Goal: Task Accomplishment & Management: Use online tool/utility

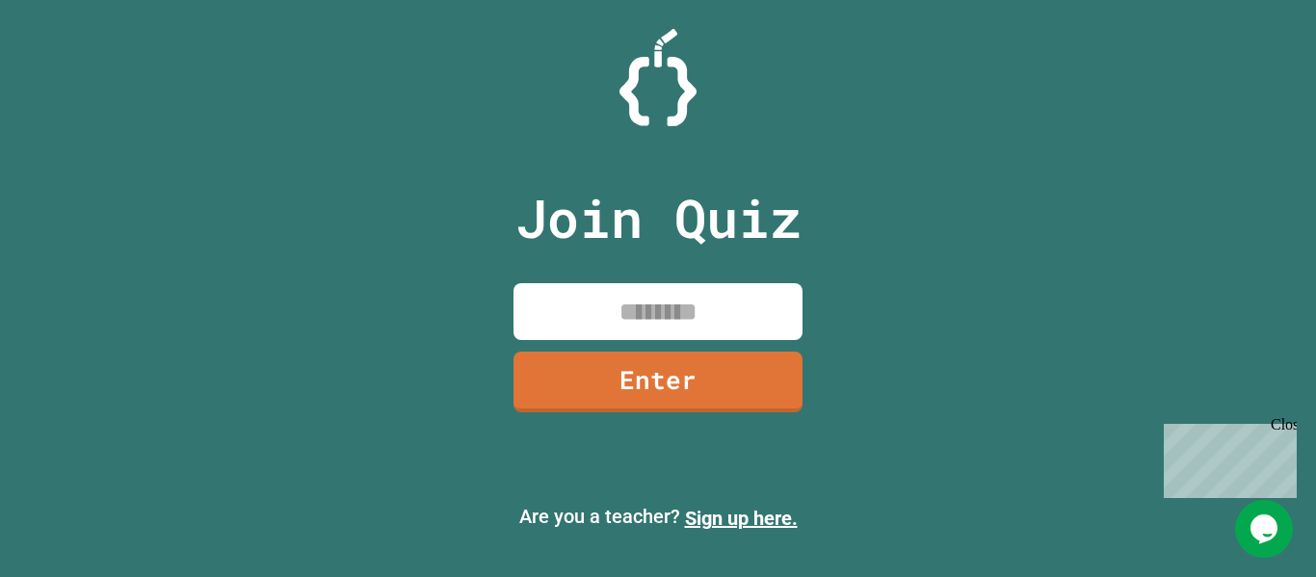
click at [716, 307] on input at bounding box center [657, 311] width 289 height 57
type input "********"
click at [663, 372] on link "Enter" at bounding box center [658, 381] width 293 height 64
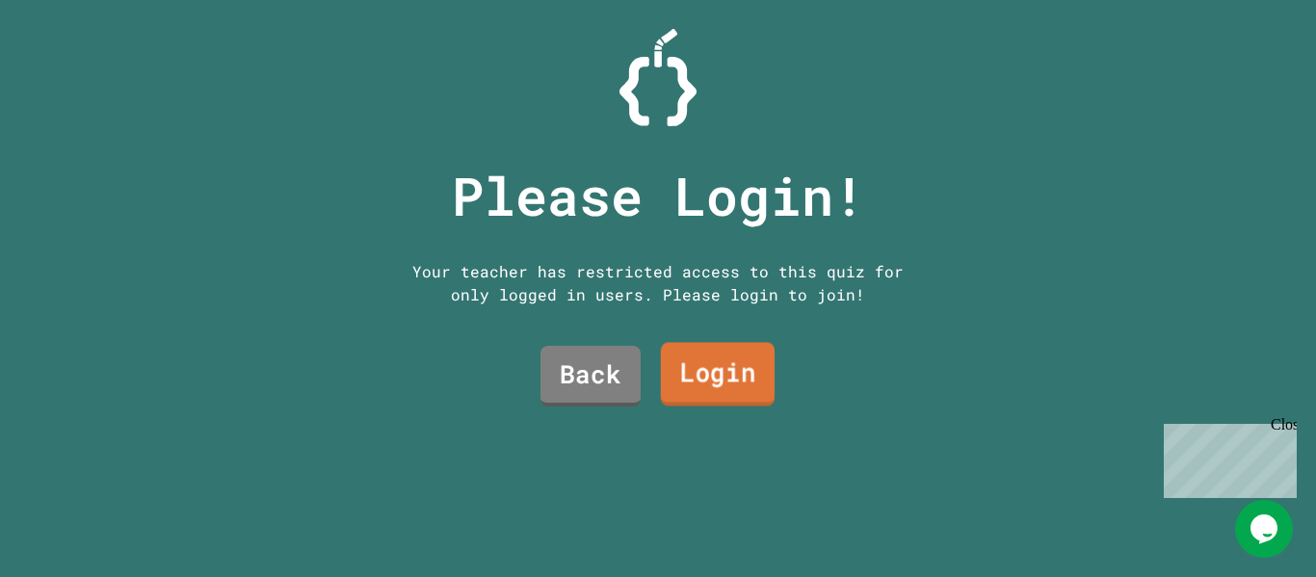
click at [676, 372] on link "Login" at bounding box center [718, 375] width 114 height 64
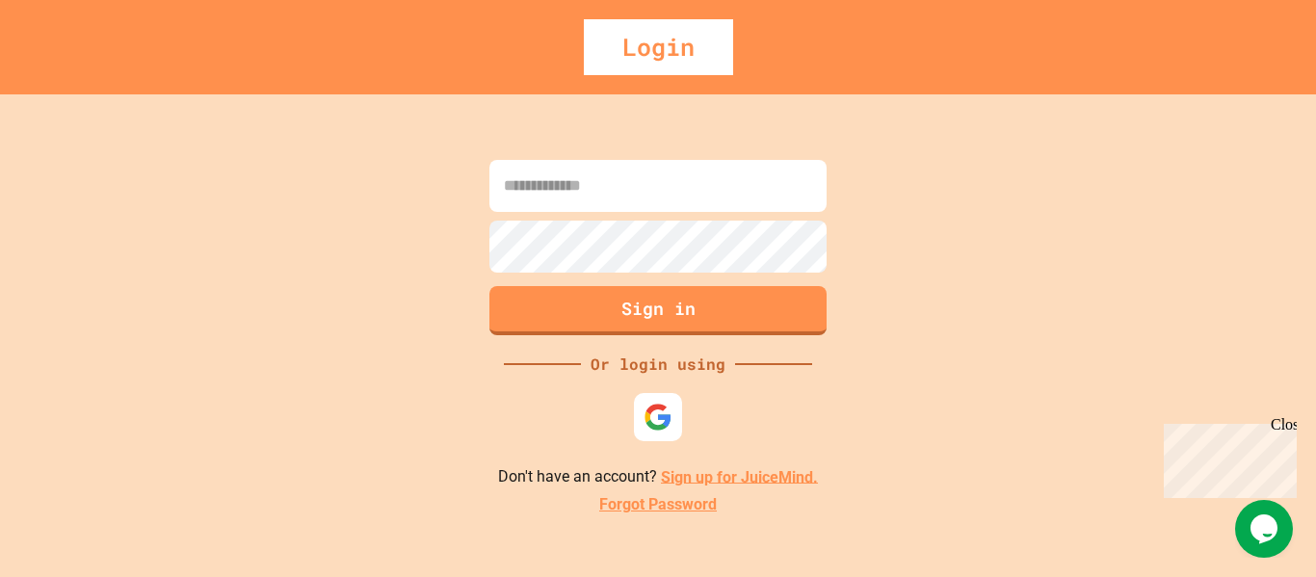
click at [593, 192] on input at bounding box center [657, 186] width 337 height 52
type input "**********"
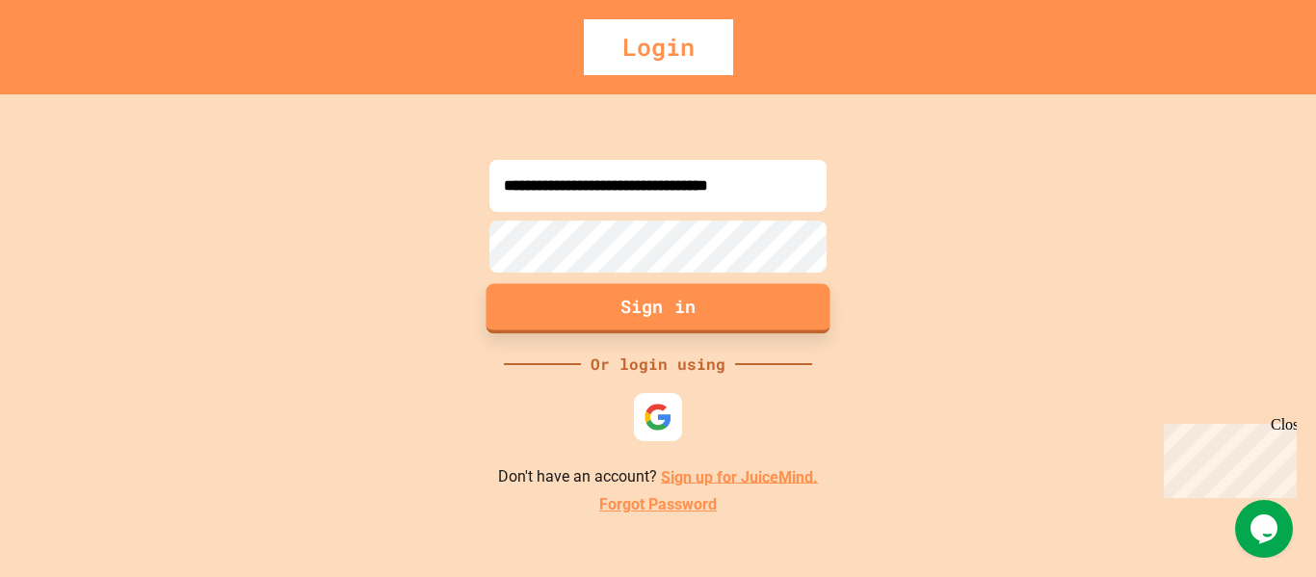
click at [610, 302] on button "Sign in" at bounding box center [658, 308] width 344 height 50
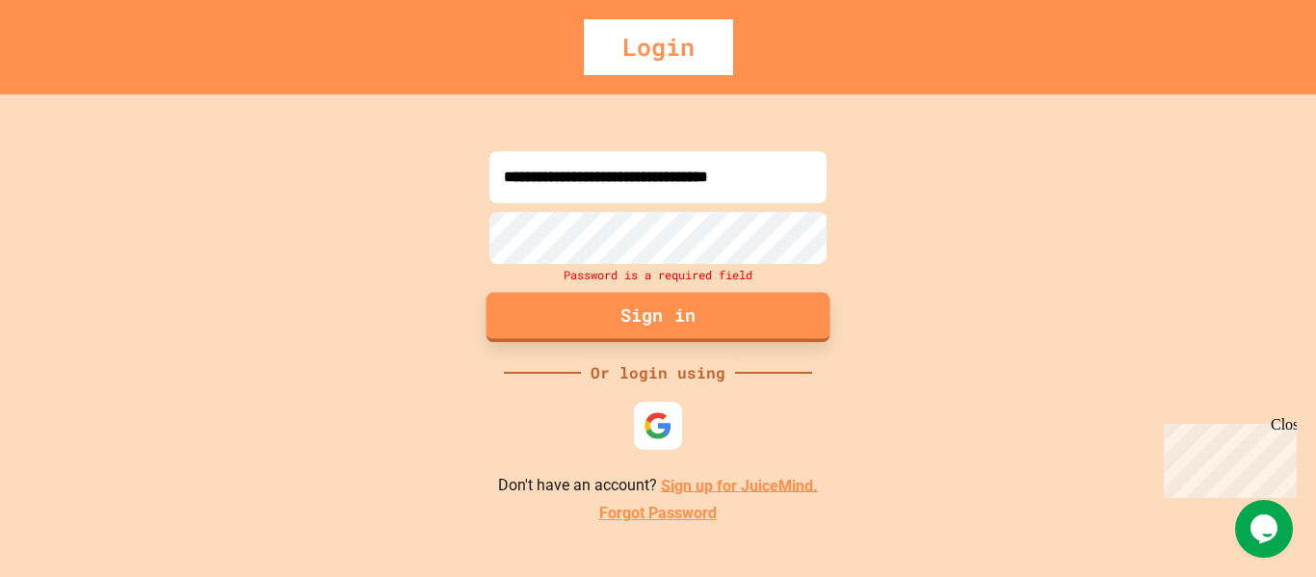
click at [653, 321] on button "Sign in" at bounding box center [658, 317] width 344 height 50
click at [522, 328] on button "Sign in" at bounding box center [658, 317] width 344 height 50
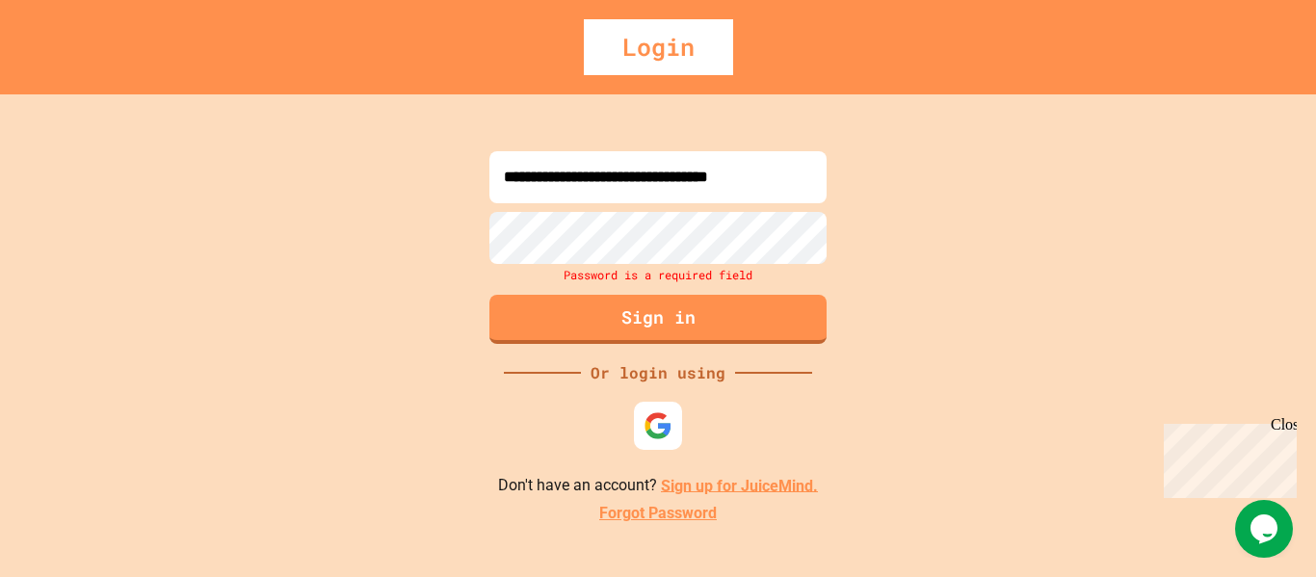
click at [511, 401] on div "**********" at bounding box center [658, 335] width 1316 height 483
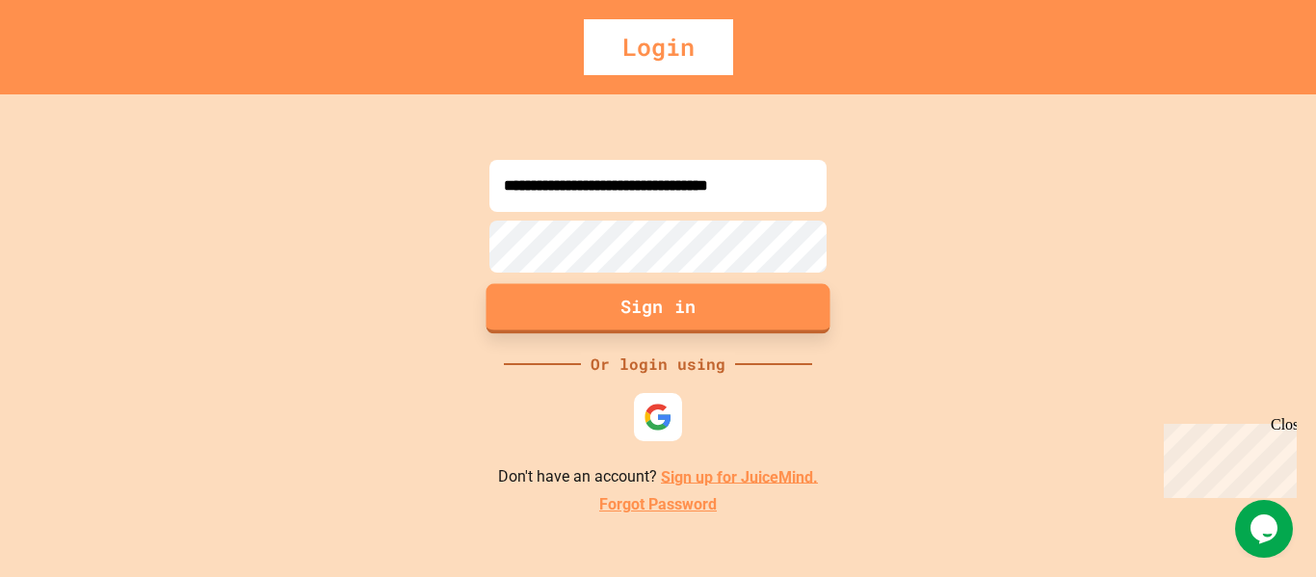
click at [634, 298] on button "Sign in" at bounding box center [658, 308] width 344 height 50
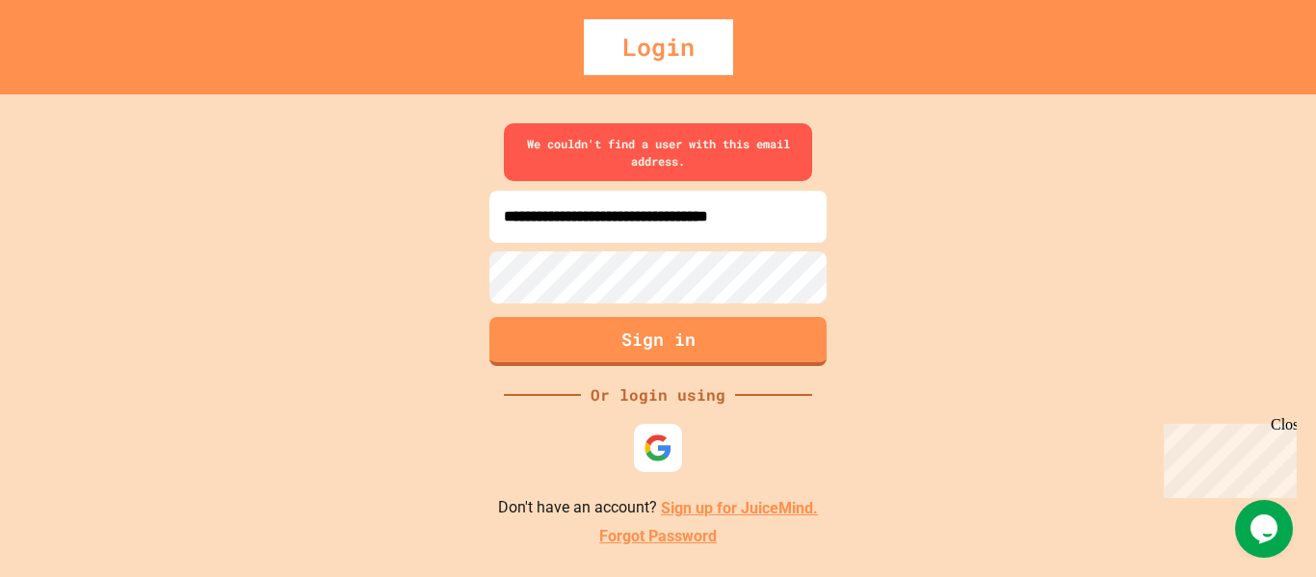
click at [610, 223] on input "**********" at bounding box center [657, 217] width 337 height 52
click at [703, 347] on button "Sign in" at bounding box center [658, 340] width 344 height 50
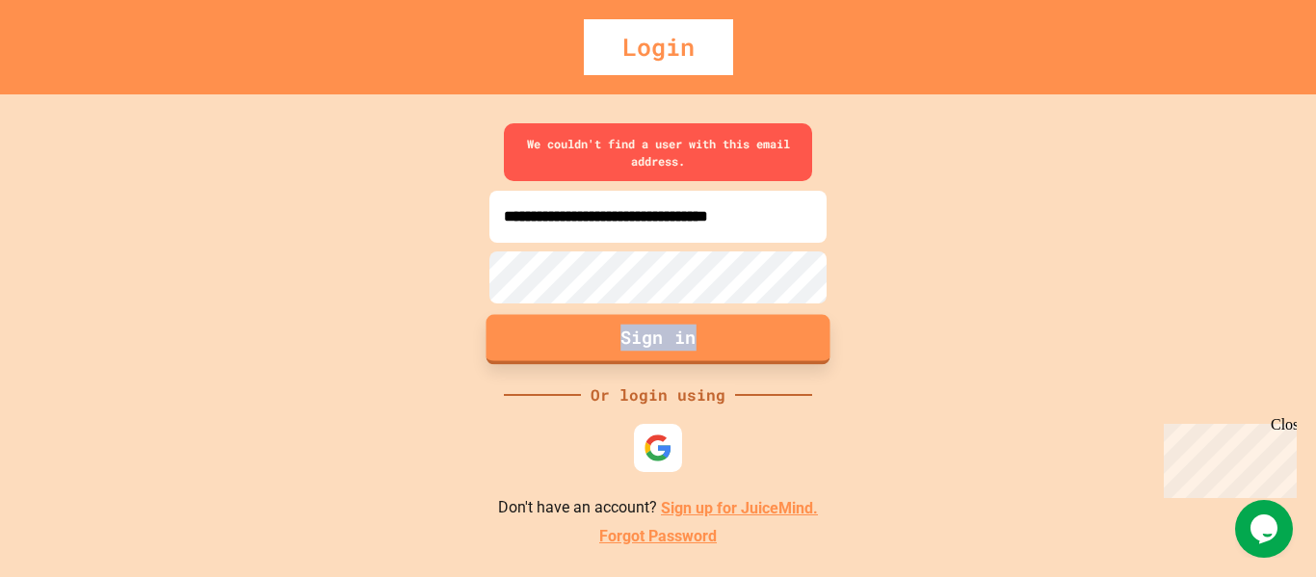
click at [703, 347] on div "**********" at bounding box center [658, 335] width 1316 height 483
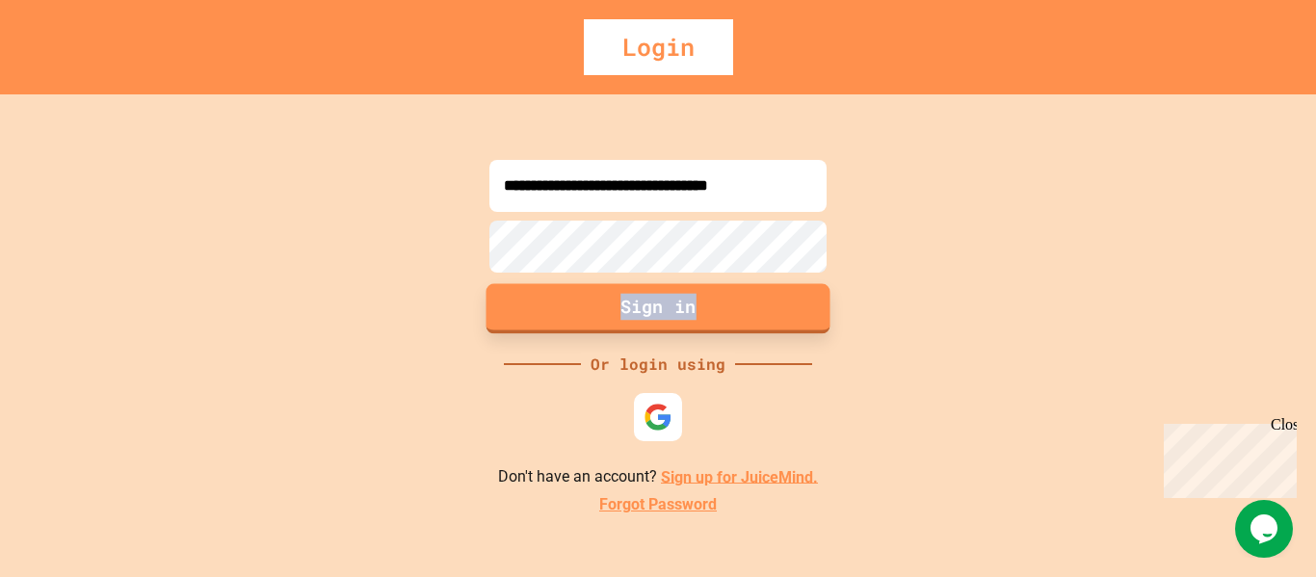
click at [703, 347] on div "**********" at bounding box center [658, 335] width 1316 height 483
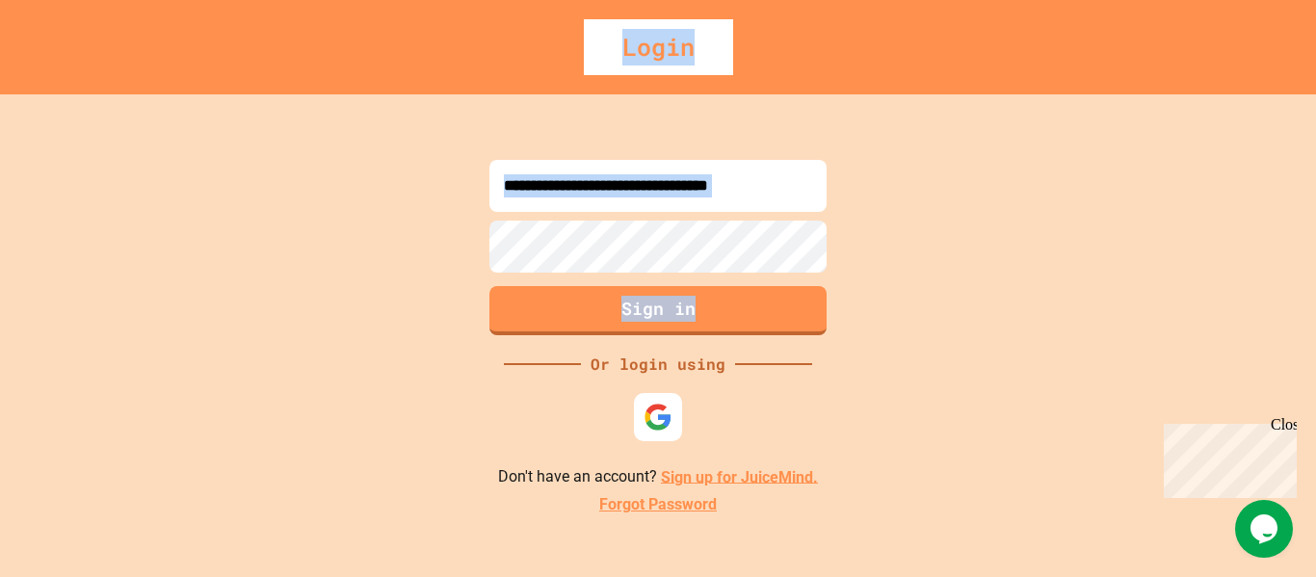
drag, startPoint x: 703, startPoint y: 347, endPoint x: 179, endPoint y: 108, distance: 576.0
click at [179, 108] on div "**********" at bounding box center [658, 335] width 1316 height 483
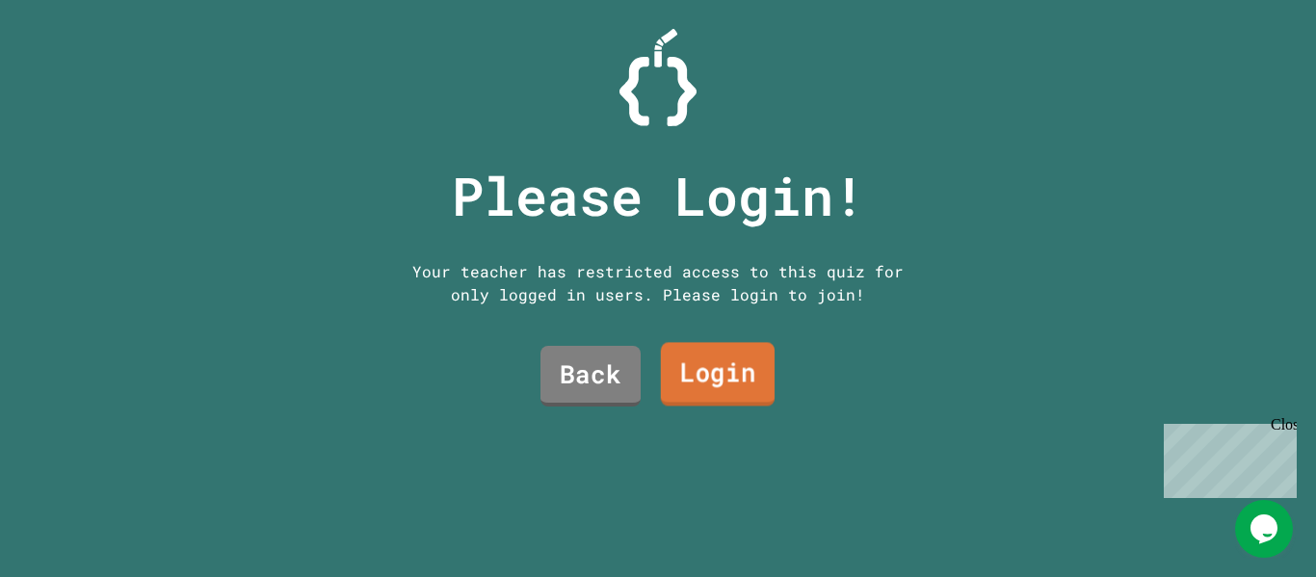
click at [709, 371] on link "Login" at bounding box center [718, 375] width 114 height 64
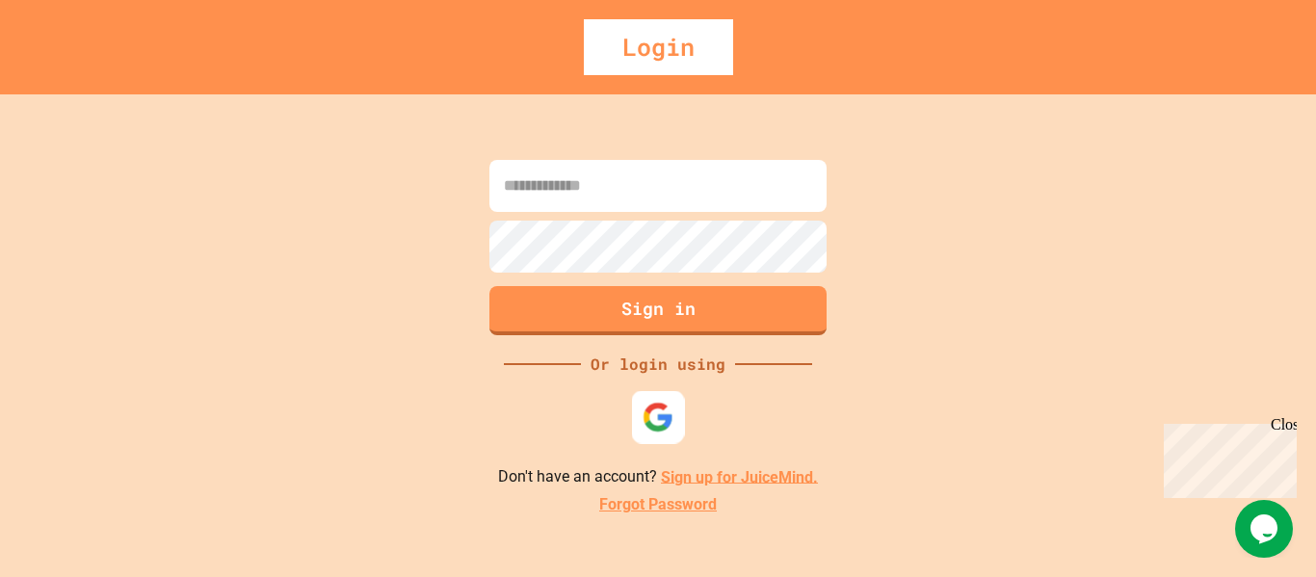
click at [652, 407] on img at bounding box center [659, 417] width 32 height 32
click at [645, 303] on button "Sign in" at bounding box center [658, 308] width 344 height 50
click at [730, 474] on link "Sign up for JuiceMind." at bounding box center [739, 476] width 157 height 18
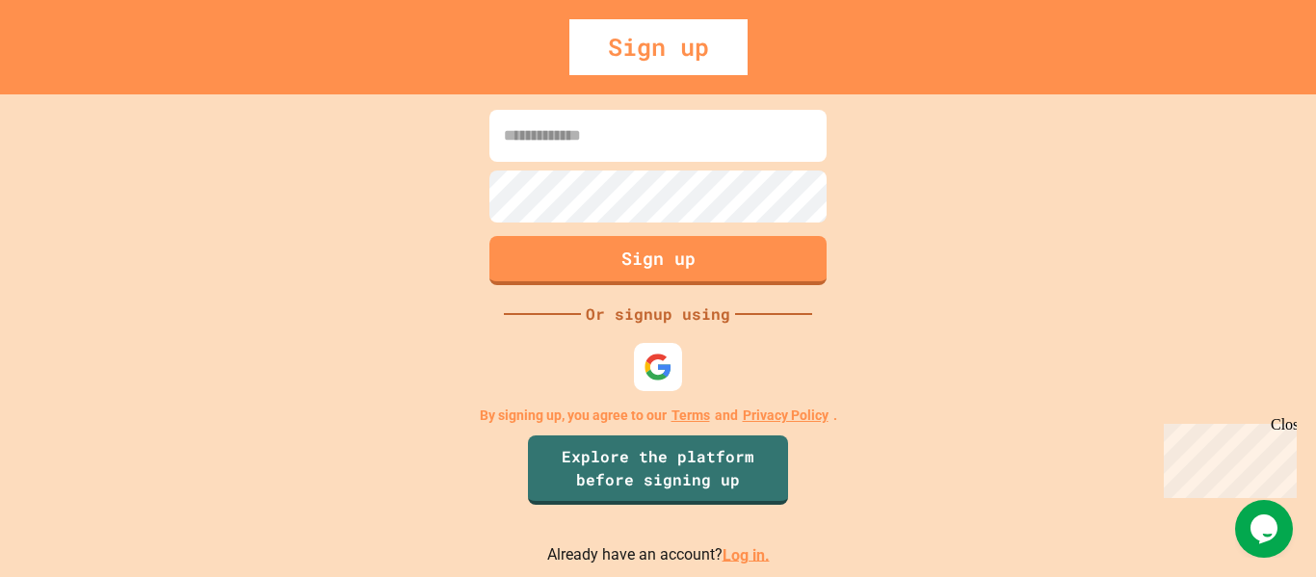
click at [594, 160] on input at bounding box center [657, 136] width 337 height 52
type input "**********"
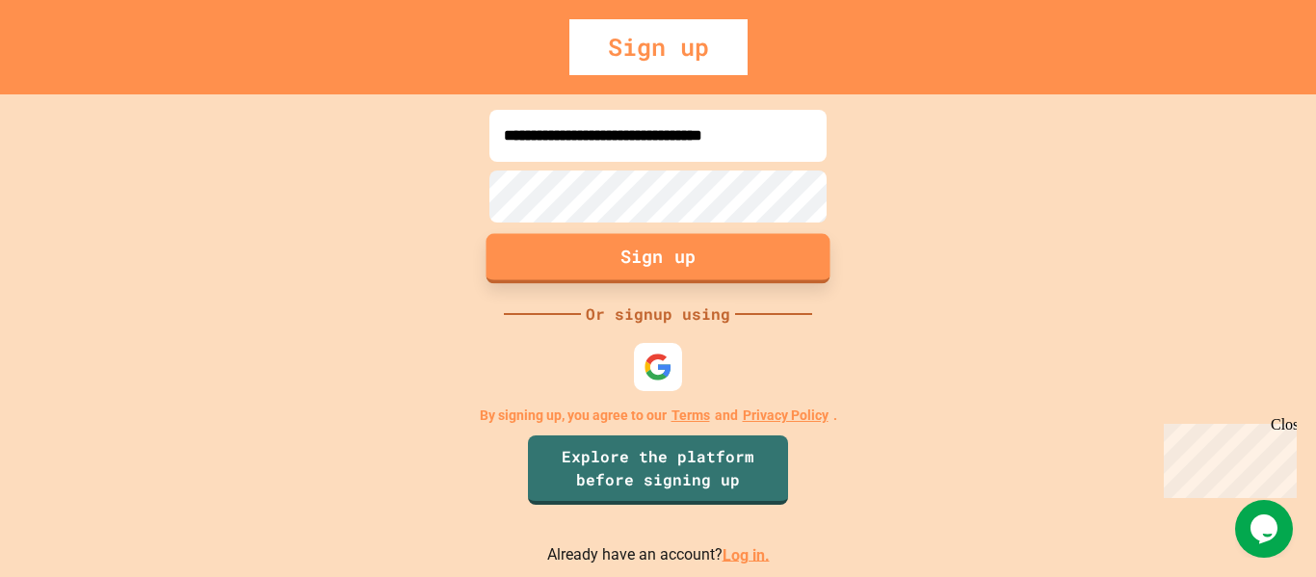
click at [671, 262] on button "Sign up" at bounding box center [658, 258] width 344 height 50
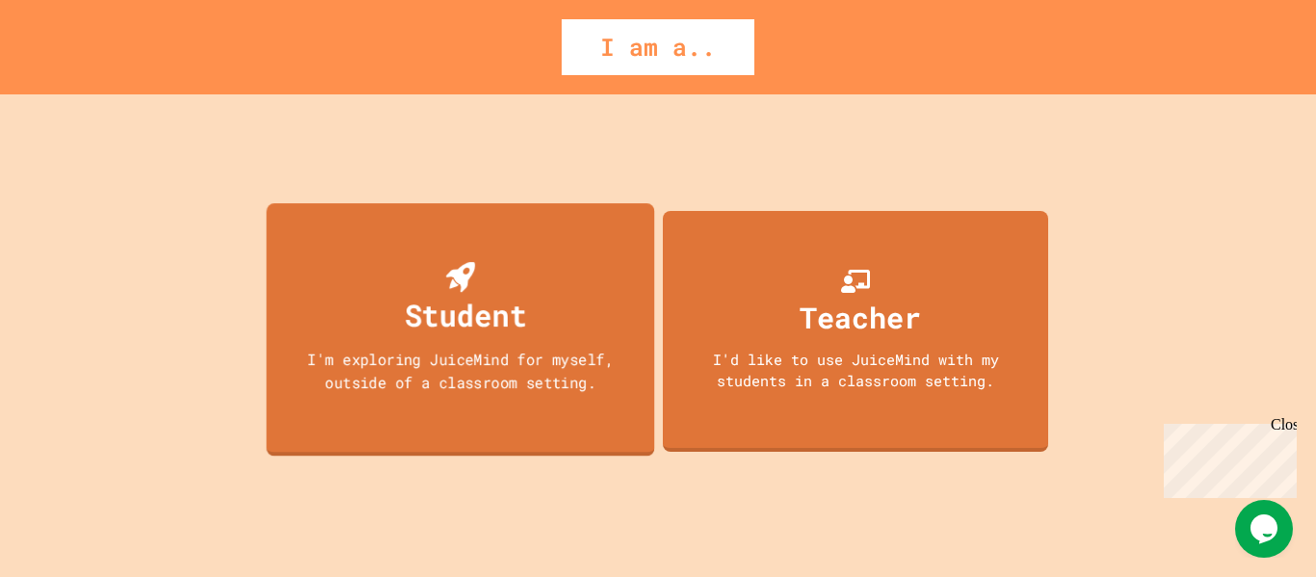
click at [514, 302] on div "Student" at bounding box center [466, 314] width 122 height 45
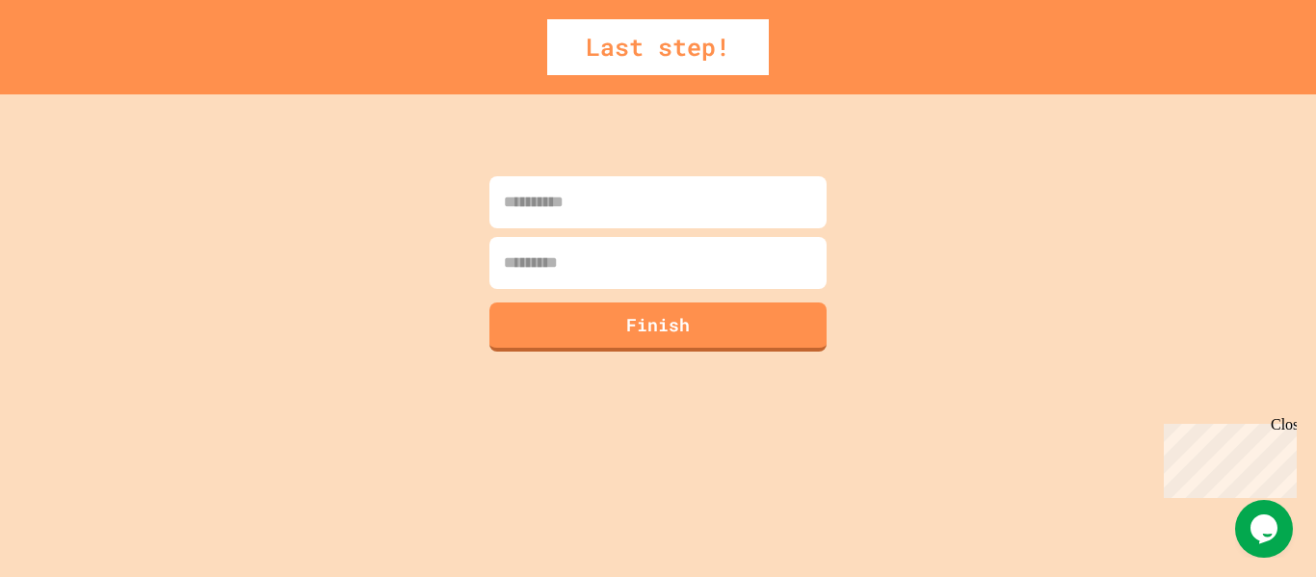
click at [592, 223] on input at bounding box center [657, 202] width 337 height 52
type input "****"
click at [580, 267] on input at bounding box center [657, 263] width 337 height 52
type input "****"
click at [581, 319] on button "Finish" at bounding box center [658, 325] width 344 height 50
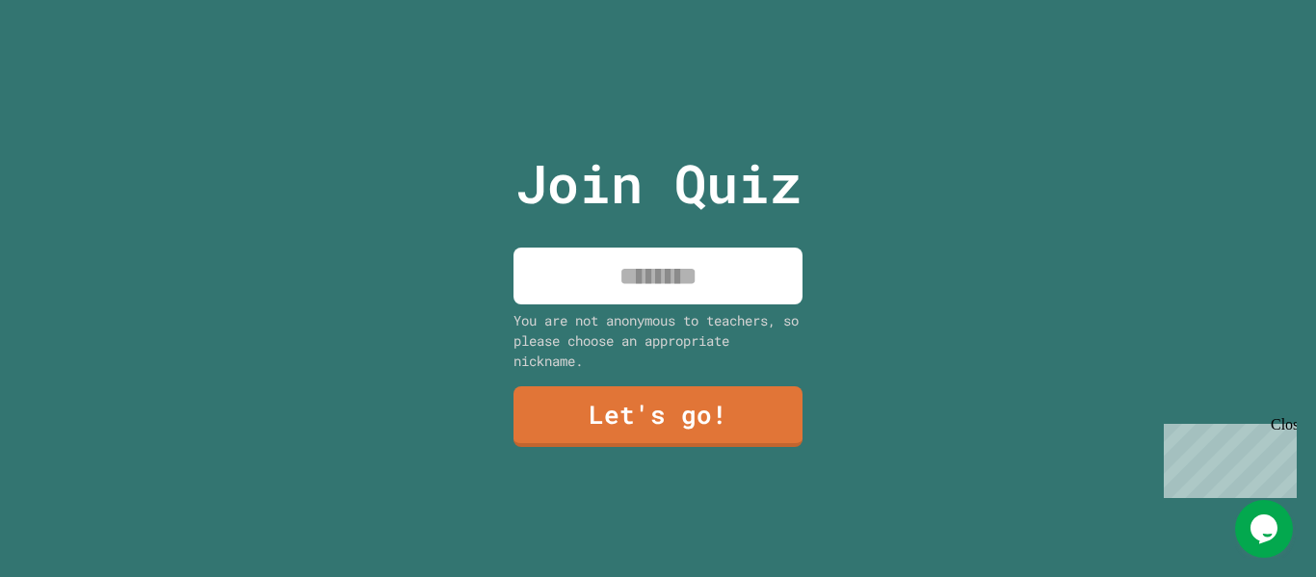
click at [590, 262] on input at bounding box center [657, 276] width 289 height 57
type input "****"
click at [641, 418] on link "Let's go!" at bounding box center [657, 415] width 288 height 64
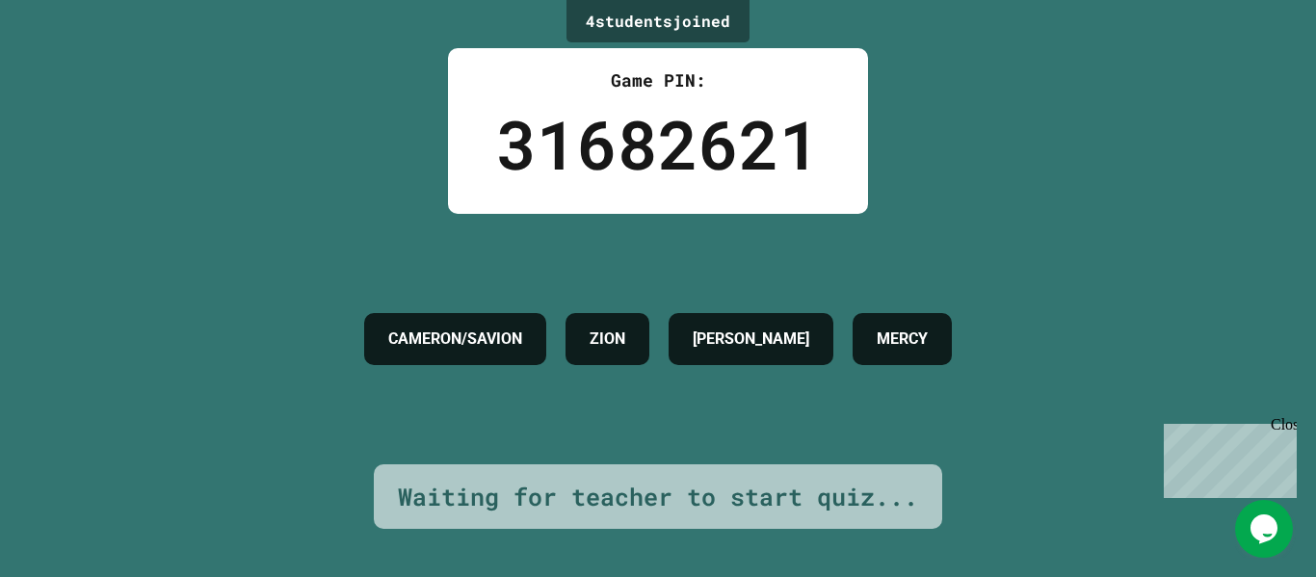
click at [538, 485] on div "Waiting for teacher to start quiz..." at bounding box center [658, 497] width 520 height 37
drag, startPoint x: 538, startPoint y: 485, endPoint x: 524, endPoint y: 483, distance: 13.6
click at [524, 483] on div "Waiting for teacher to start quiz..." at bounding box center [658, 497] width 520 height 37
click at [1263, 527] on icon "Chat widget" at bounding box center [1263, 528] width 27 height 29
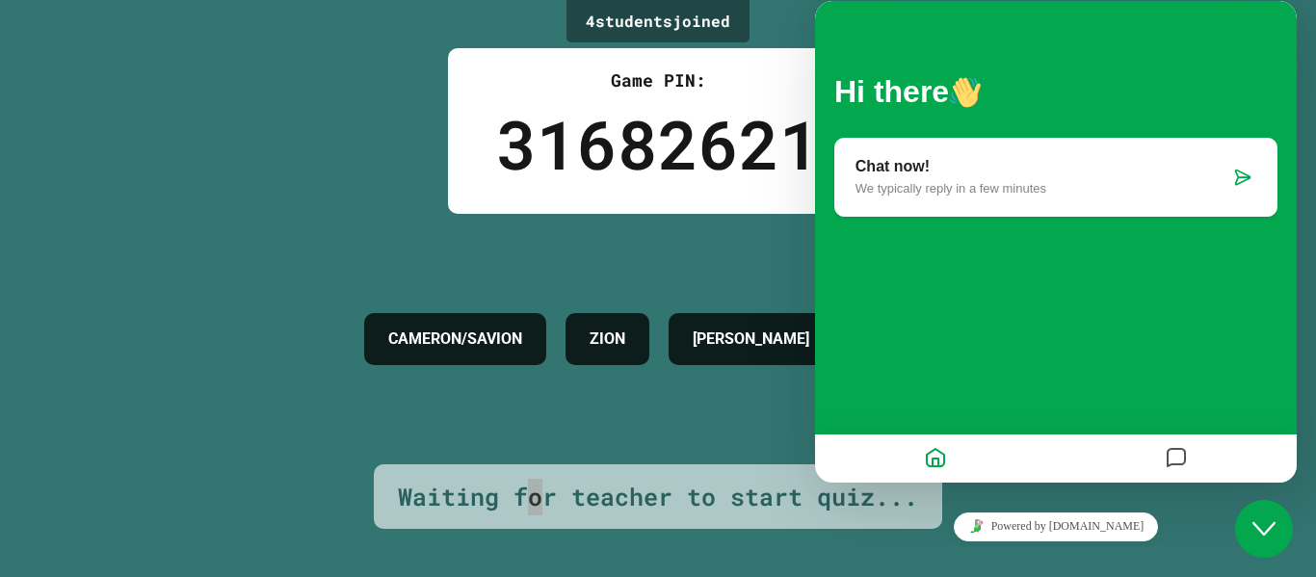
click at [907, 165] on p "Chat now!" at bounding box center [1042, 166] width 374 height 17
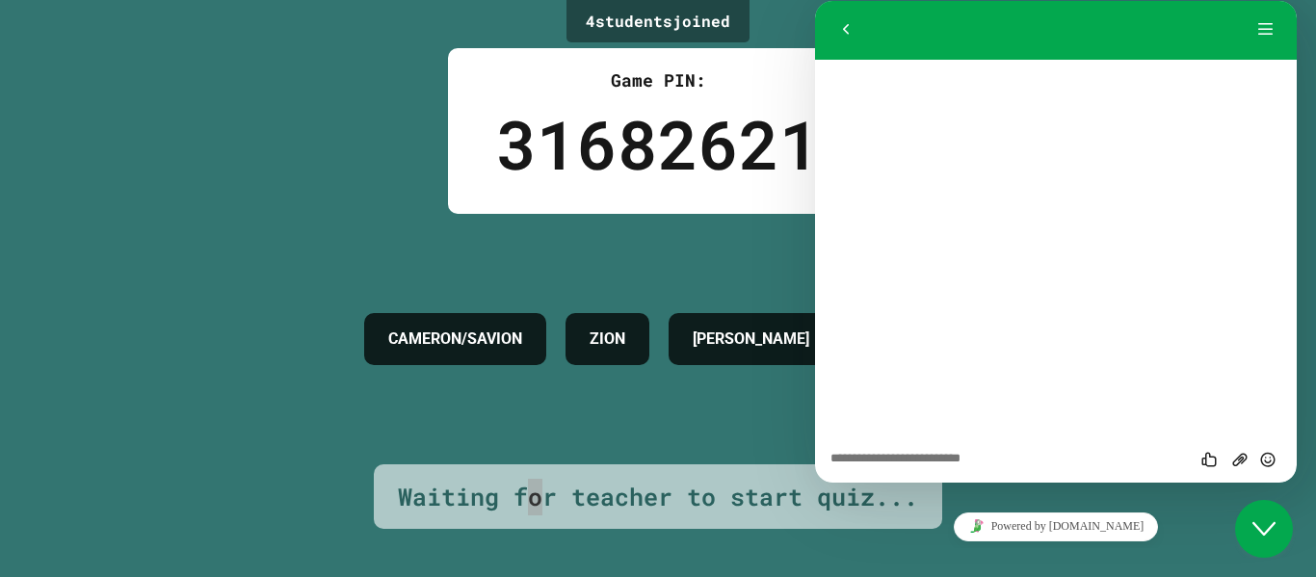
click at [815, 1] on textarea at bounding box center [815, 1] width 0 height 0
type textarea "****"
click at [1269, 458] on icon "Send" at bounding box center [1267, 459] width 17 height 17
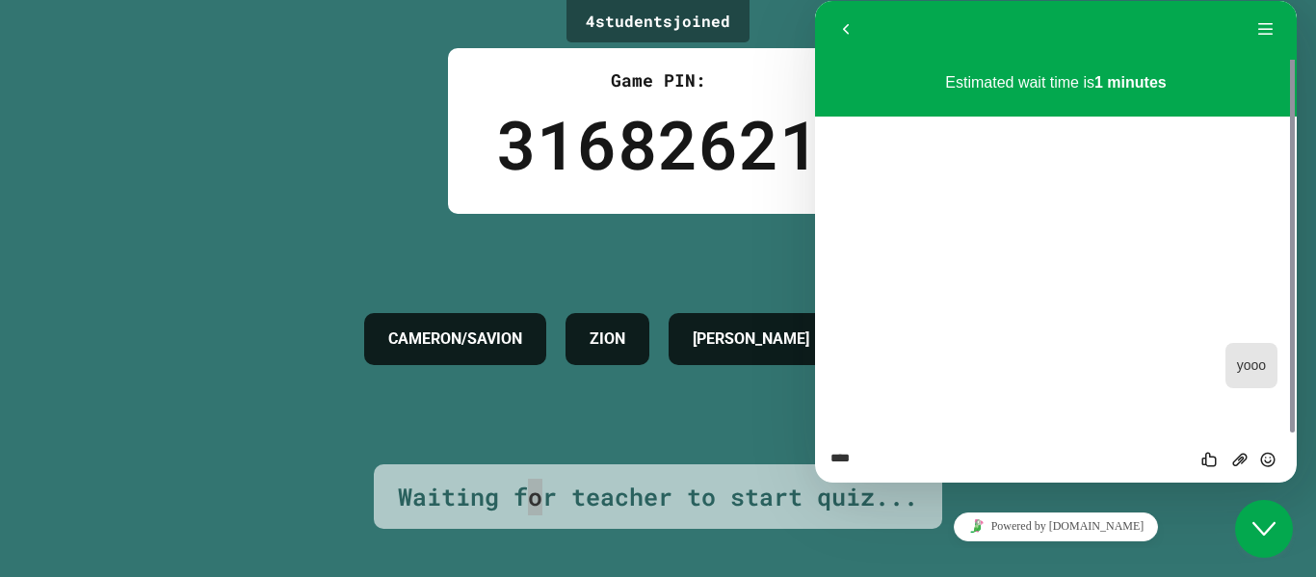
drag, startPoint x: 832, startPoint y: 30, endPoint x: 841, endPoint y: 36, distance: 10.4
click at [841, 36] on button "Back" at bounding box center [845, 29] width 31 height 29
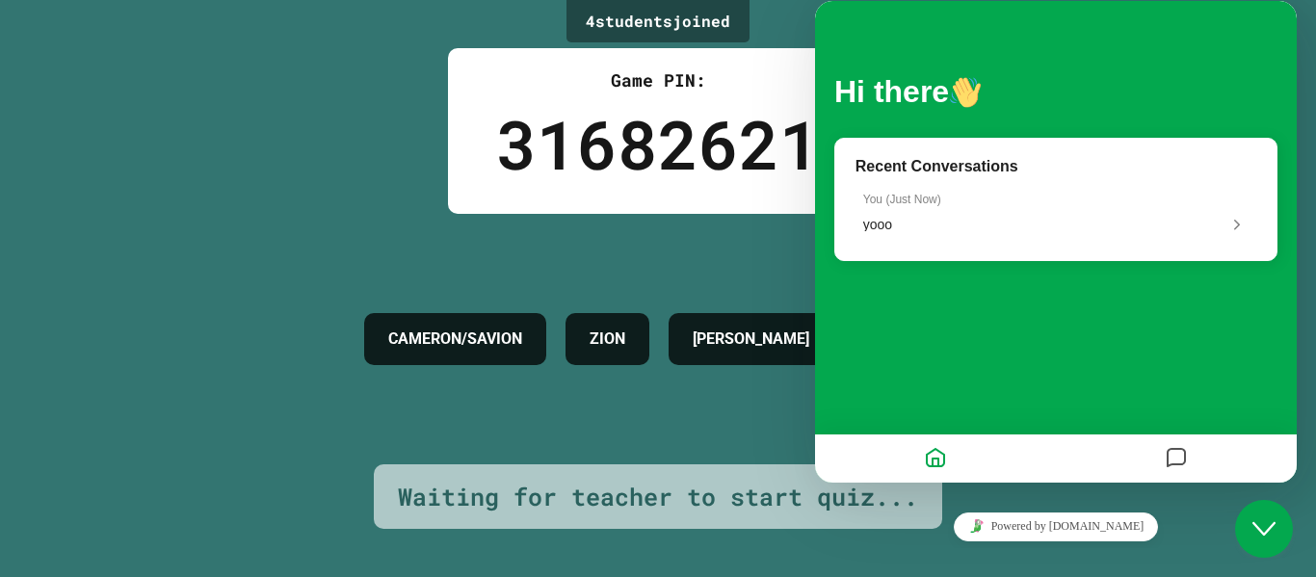
click at [575, 433] on div "CAMERON/SAVION ZION [PERSON_NAME] MERCY" at bounding box center [658, 339] width 607 height 250
click at [1264, 528] on icon "Close Chat This icon closes the chat window." at bounding box center [1263, 528] width 23 height 23
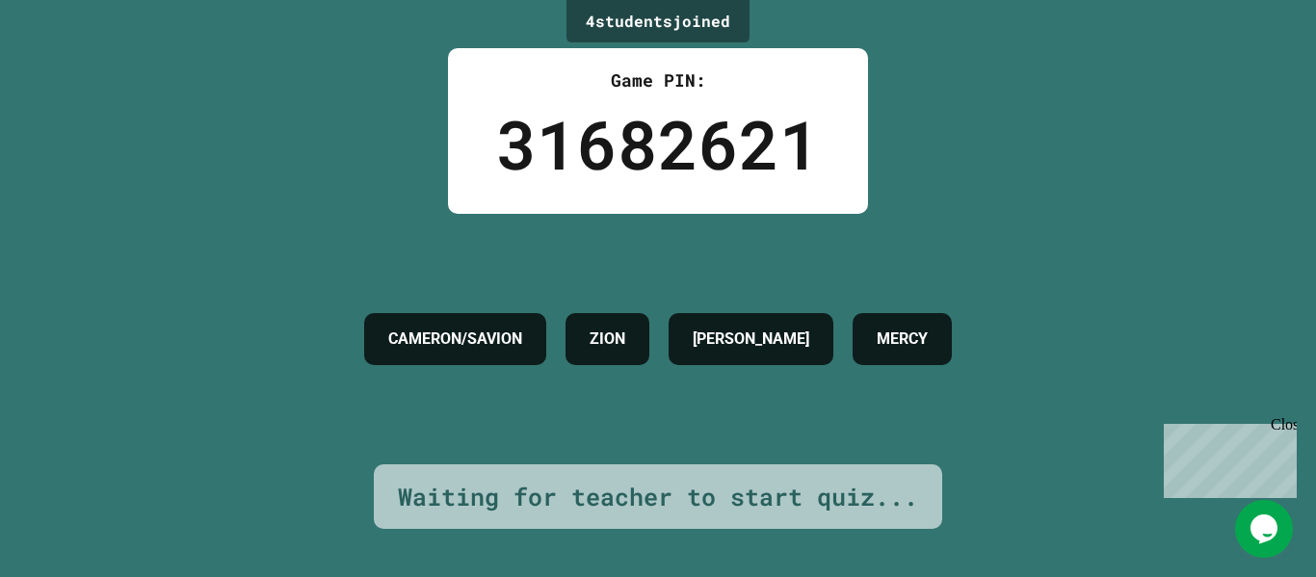
click at [775, 495] on div "Waiting for teacher to start quiz..." at bounding box center [658, 497] width 520 height 37
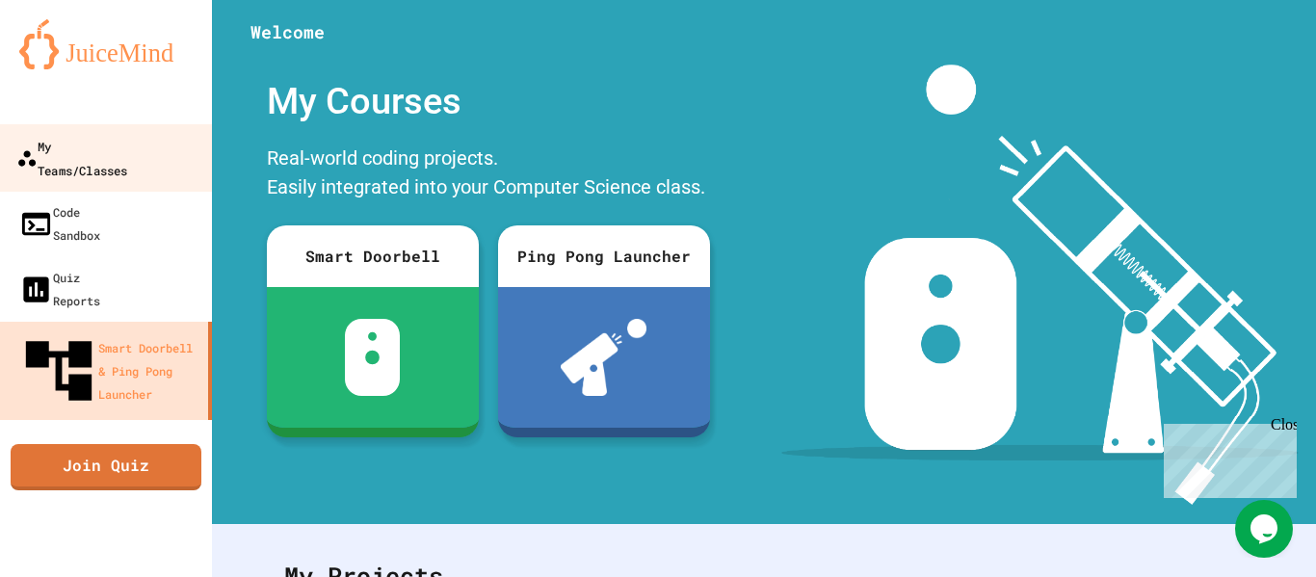
click at [98, 154] on div "My Teams/Classes" at bounding box center [71, 157] width 111 height 47
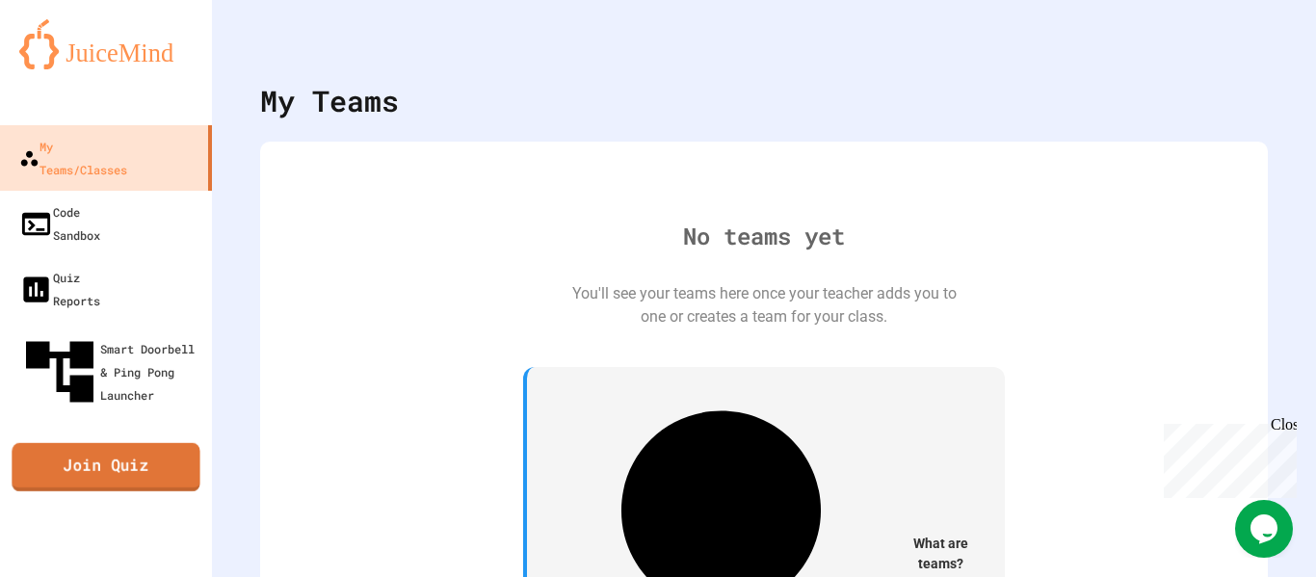
click at [83, 443] on link "Join Quiz" at bounding box center [106, 467] width 188 height 48
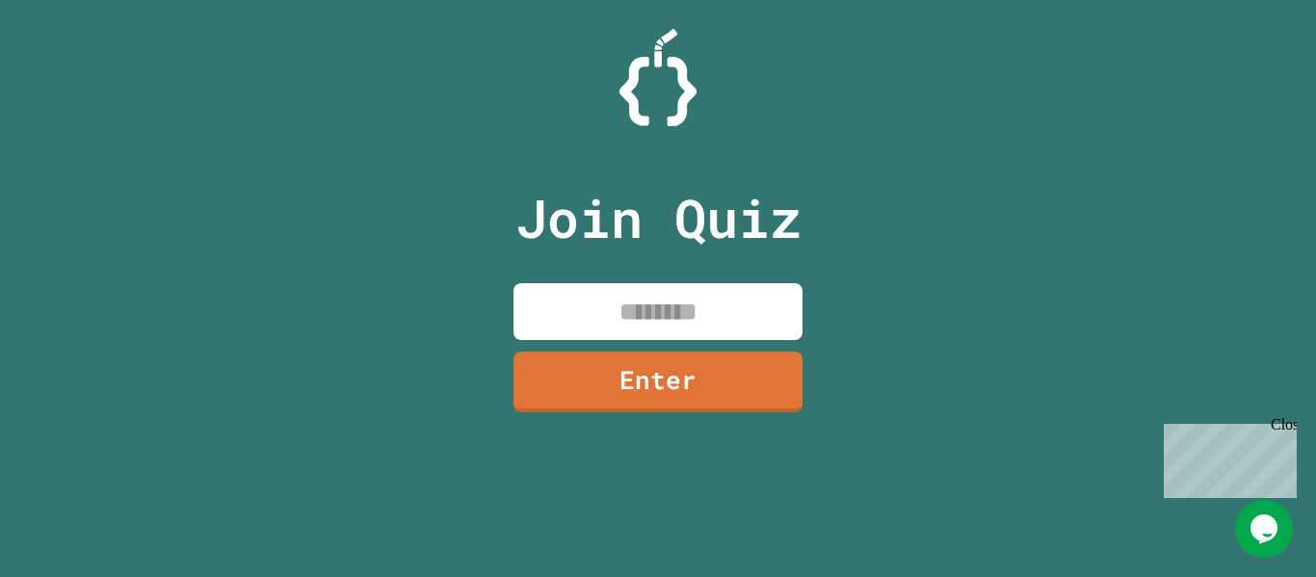
click at [643, 314] on input at bounding box center [657, 311] width 289 height 57
type input "********"
click at [640, 379] on link "Enter" at bounding box center [659, 381] width 294 height 64
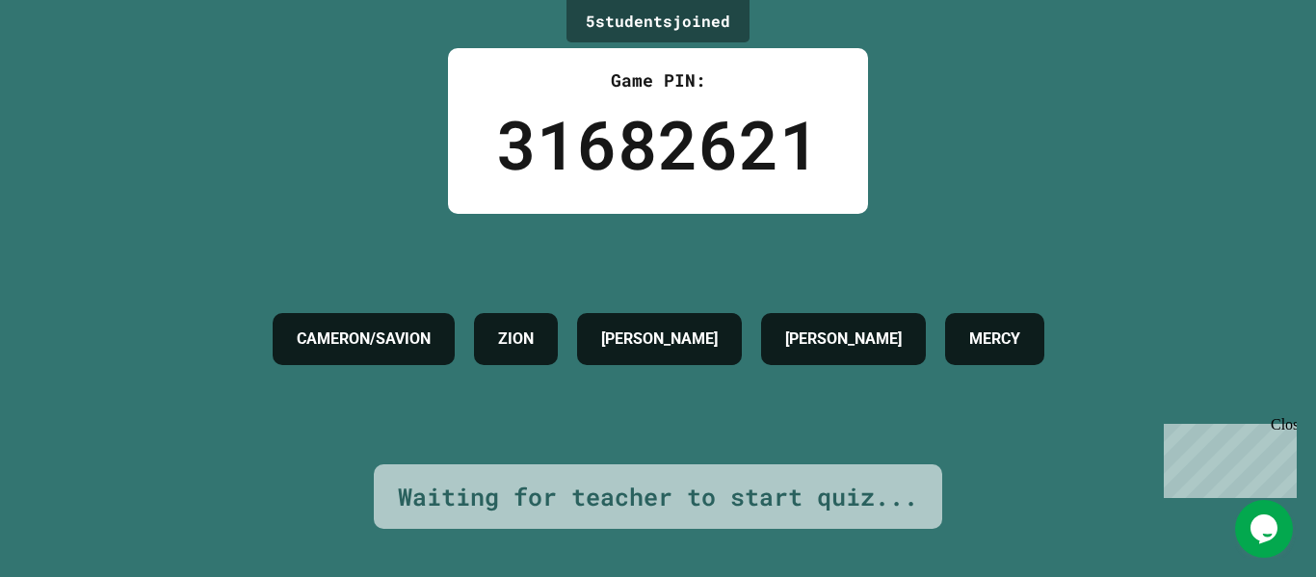
click at [263, 284] on div "[PERSON_NAME]/[PERSON_NAME],[PERSON_NAME] MERCY" at bounding box center [658, 339] width 791 height 250
click at [1277, 514] on icon "Opens Chat This icon Opens the chat window." at bounding box center [1264, 528] width 31 height 31
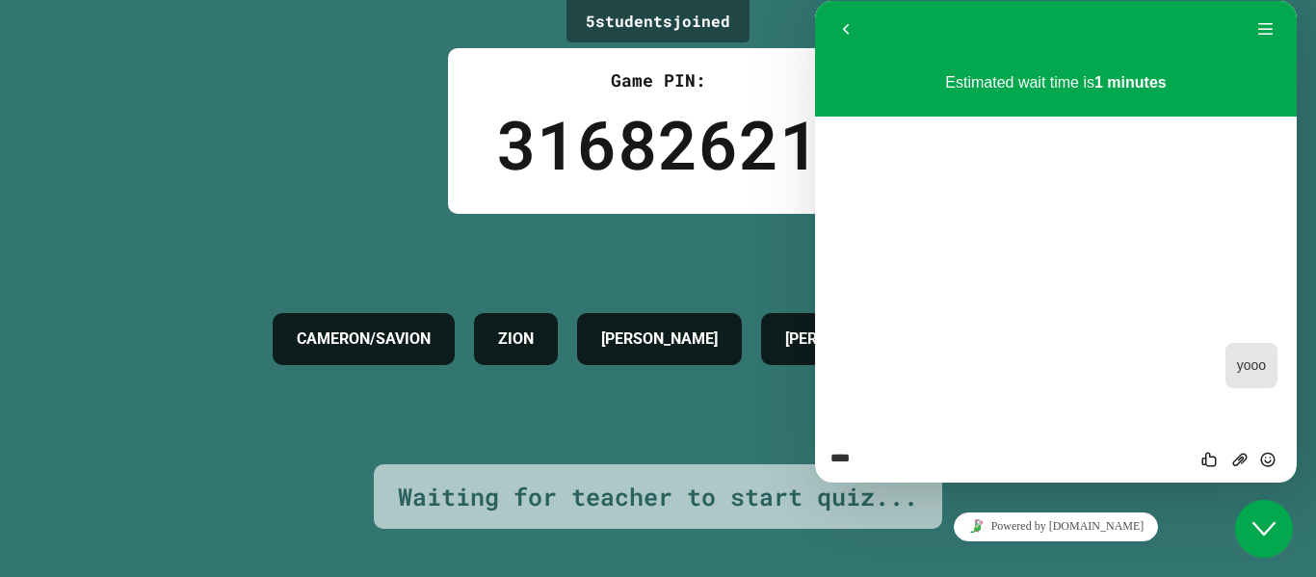
click at [815, 1] on div "**** Rate this chat Upload File Insert emoji" at bounding box center [815, 1] width 0 height 0
click at [1208, 463] on icon "Rate this chat" at bounding box center [1211, 458] width 24 height 24
click at [815, 1] on button "Upload File" at bounding box center [815, 1] width 0 height 0
click at [578, 481] on div "Waiting for teacher to start quiz..." at bounding box center [658, 497] width 520 height 37
click at [1263, 515] on button "Close Chat This icon closes the chat window." at bounding box center [1264, 529] width 58 height 58
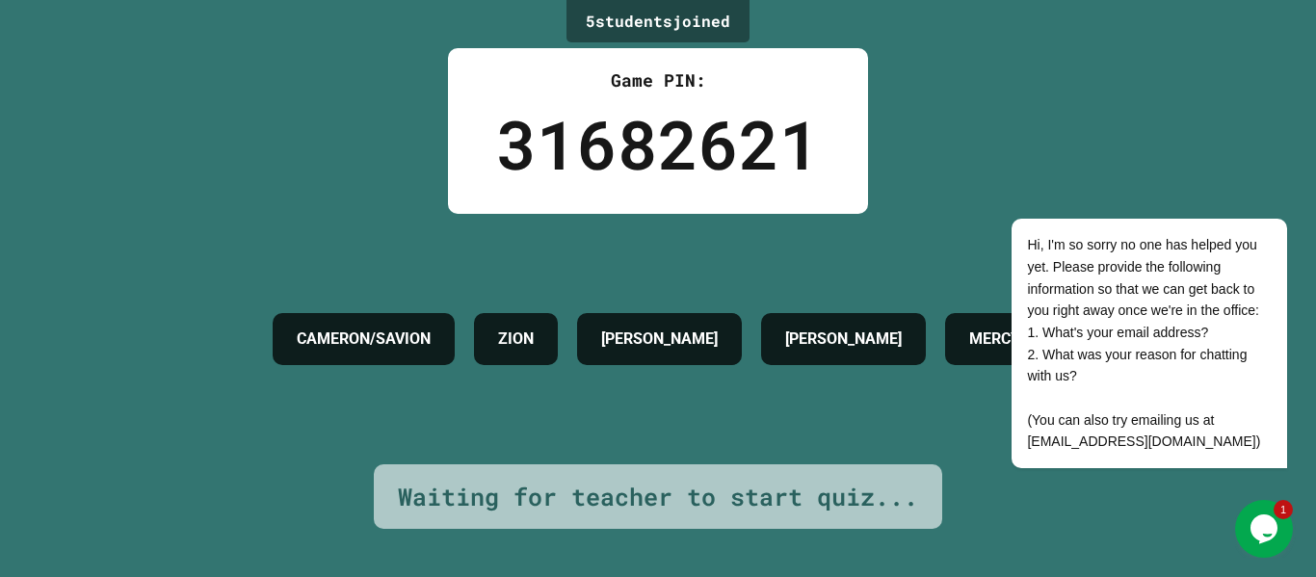
click at [1270, 544] on button "Opens Chat This icon Opens the chat window." at bounding box center [1264, 529] width 58 height 58
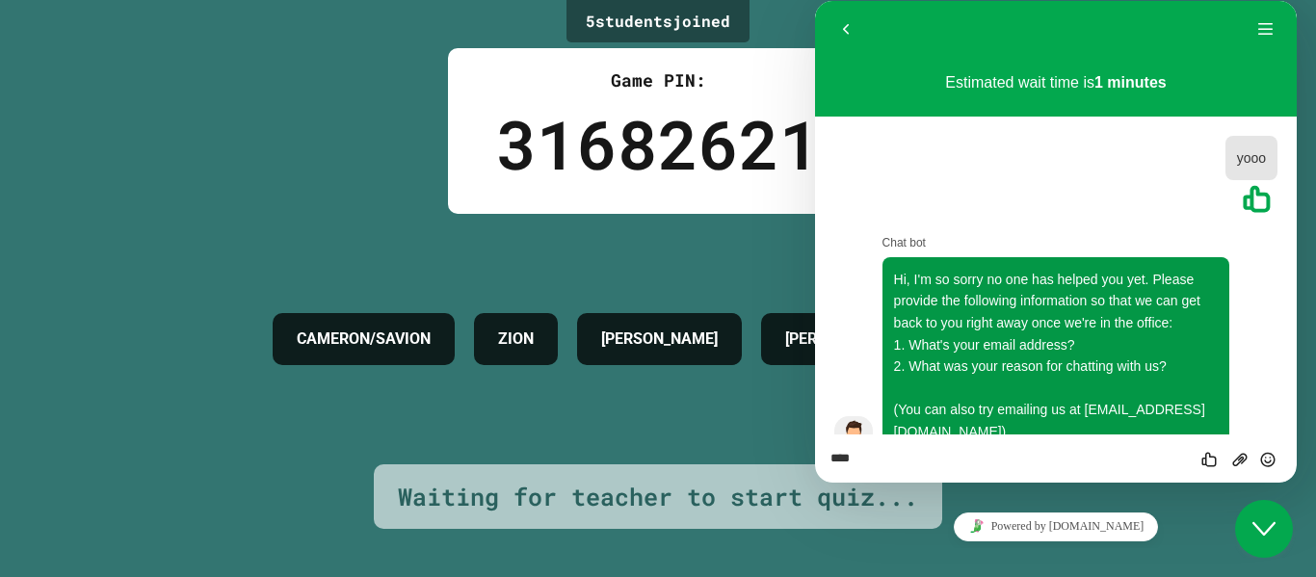
drag, startPoint x: 35, startPoint y: 44, endPoint x: 613, endPoint y: 338, distance: 648.4
click at [613, 338] on h4 "[PERSON_NAME]" at bounding box center [659, 339] width 117 height 23
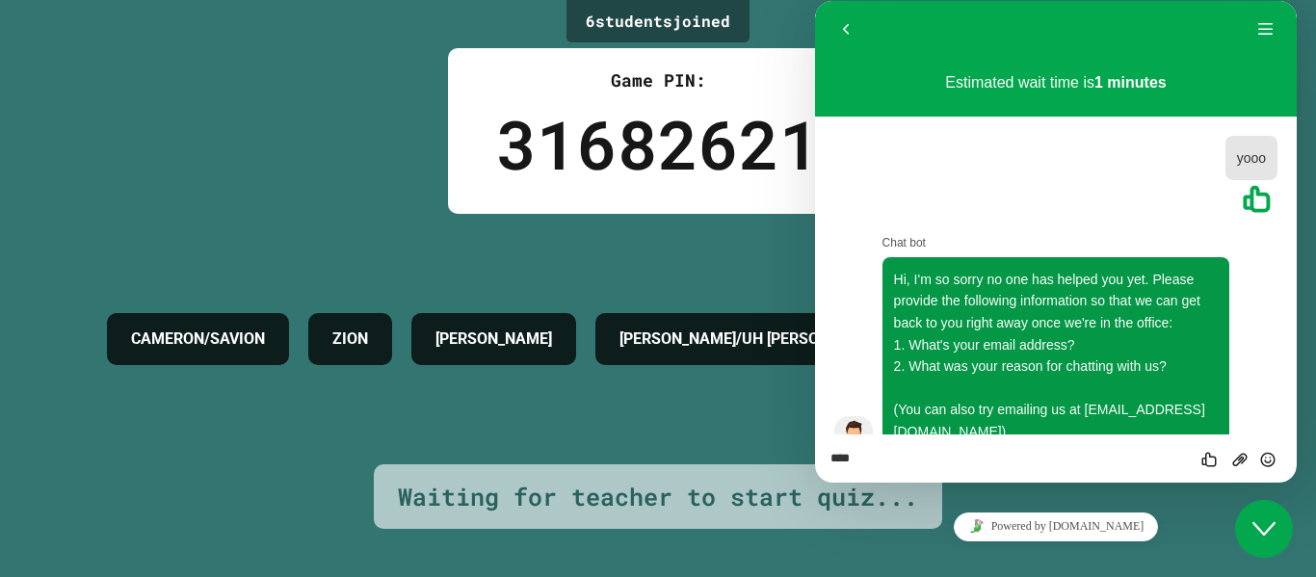
click at [815, 1] on div "**** Rate this chat Upload File Insert emoji" at bounding box center [815, 1] width 0 height 0
click at [815, 1] on textarea "****" at bounding box center [815, 1] width 0 height 0
type textarea "**********"
click at [1264, 454] on icon "Send" at bounding box center [1267, 459] width 17 height 17
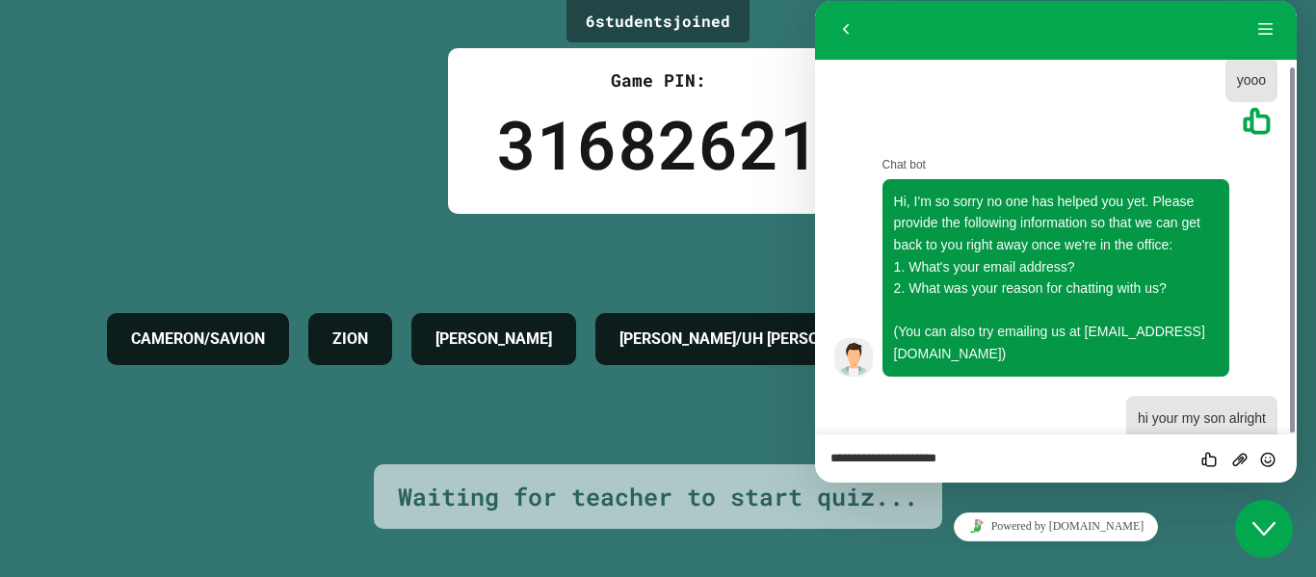
click at [815, 1] on textarea "**********" at bounding box center [815, 1] width 0 height 0
type textarea "**********"
click at [1271, 463] on icon "Send" at bounding box center [1267, 459] width 17 height 17
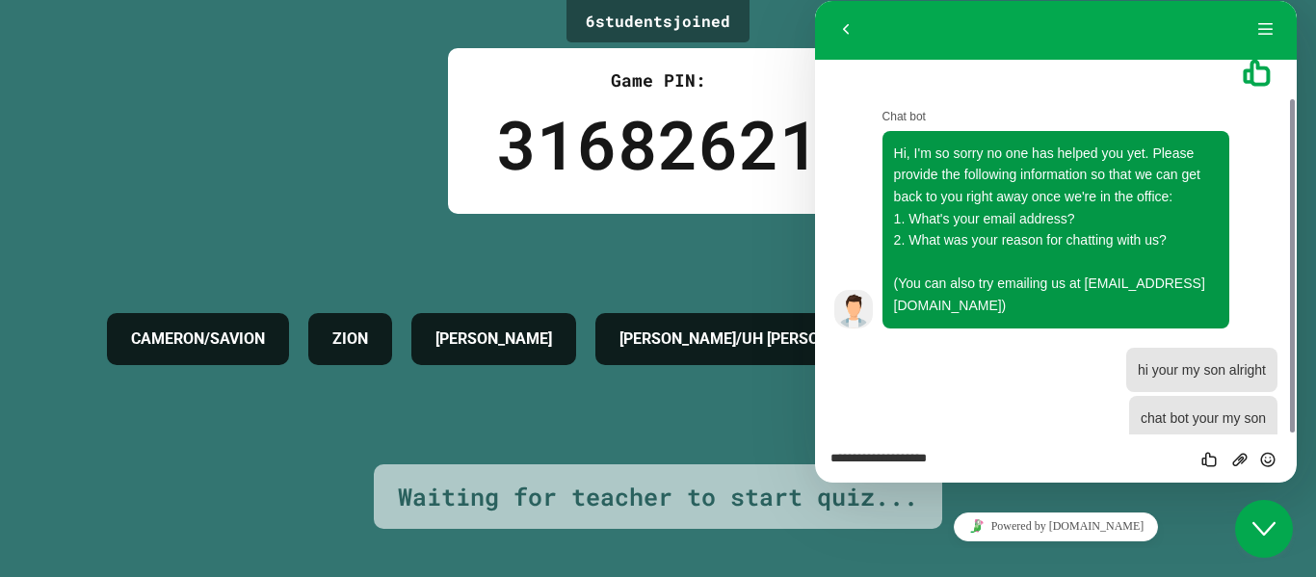
click at [815, 1] on div "**********" at bounding box center [815, 1] width 0 height 0
click at [815, 1] on textarea "**********" at bounding box center [815, 1] width 0 height 0
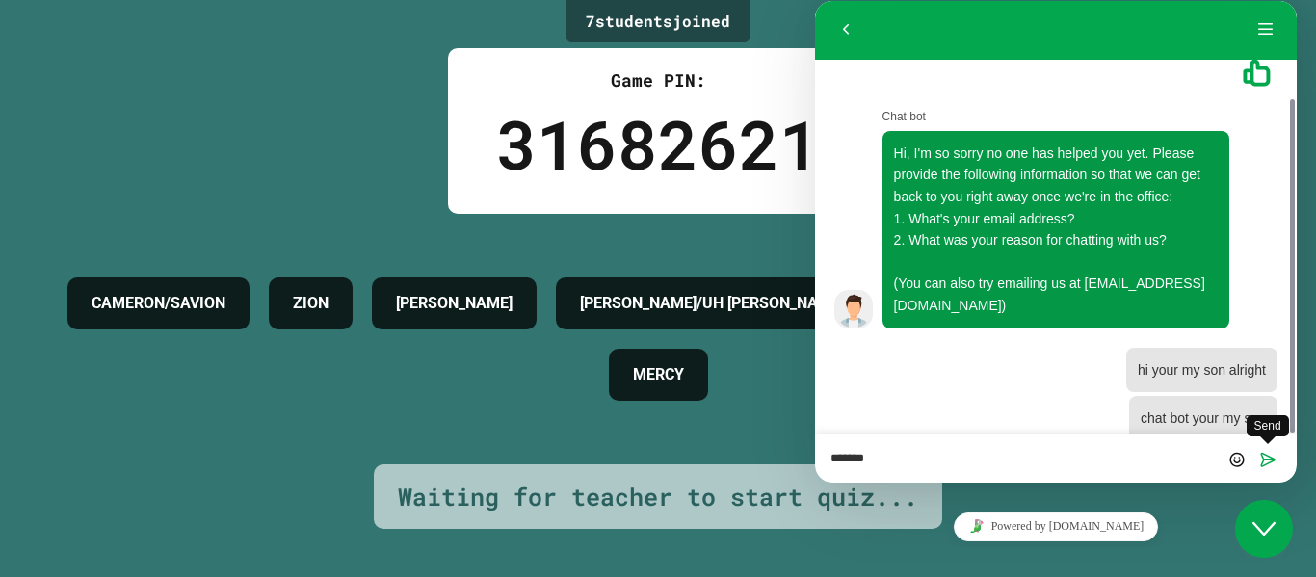
type textarea "*******"
click at [1261, 458] on icon "Send" at bounding box center [1267, 459] width 17 height 17
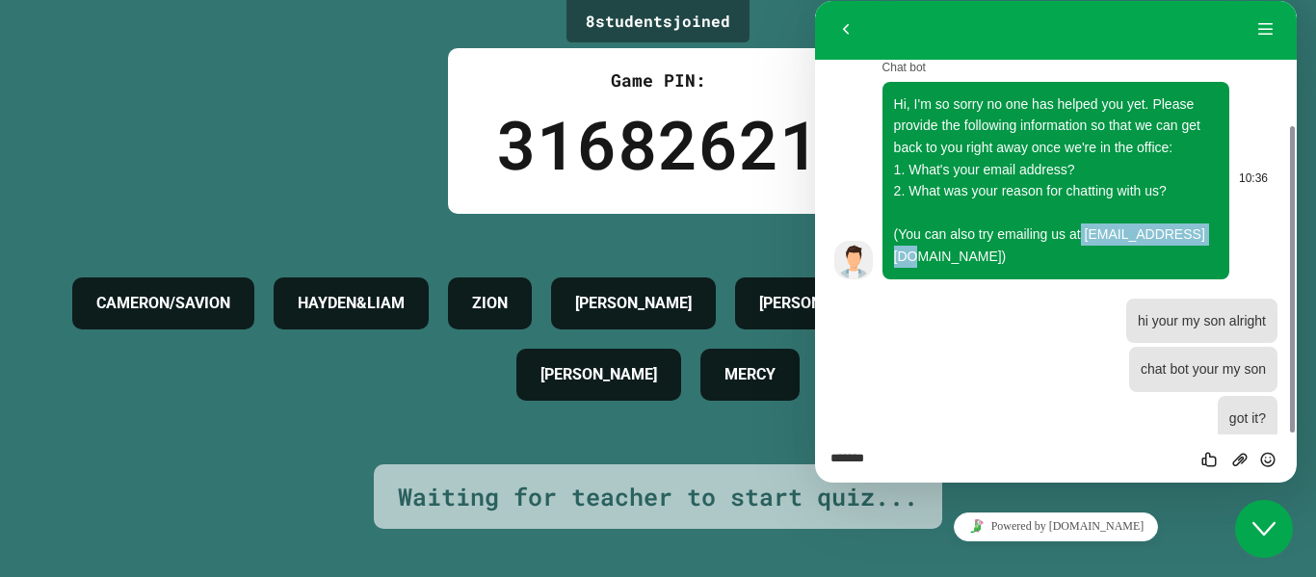
drag, startPoint x: 1082, startPoint y: 233, endPoint x: 1205, endPoint y: 240, distance: 123.5
click at [1205, 240] on span "Hi, I'm so sorry no one has helped you yet. Please provide the following inform…" at bounding box center [1056, 180] width 325 height 168
copy span "[EMAIL_ADDRESS][DOMAIN_NAME]"
click at [295, 86] on div "8 student s joined Game PIN: 31682621 [PERSON_NAME]/[PERSON_NAME] [PERSON_NAME]…" at bounding box center [658, 288] width 1316 height 577
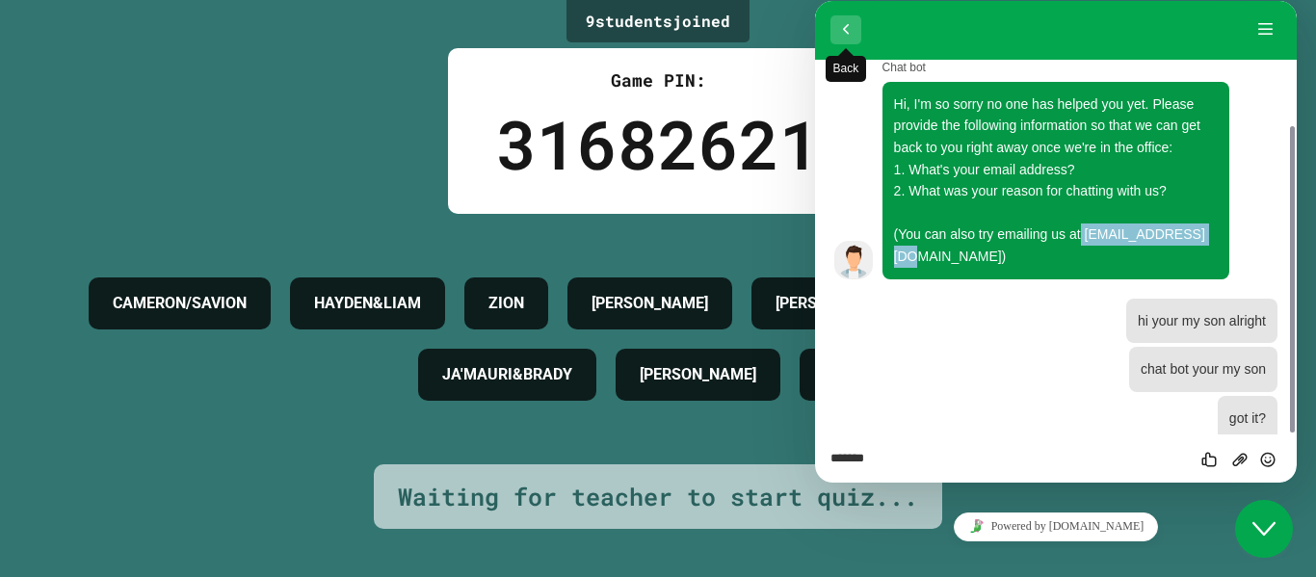
click at [835, 18] on button "Back" at bounding box center [845, 29] width 31 height 29
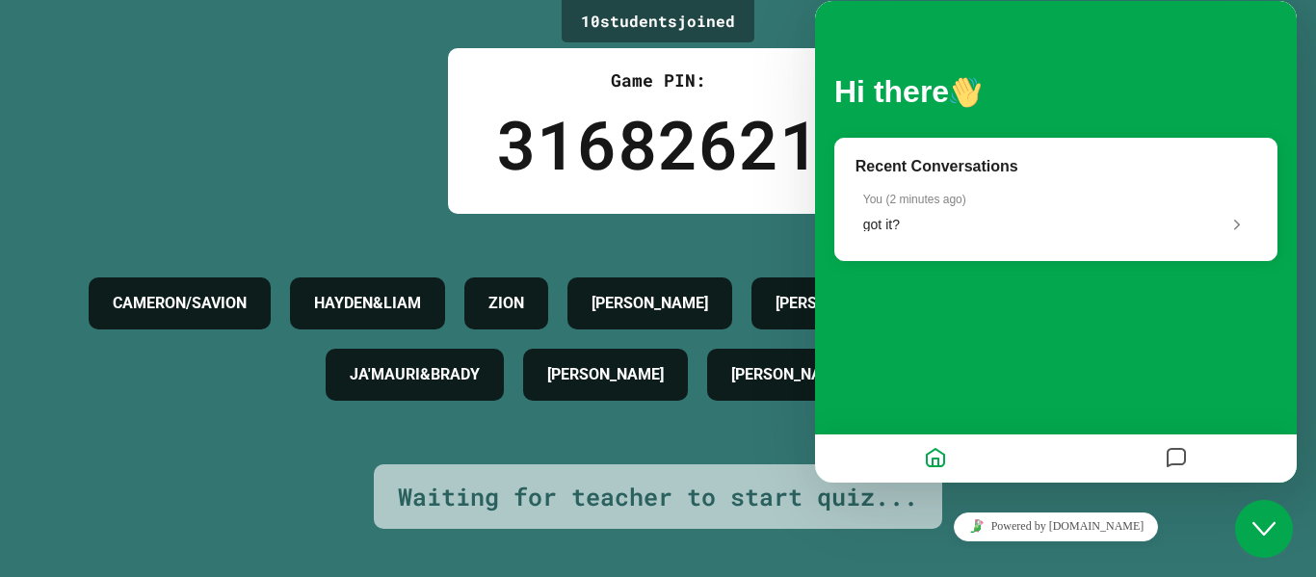
click at [1257, 543] on button "Close Chat This icon closes the chat window." at bounding box center [1264, 529] width 58 height 58
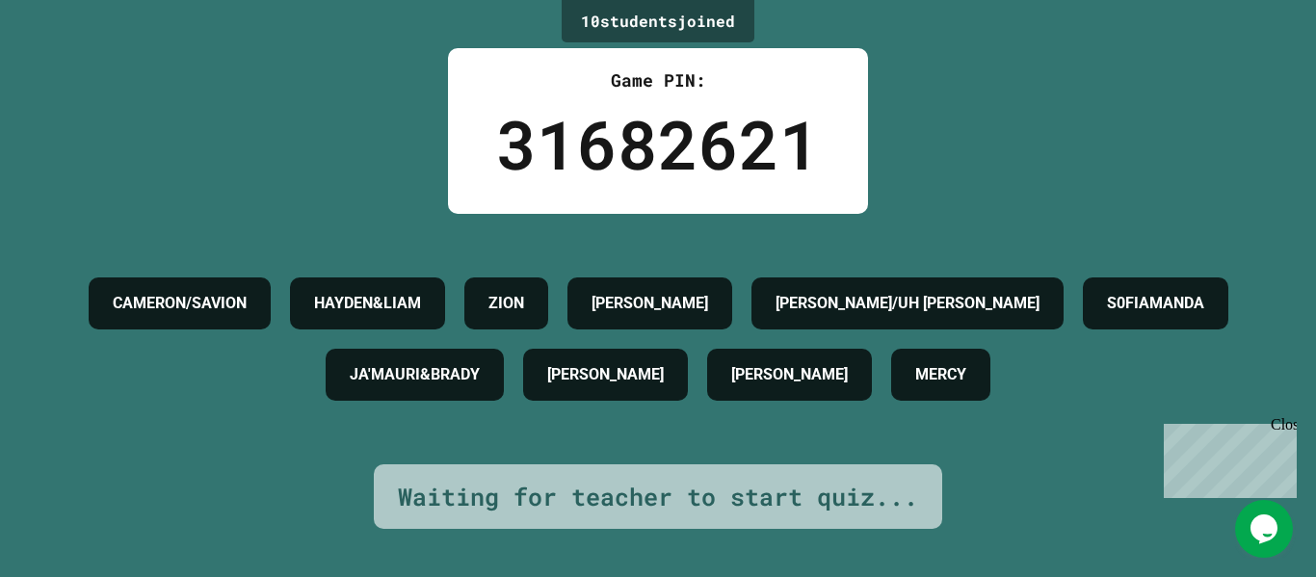
drag, startPoint x: 1257, startPoint y: 543, endPoint x: 1264, endPoint y: 509, distance: 35.3
click at [1264, 509] on button "Opens Chat This icon Opens the chat window." at bounding box center [1264, 529] width 58 height 58
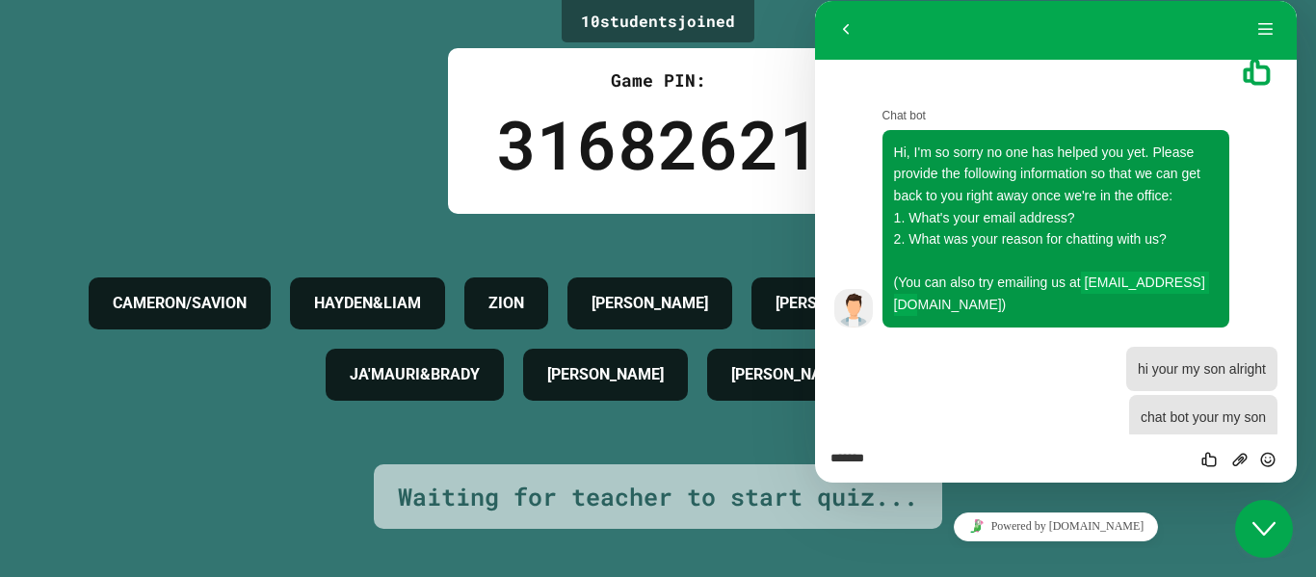
scroll to position [175, 0]
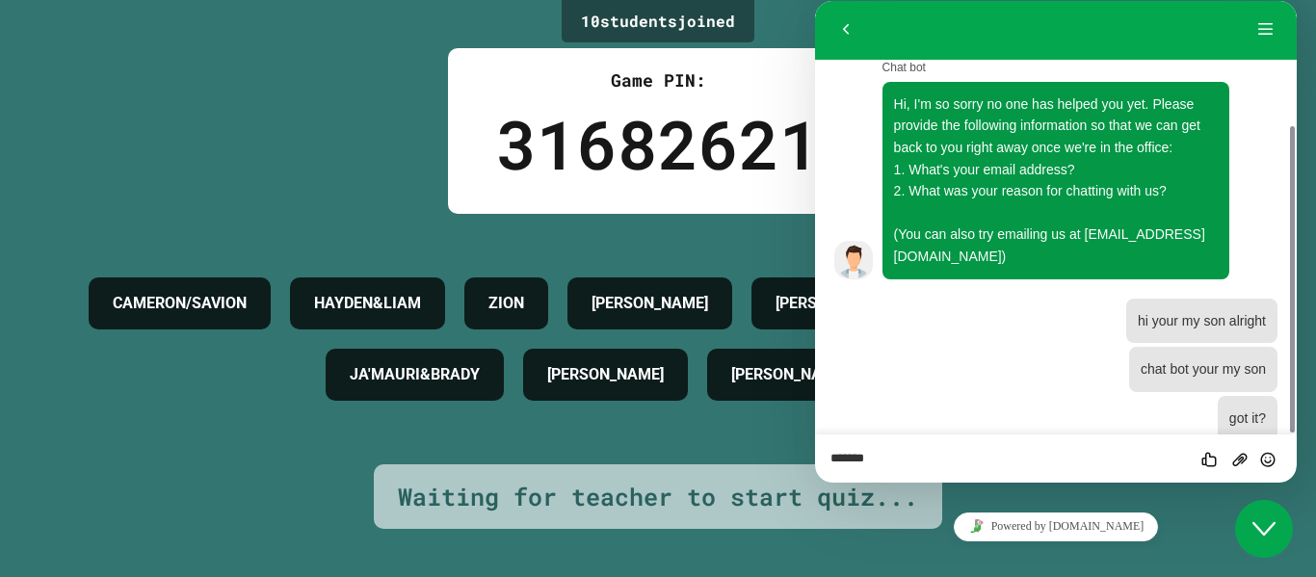
click at [815, 1] on textarea "*******" at bounding box center [815, 1] width 0 height 0
type textarea "**********"
click at [1261, 466] on icon "Send" at bounding box center [1267, 459] width 17 height 17
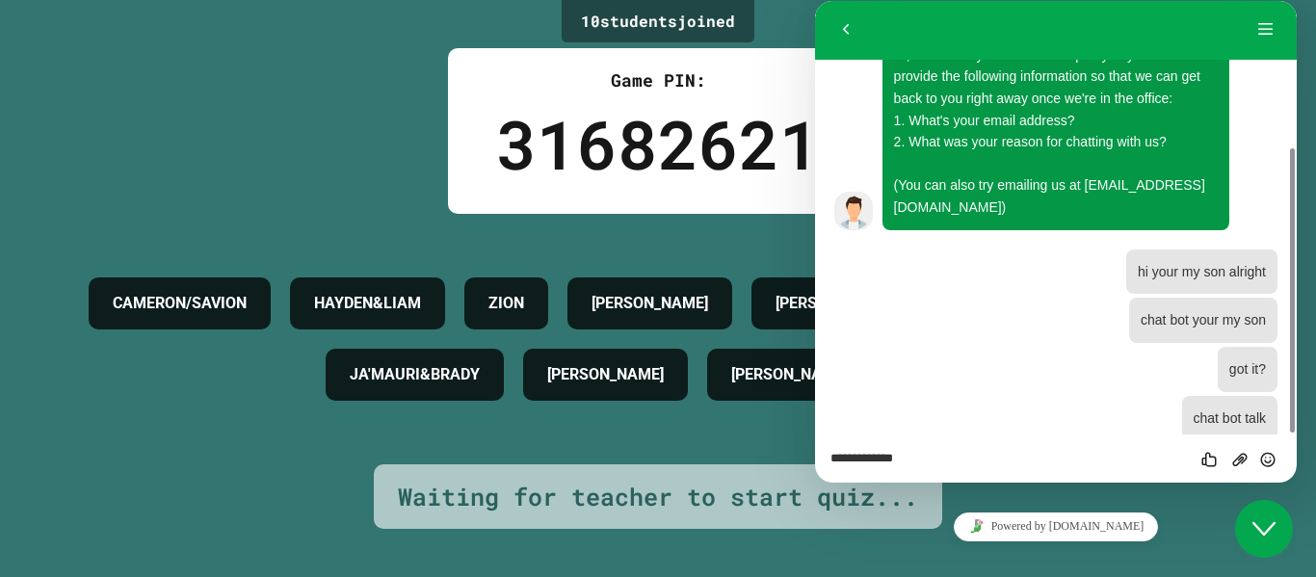
click at [863, 192] on img at bounding box center [853, 211] width 39 height 39
click at [837, 27] on button "Back" at bounding box center [845, 29] width 31 height 29
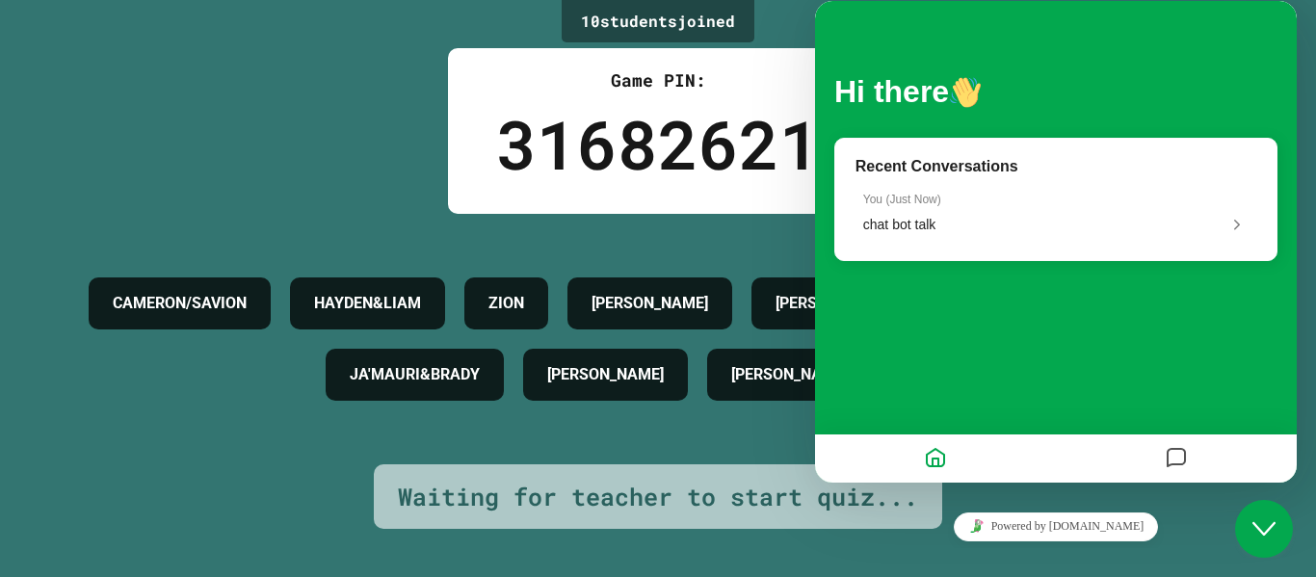
scroll to position [176, 0]
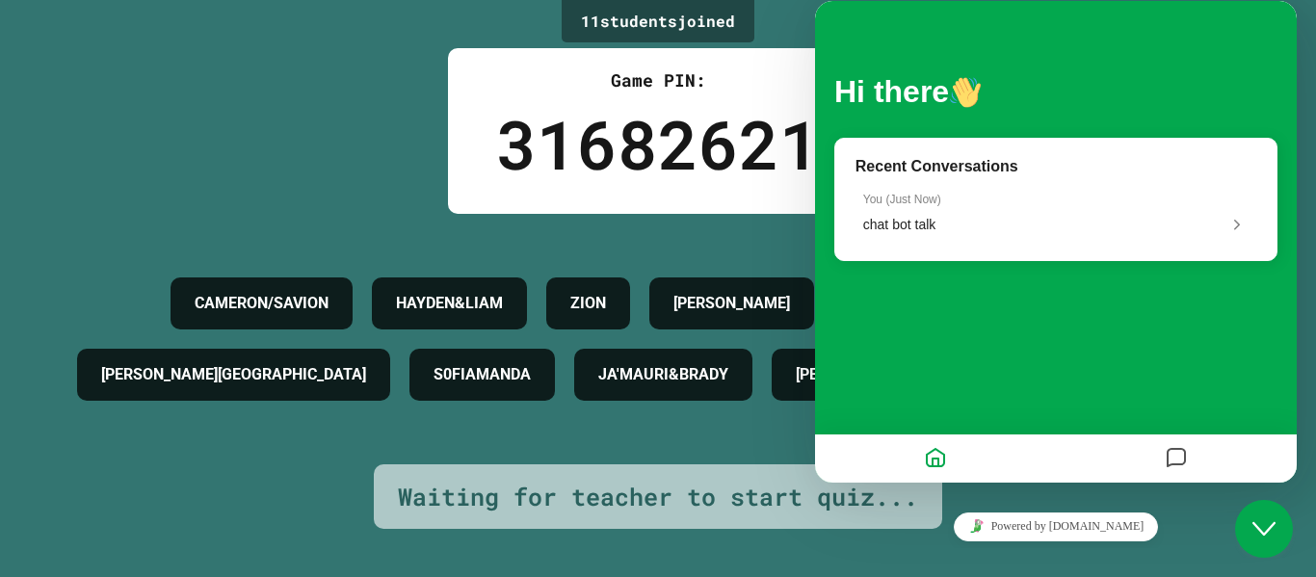
click at [1246, 524] on div "Close Chat This icon closes the chat window." at bounding box center [1264, 528] width 58 height 23
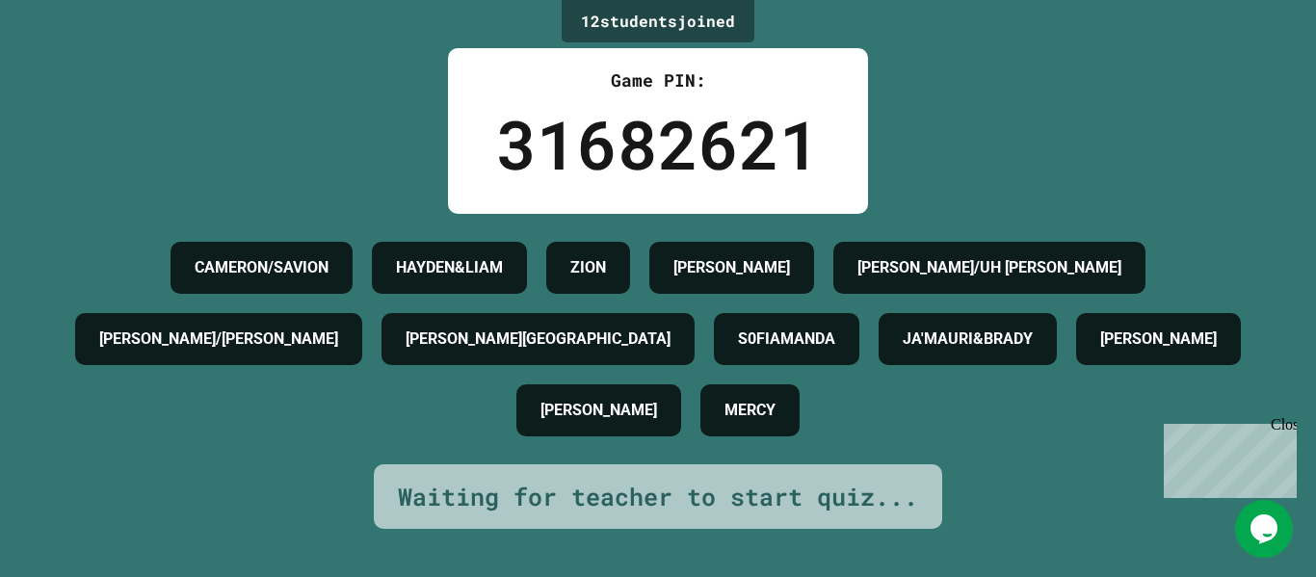
drag, startPoint x: 1246, startPoint y: 524, endPoint x: 1242, endPoint y: 514, distance: 10.4
click at [693, 192] on div "31682621" at bounding box center [658, 143] width 324 height 101
click at [1136, 130] on div "12 student s joined Game PIN: 31682621 [PERSON_NAME]/[PERSON_NAME] [PERSON_NAME…" at bounding box center [658, 288] width 1316 height 577
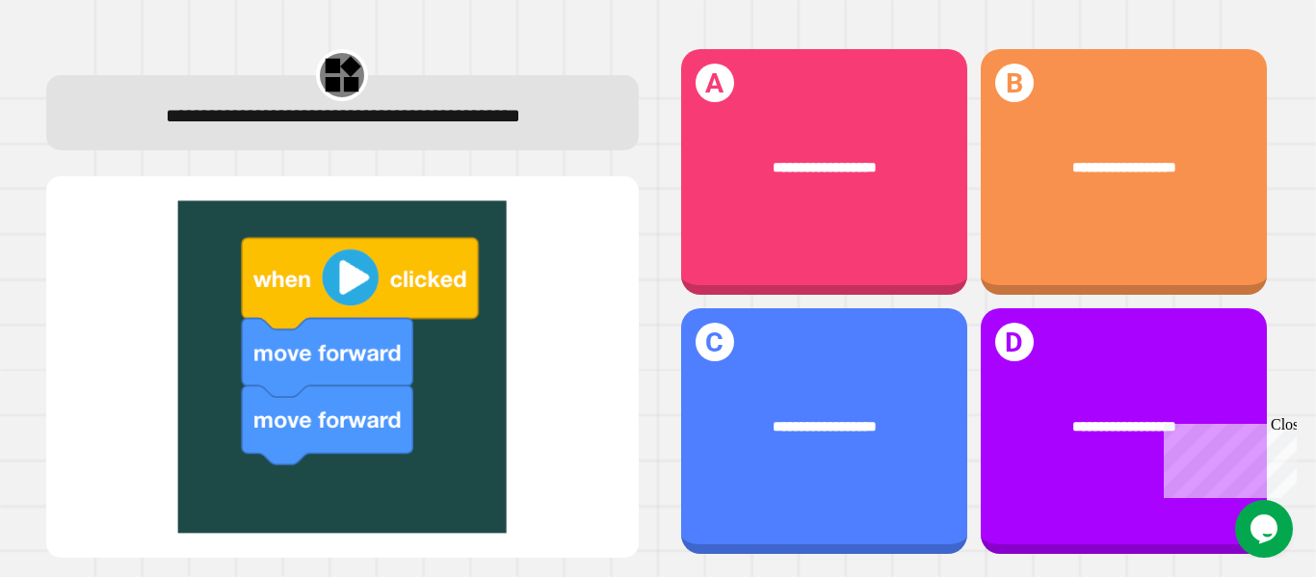
click at [334, 298] on img at bounding box center [343, 366] width 554 height 332
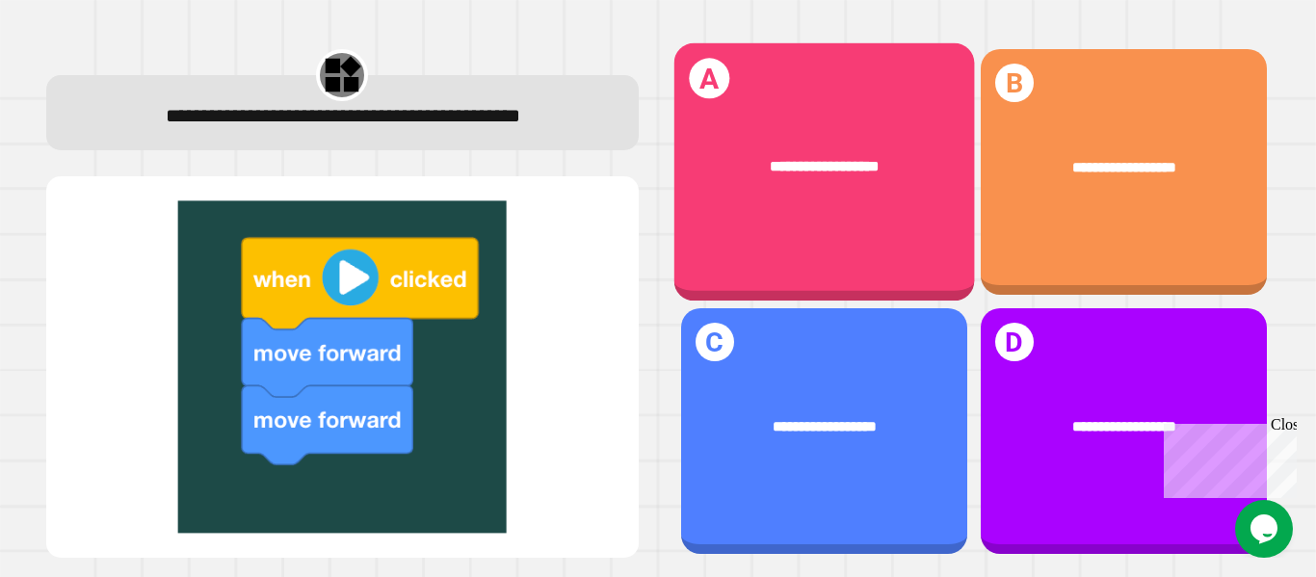
click at [823, 180] on div "**********" at bounding box center [823, 167] width 301 height 84
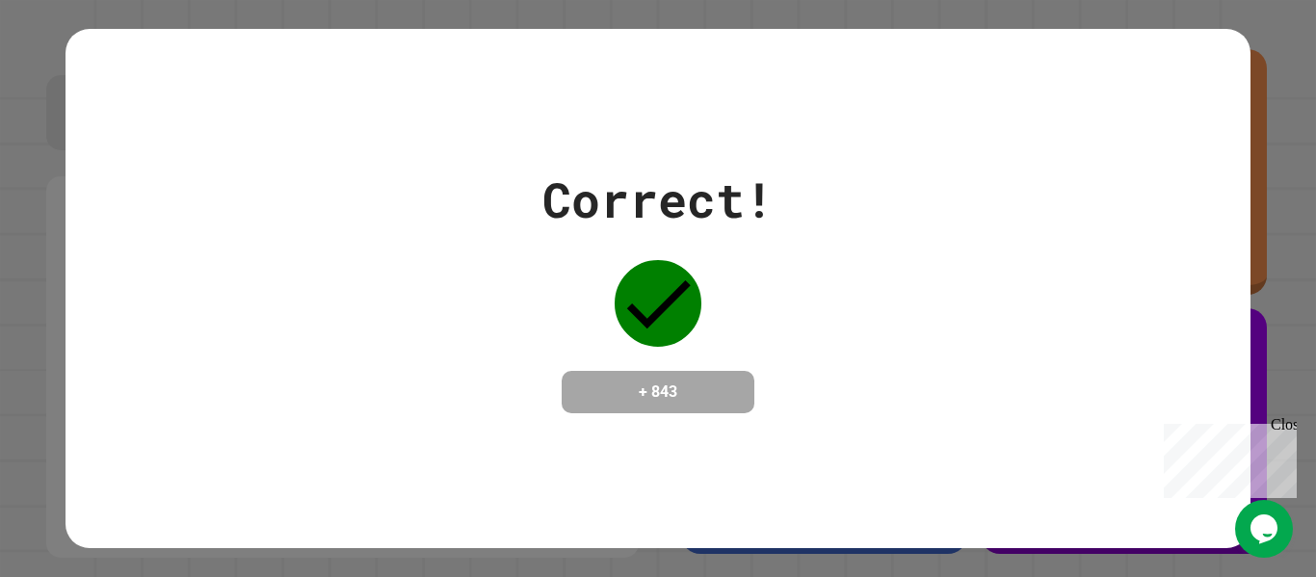
click at [313, 171] on div "Correct! + 843" at bounding box center [658, 289] width 1184 height 250
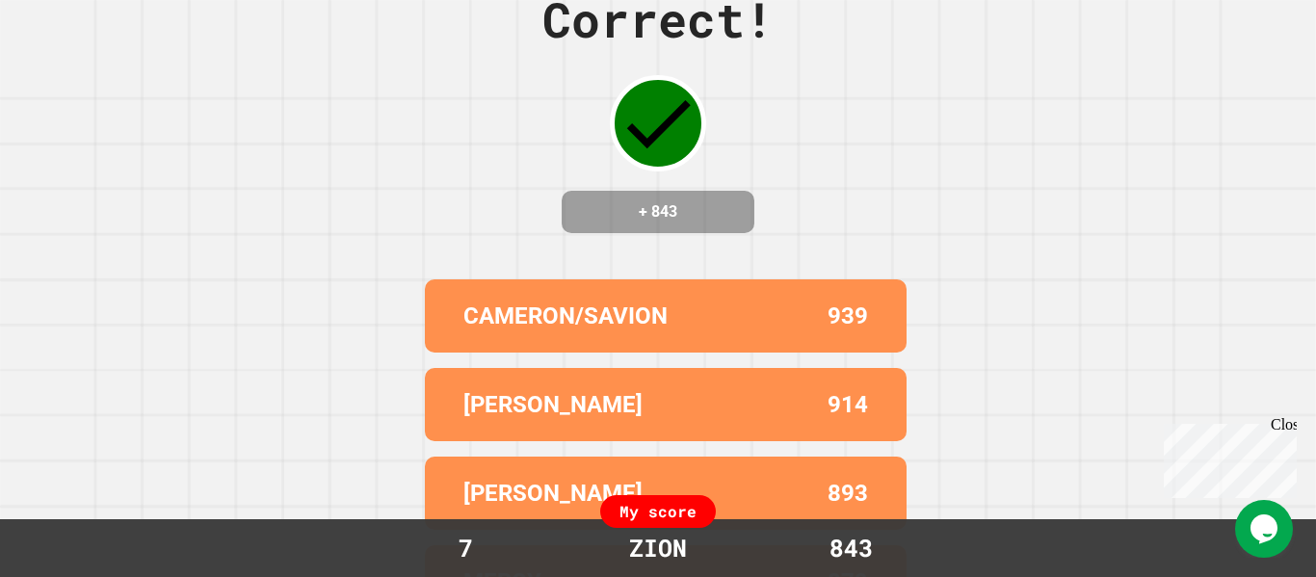
scroll to position [0, 0]
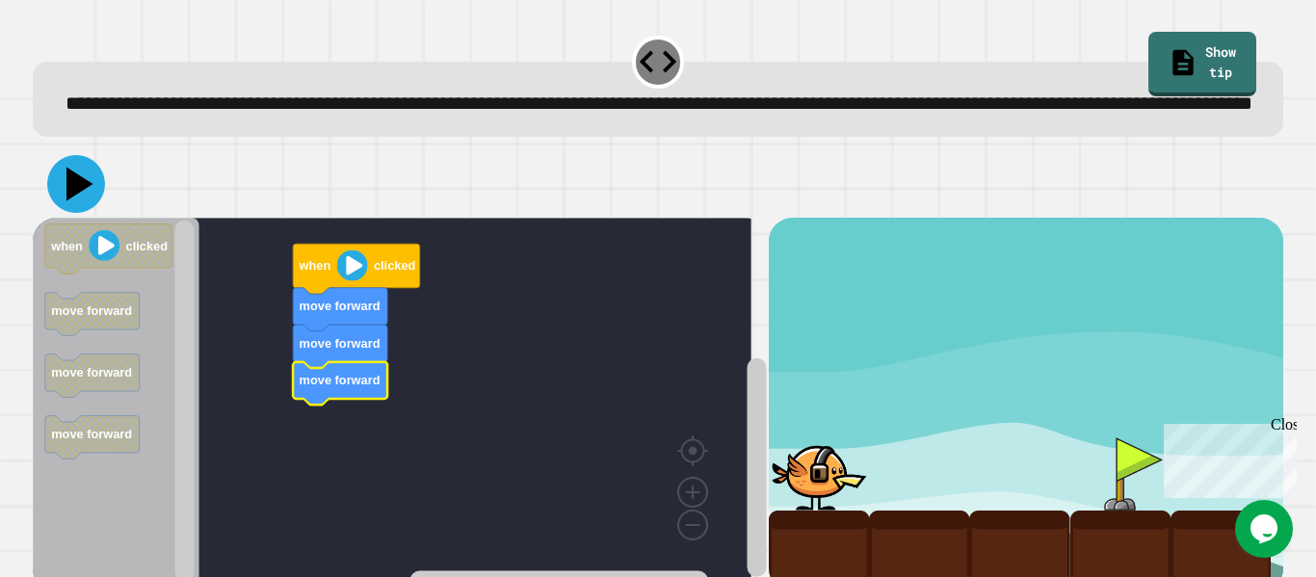
click at [70, 201] on icon at bounding box center [79, 185] width 27 height 34
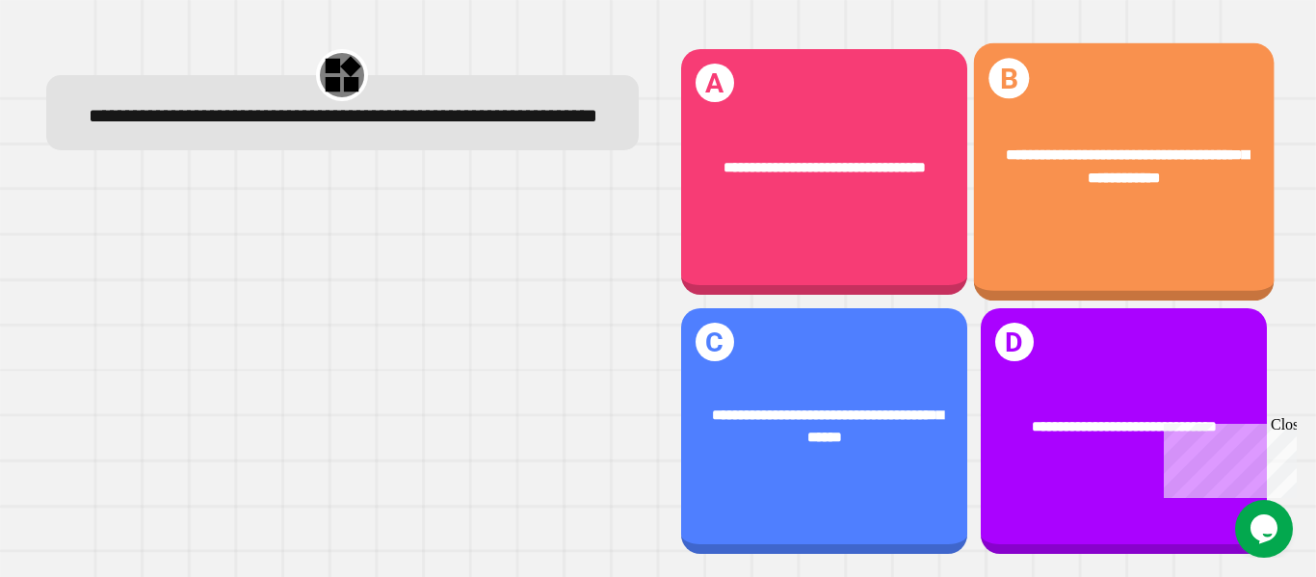
click at [1127, 198] on div "**********" at bounding box center [1123, 168] width 301 height 108
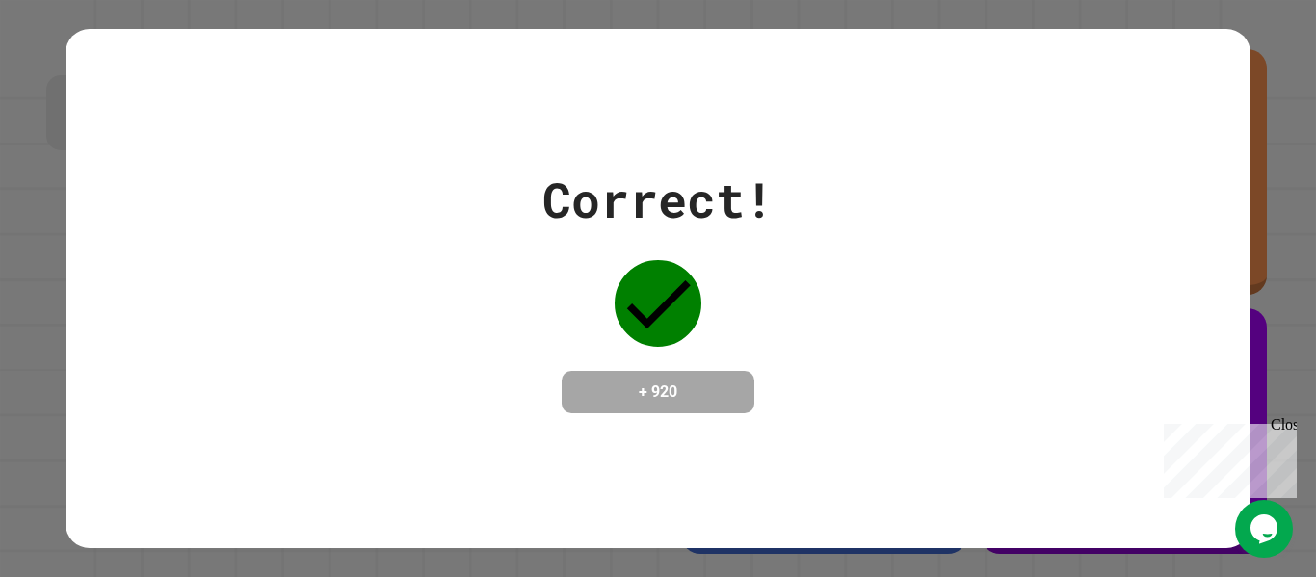
click at [659, 136] on div "Correct! + 920" at bounding box center [658, 288] width 1184 height 519
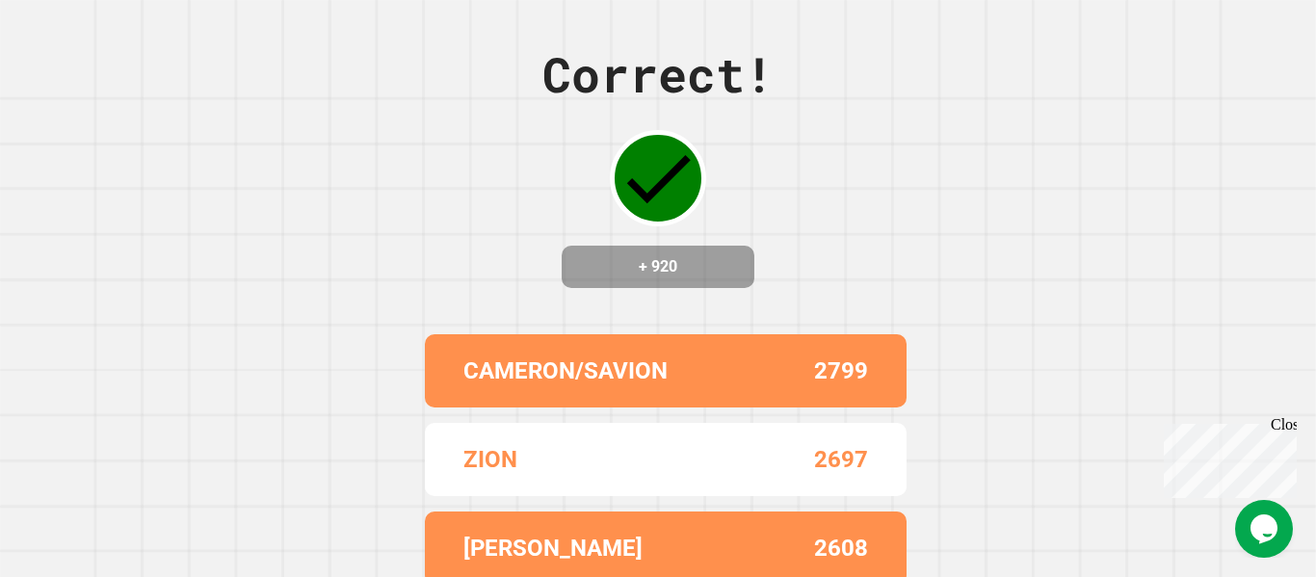
click at [864, 374] on div "[PERSON_NAME]/SAVION 2799" at bounding box center [666, 370] width 482 height 73
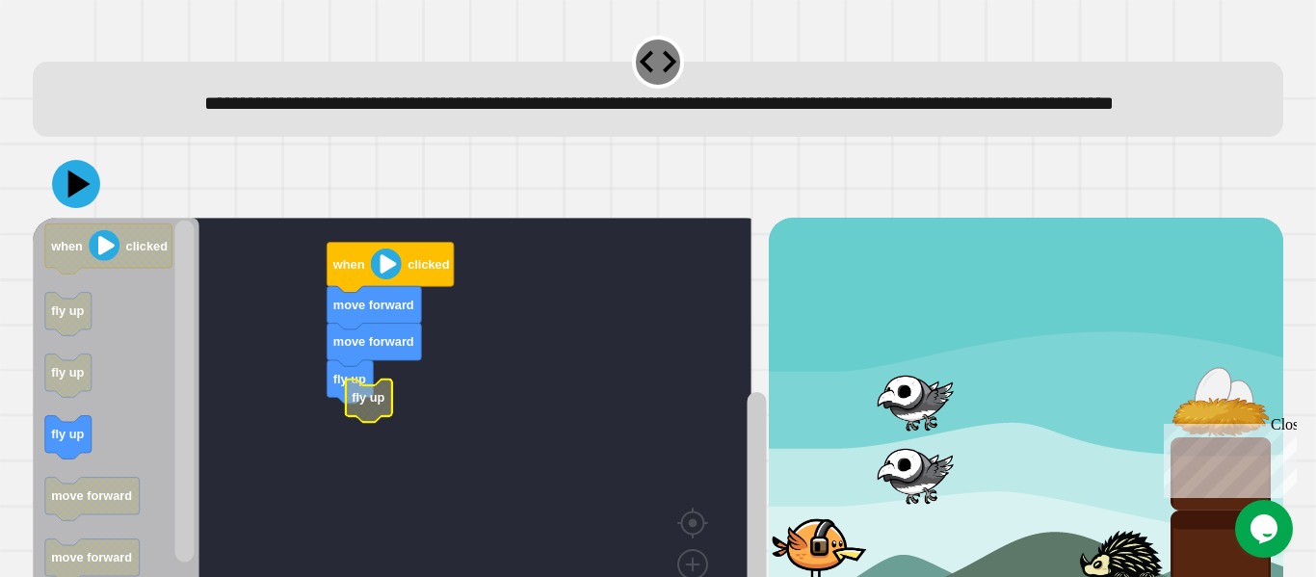
click at [383, 449] on g "move forward fly up move forward when clicked fly up" at bounding box center [401, 437] width 737 height 438
click at [84, 209] on icon at bounding box center [76, 184] width 58 height 58
click at [949, 501] on div at bounding box center [919, 473] width 100 height 73
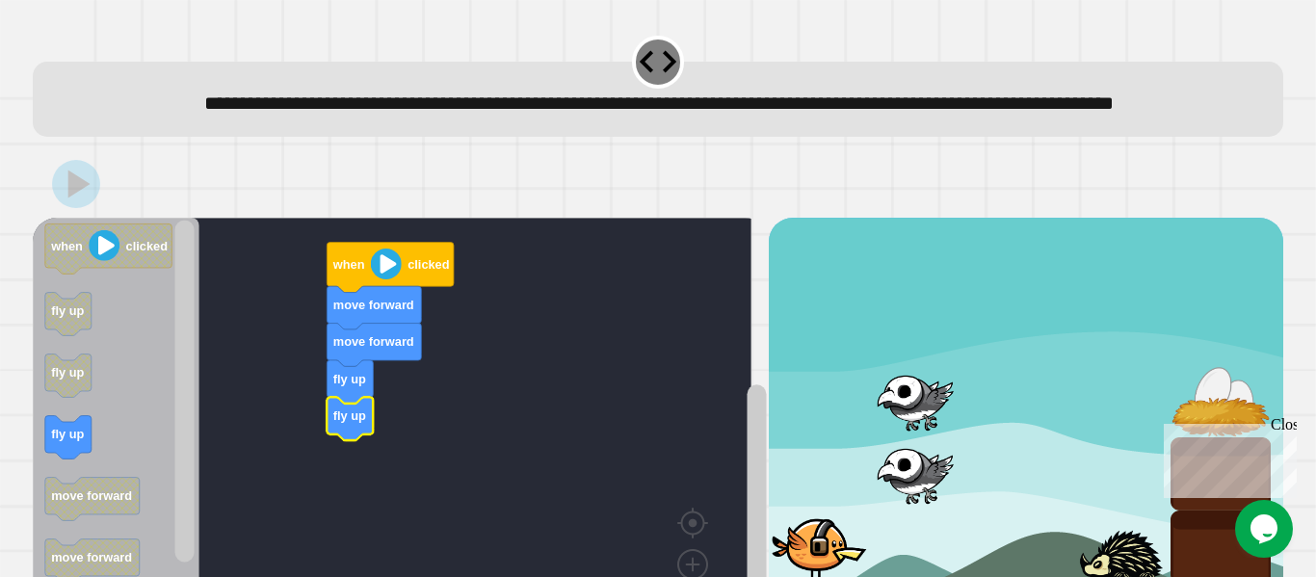
click at [949, 501] on div at bounding box center [919, 473] width 100 height 73
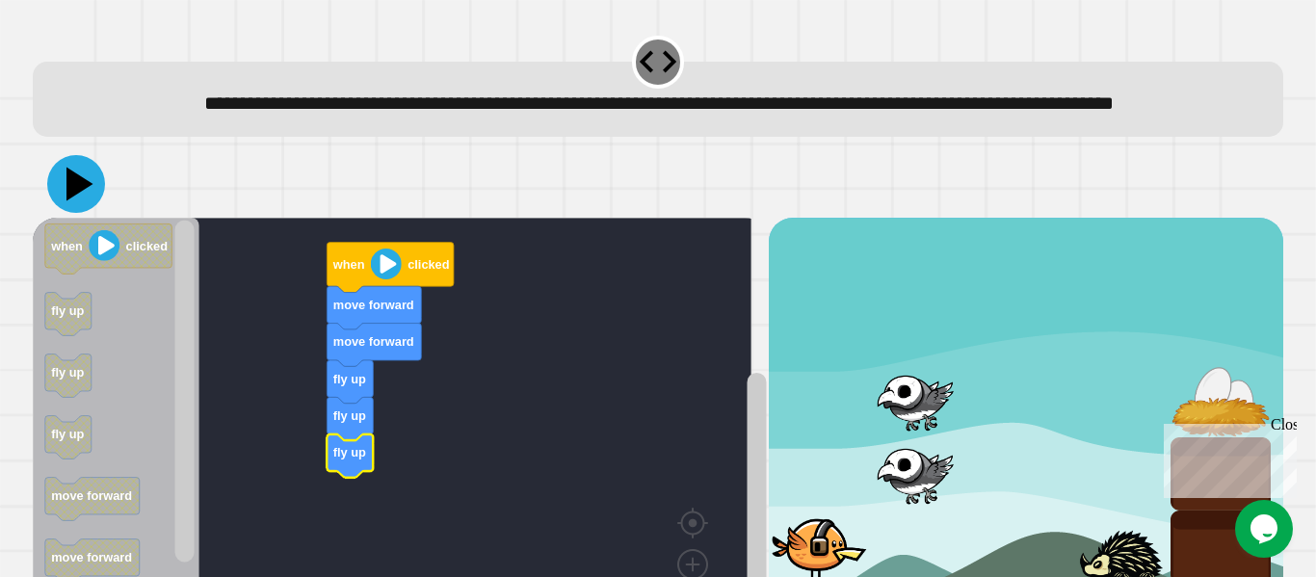
click at [88, 211] on icon at bounding box center [76, 184] width 58 height 58
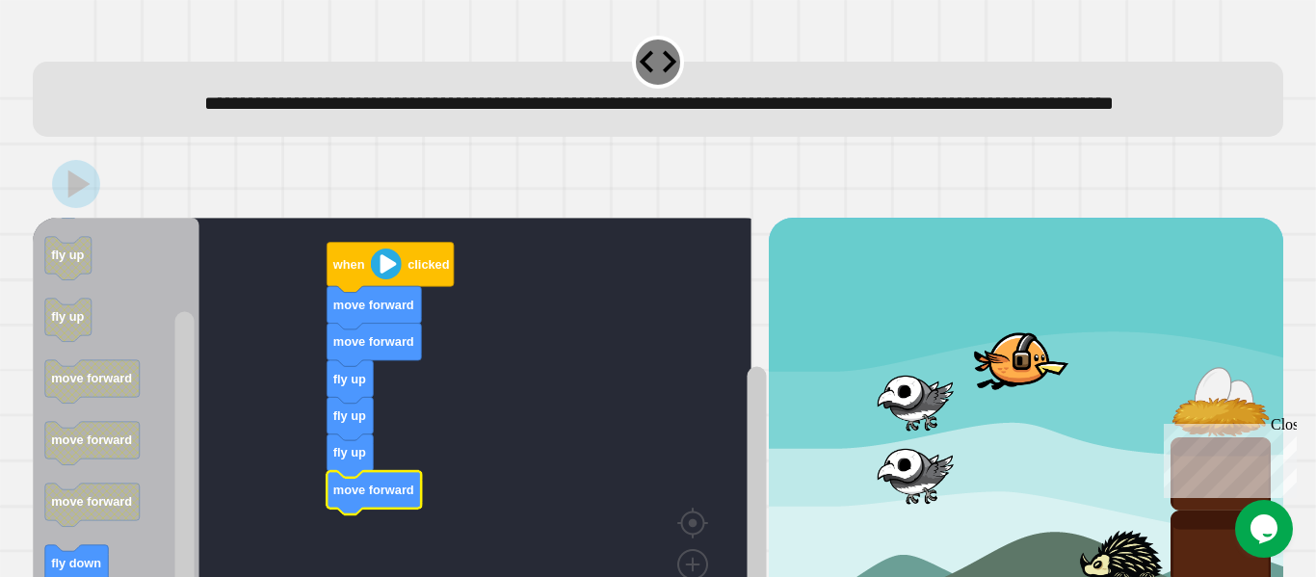
click at [500, 476] on rect "Blockly Workspace" at bounding box center [392, 437] width 719 height 438
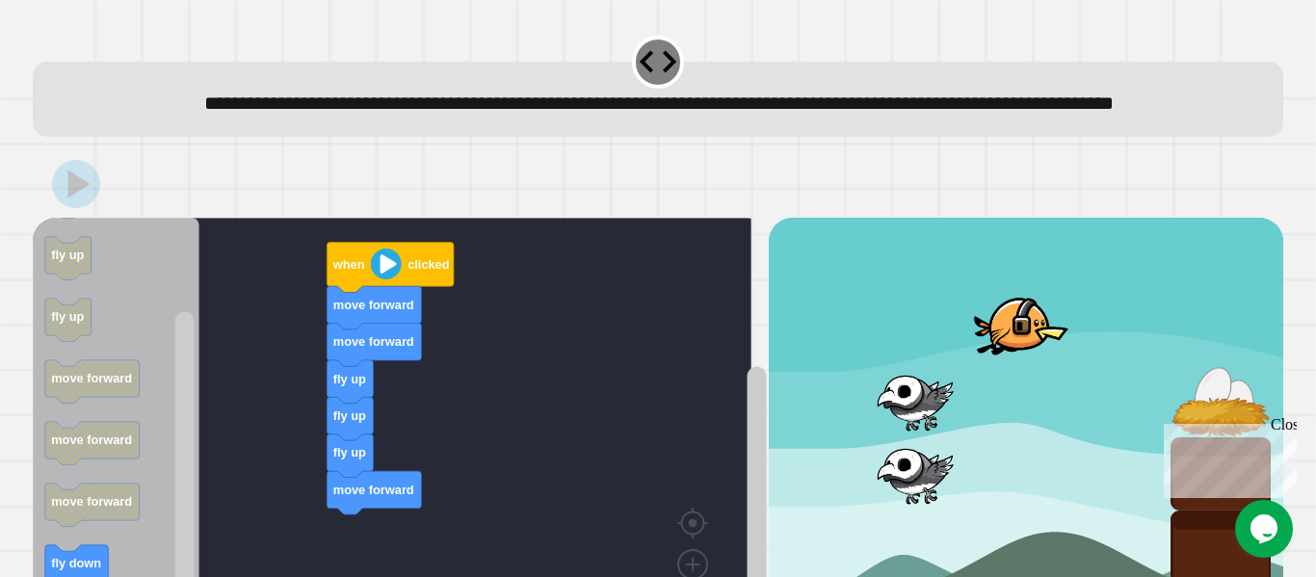
click at [940, 437] on div at bounding box center [919, 400] width 100 height 73
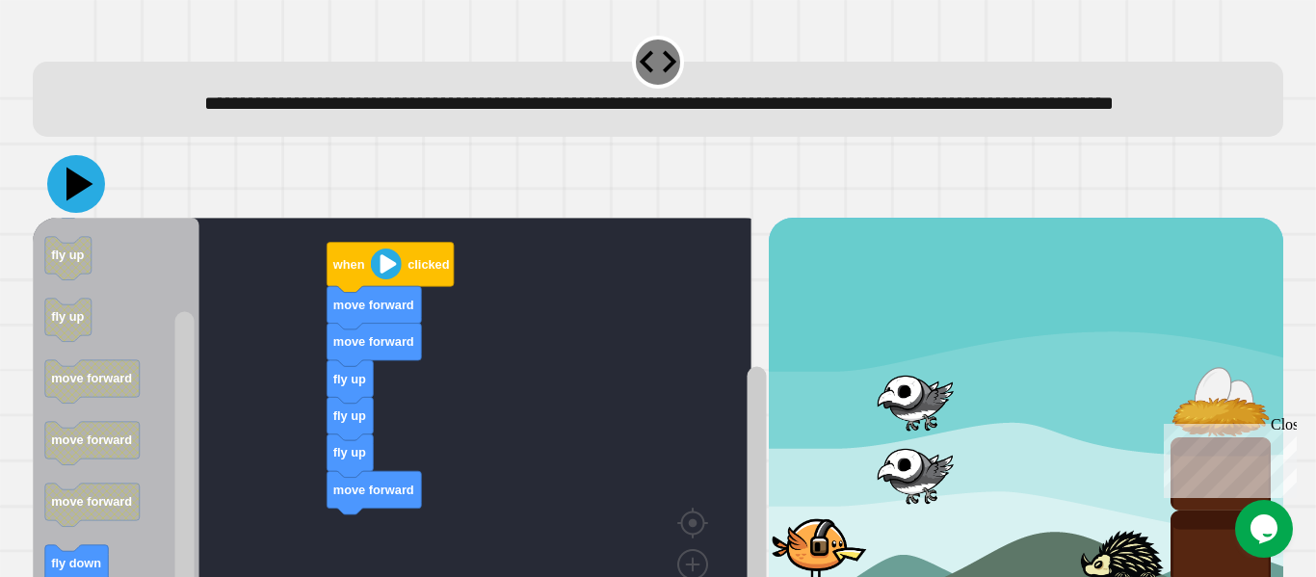
click at [73, 201] on icon at bounding box center [79, 185] width 27 height 34
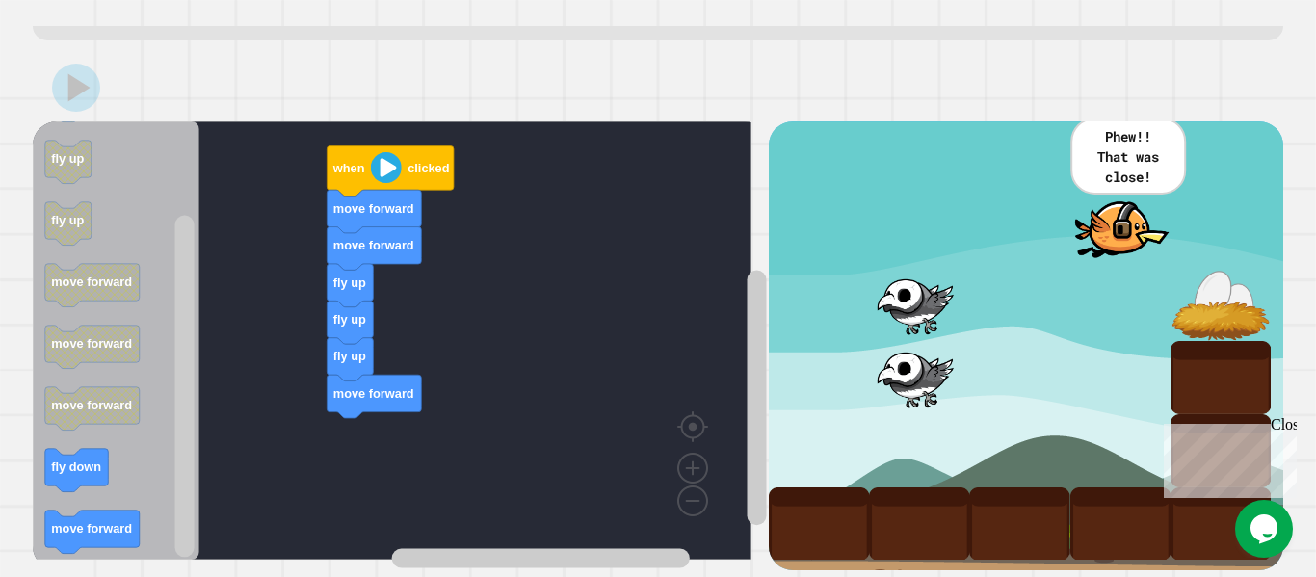
scroll to position [147, 0]
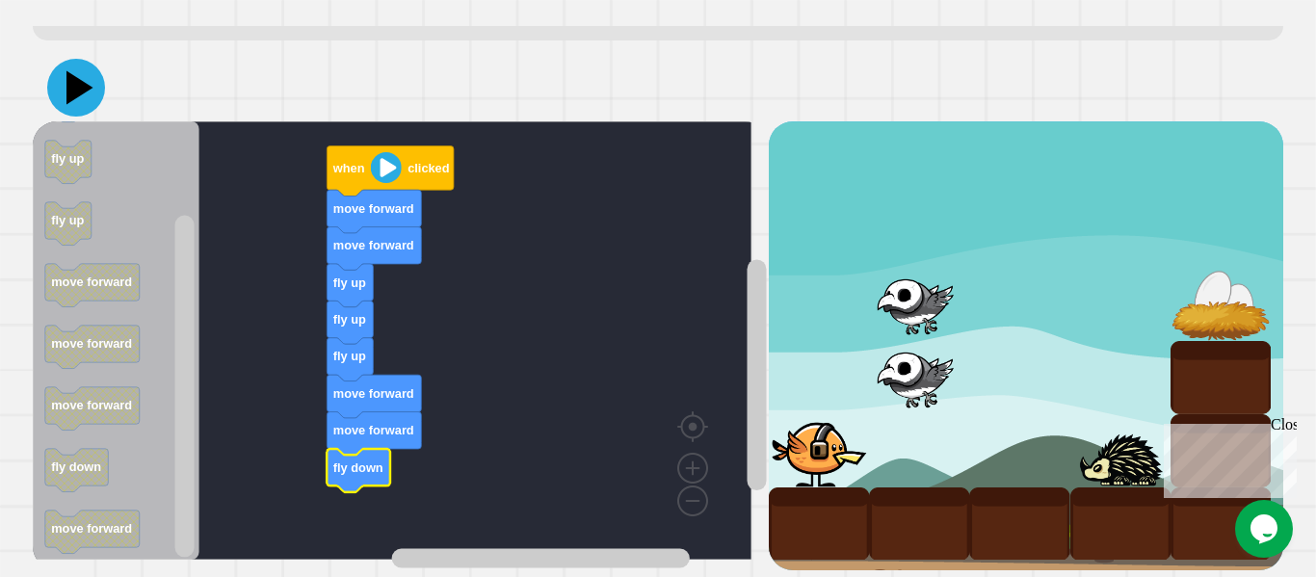
click at [80, 84] on icon at bounding box center [76, 88] width 58 height 58
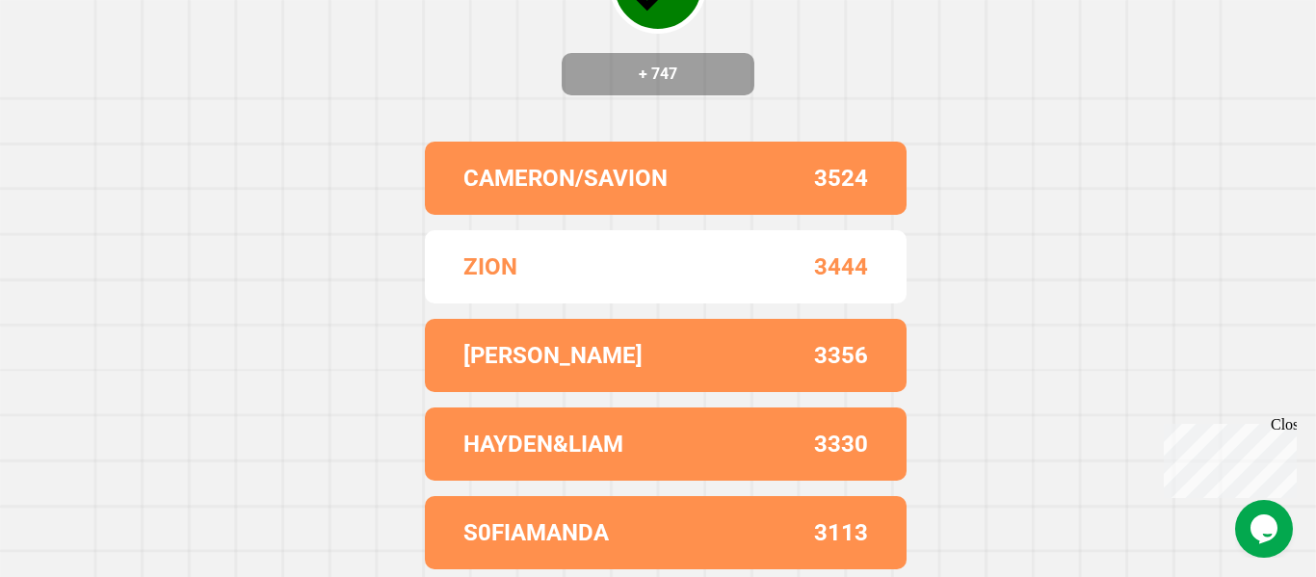
scroll to position [0, 0]
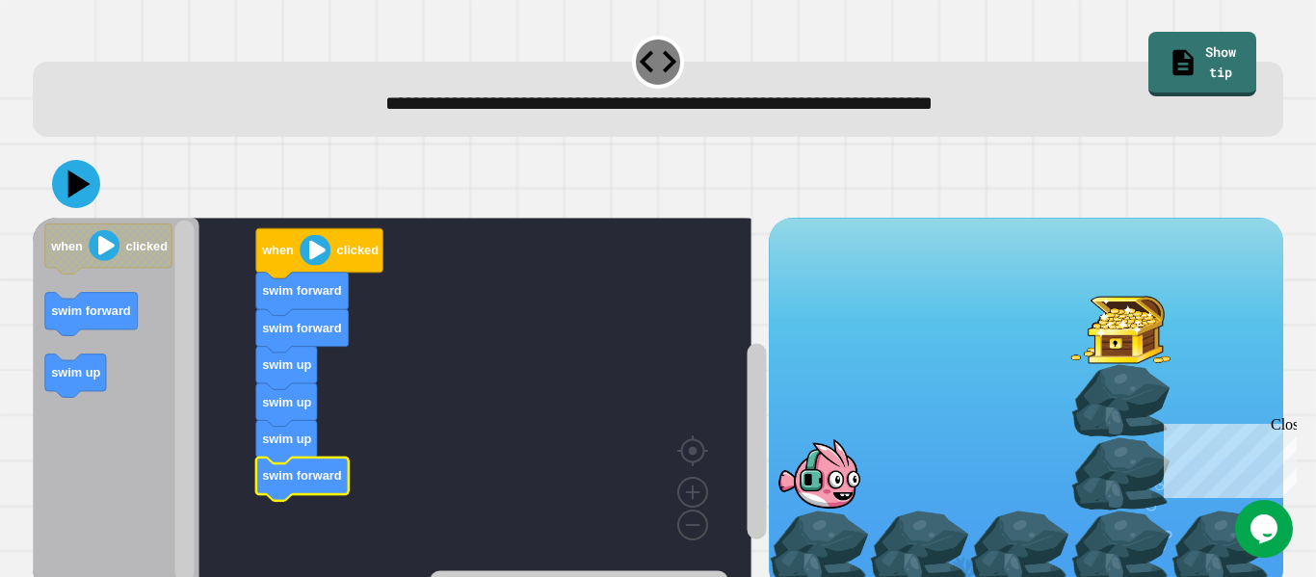
click at [98, 188] on button at bounding box center [76, 184] width 48 height 48
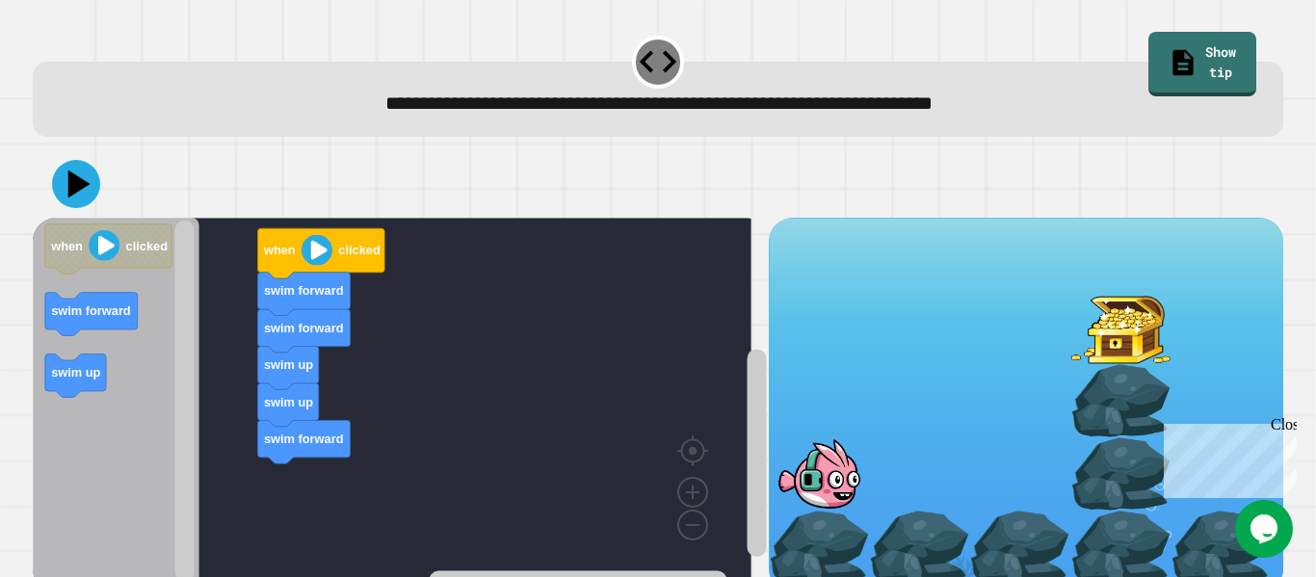
click at [87, 195] on icon at bounding box center [76, 184] width 48 height 48
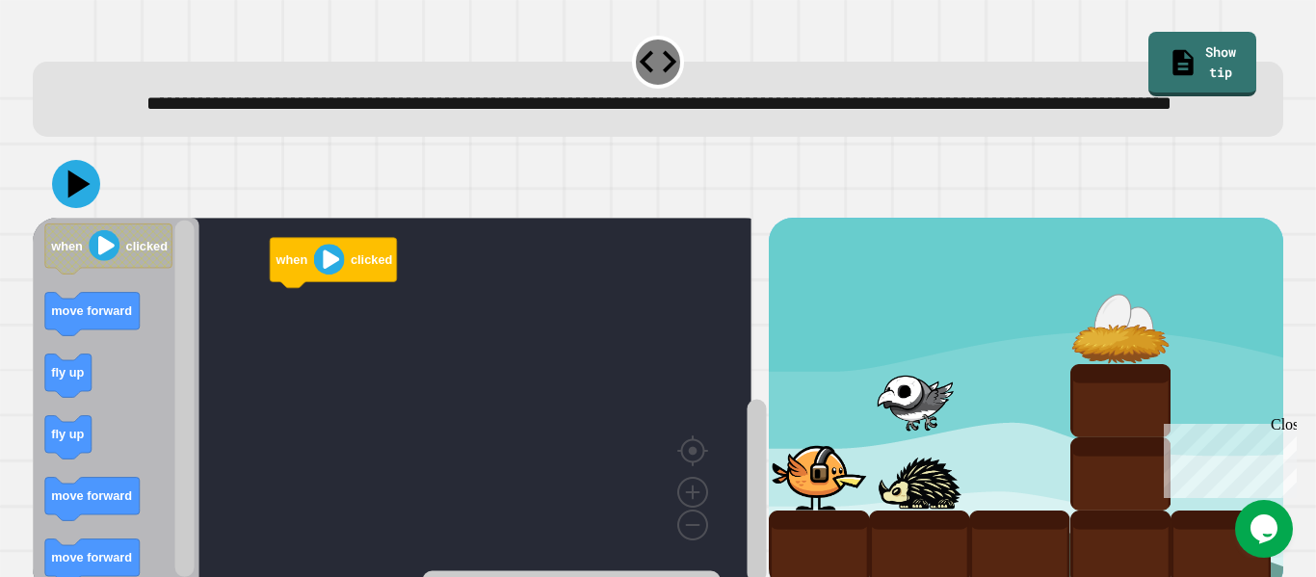
scroll to position [74, 0]
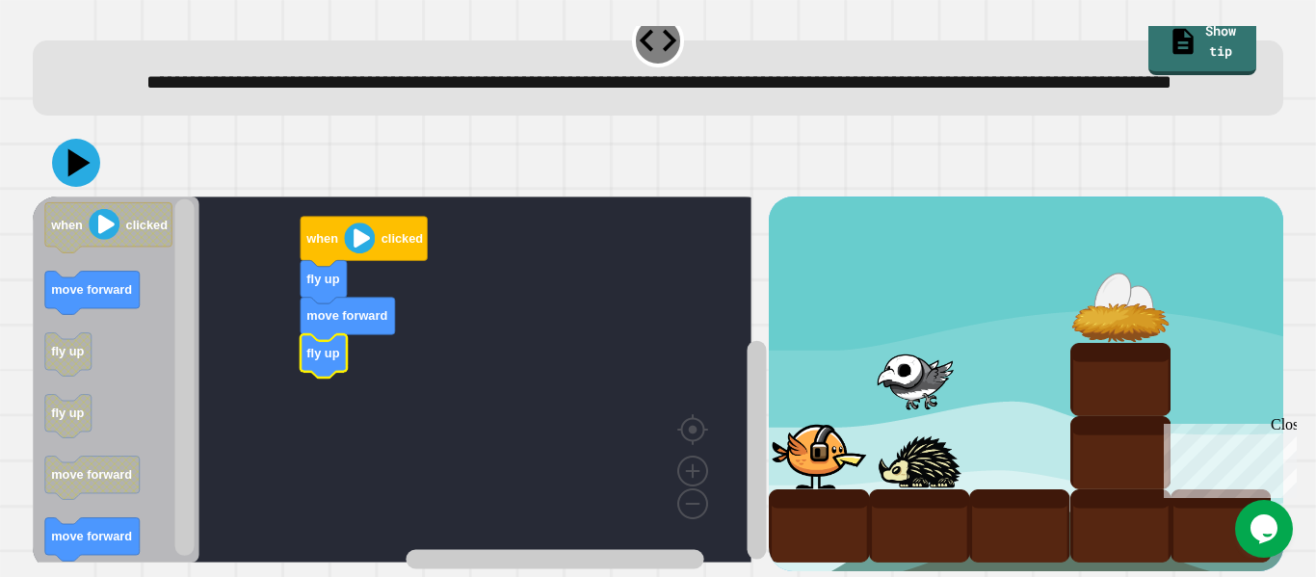
click at [98, 282] on text "move forward" at bounding box center [91, 289] width 81 height 14
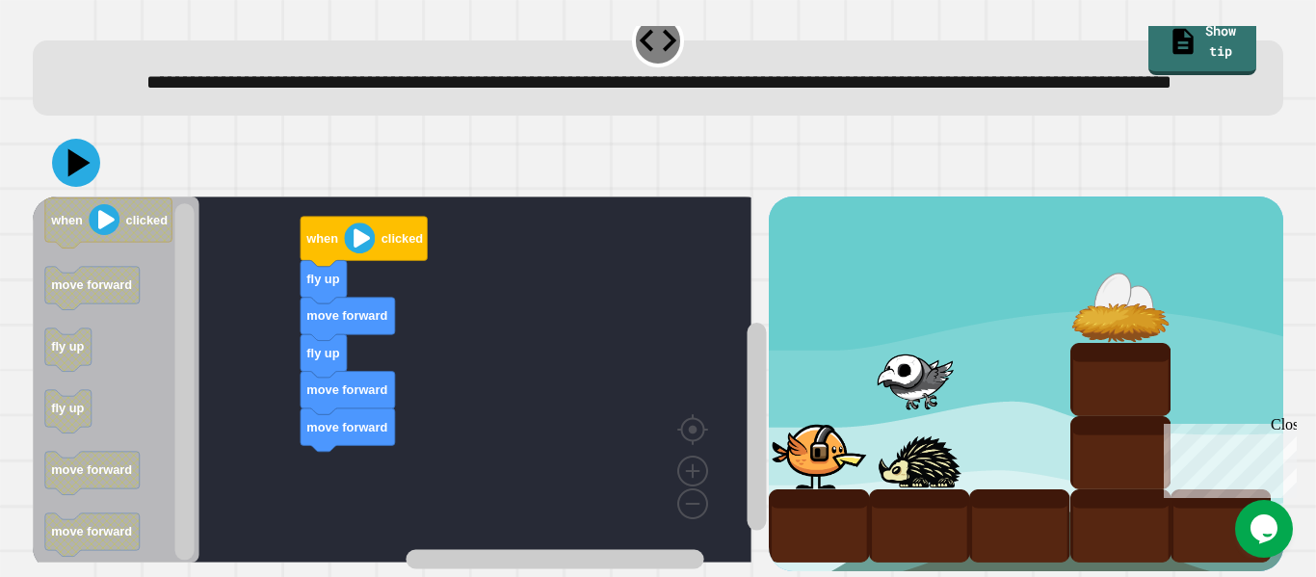
click at [79, 148] on icon at bounding box center [76, 163] width 48 height 48
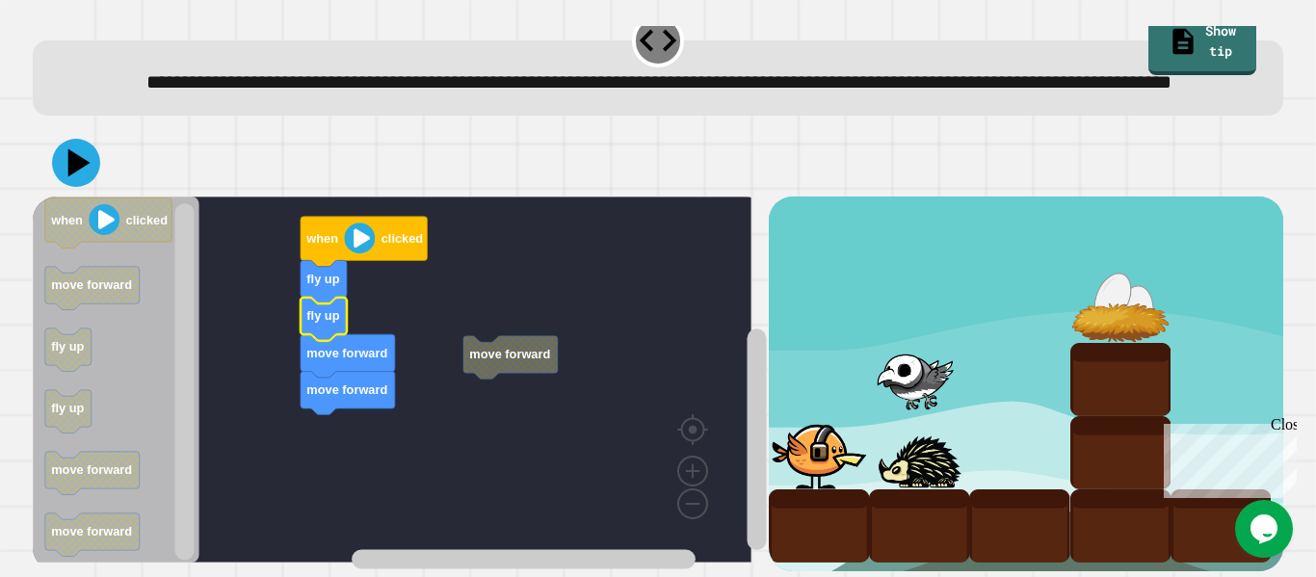
click at [66, 142] on icon at bounding box center [76, 163] width 48 height 48
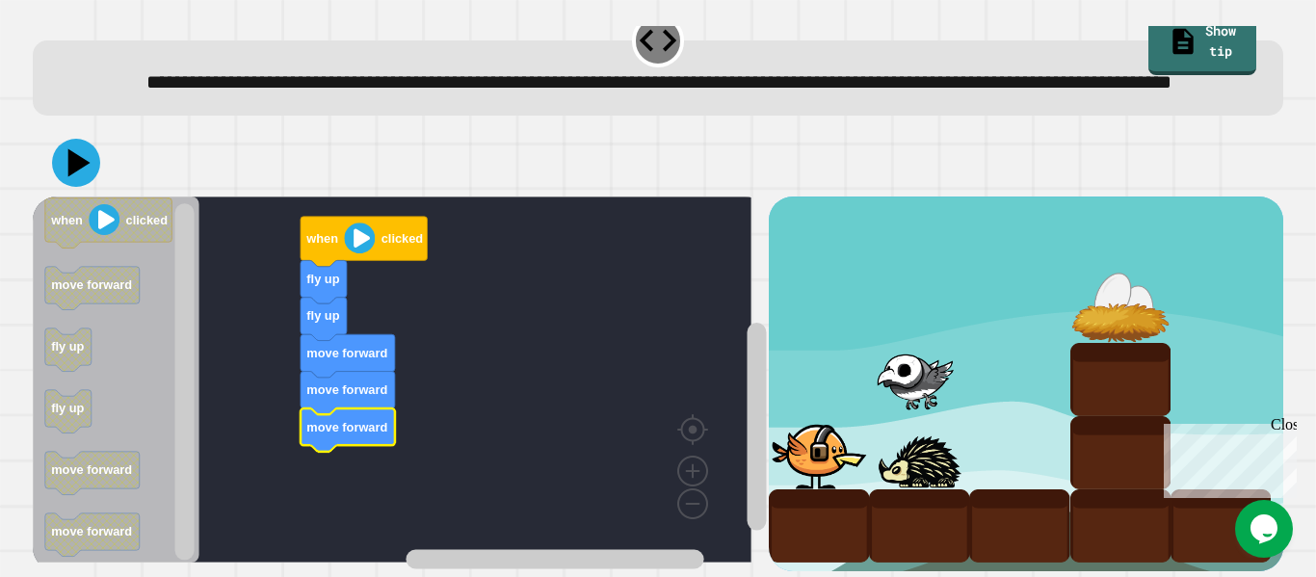
click at [84, 139] on icon at bounding box center [76, 163] width 48 height 48
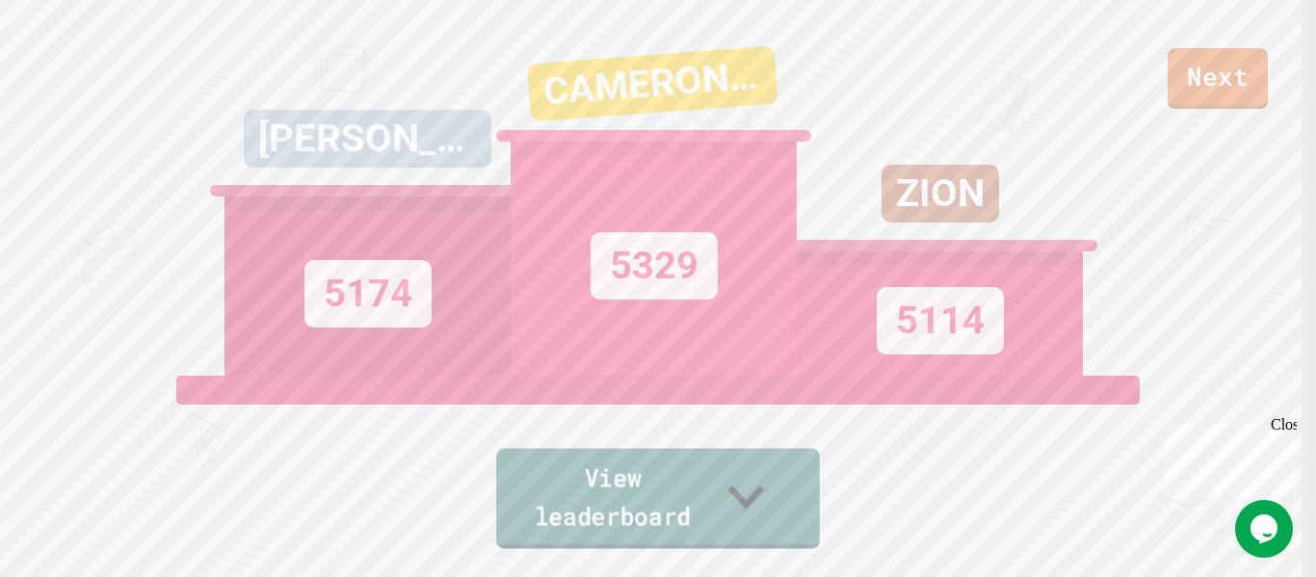
click at [618, 489] on link "View leaderboard" at bounding box center [658, 499] width 324 height 100
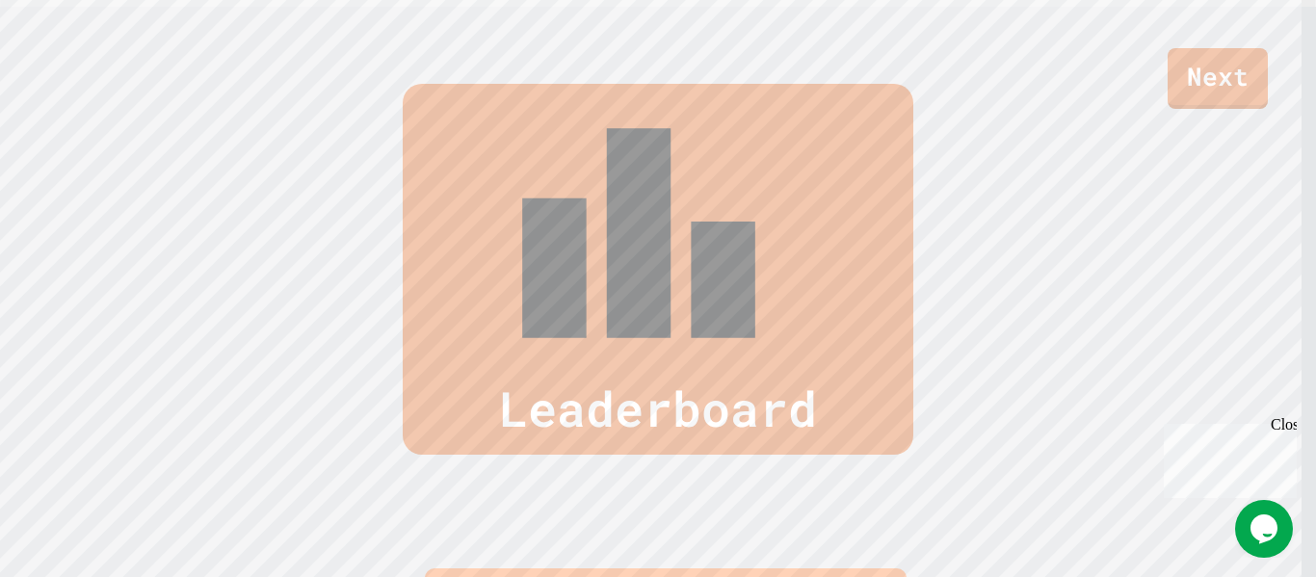
click at [1269, 525] on icon "Chat widget" at bounding box center [1263, 528] width 27 height 29
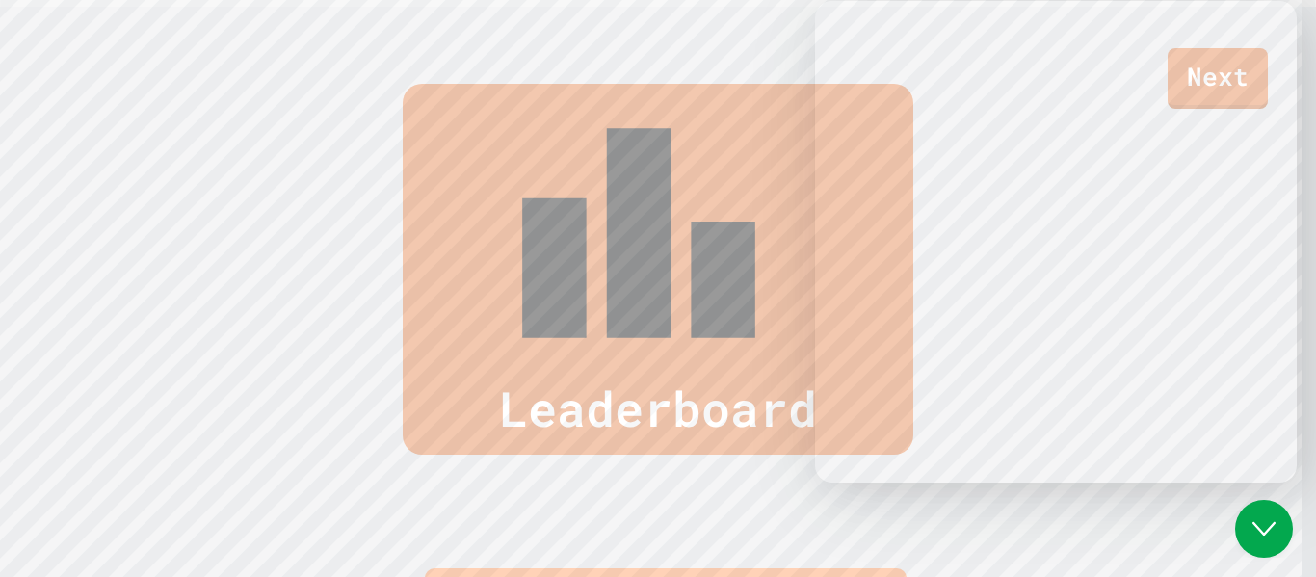
scroll to position [167, 0]
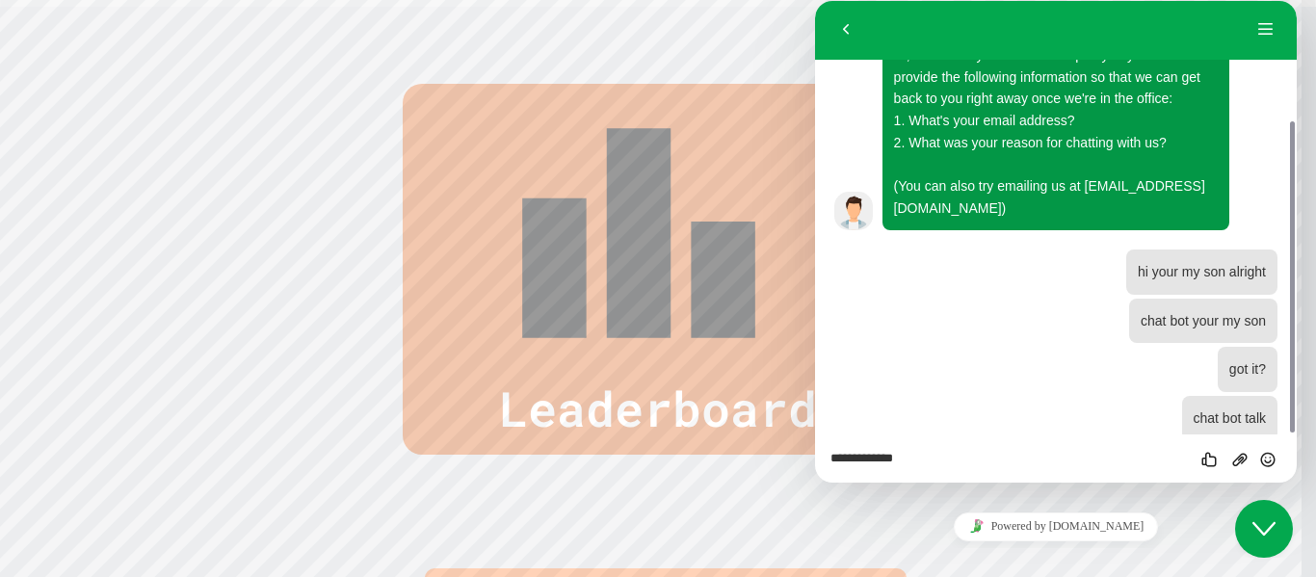
click at [1259, 530] on icon "Chat widget" at bounding box center [1263, 528] width 23 height 13
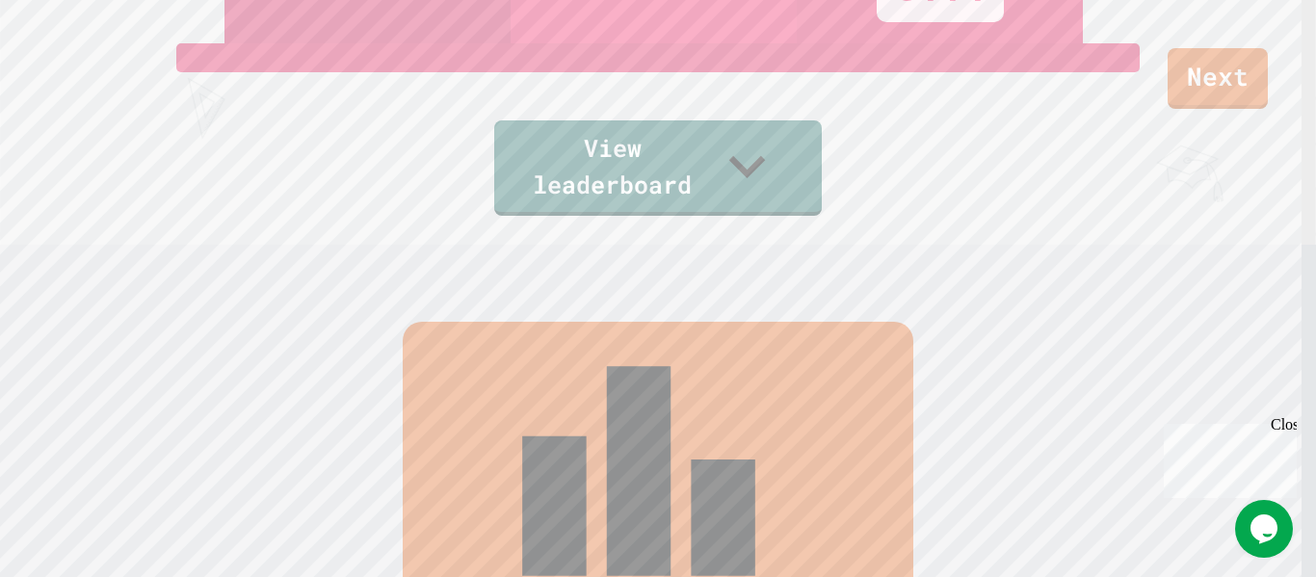
scroll to position [137, 0]
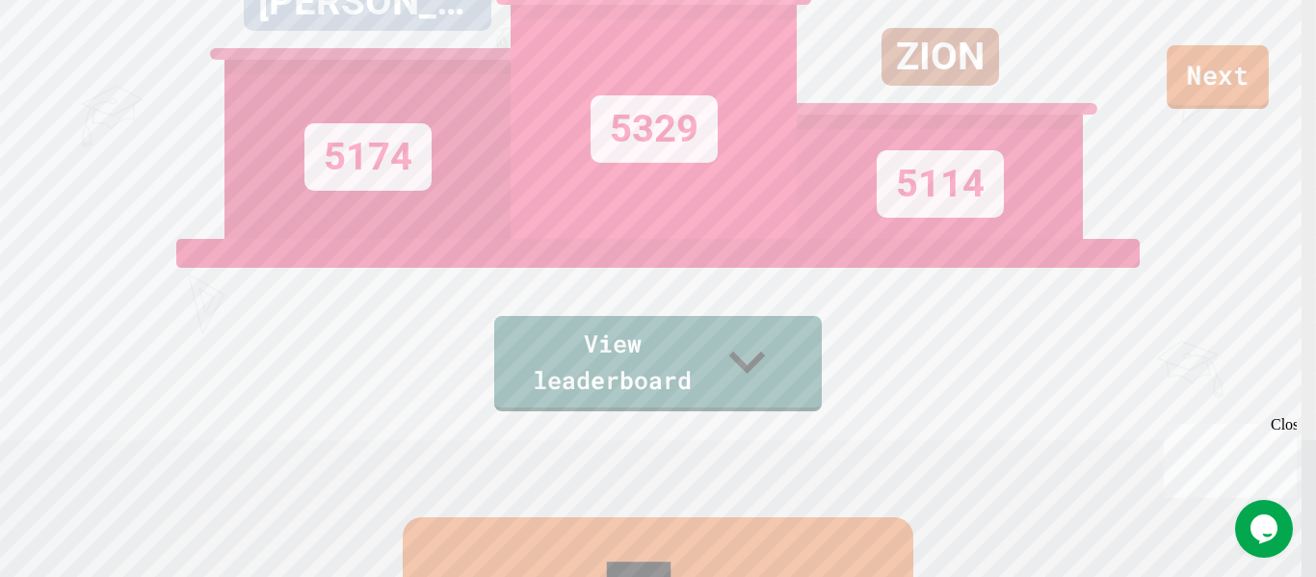
click at [1192, 87] on link "Next" at bounding box center [1218, 77] width 102 height 64
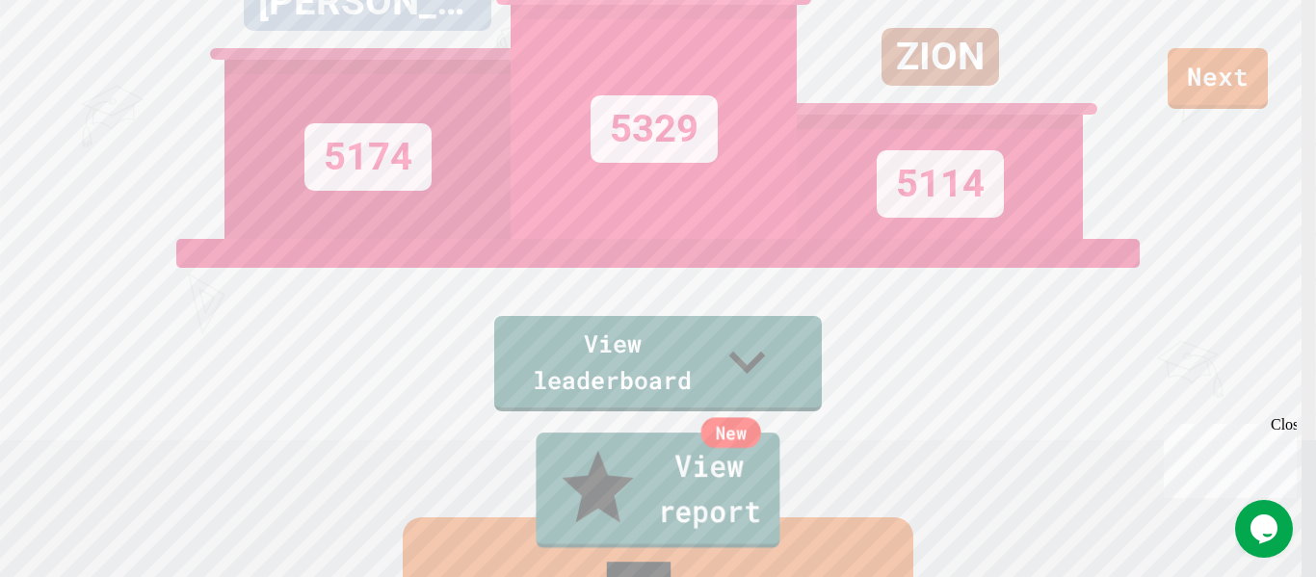
click at [692, 495] on link "New View report" at bounding box center [658, 491] width 244 height 116
drag, startPoint x: 1199, startPoint y: 49, endPoint x: 1197, endPoint y: 62, distance: 12.7
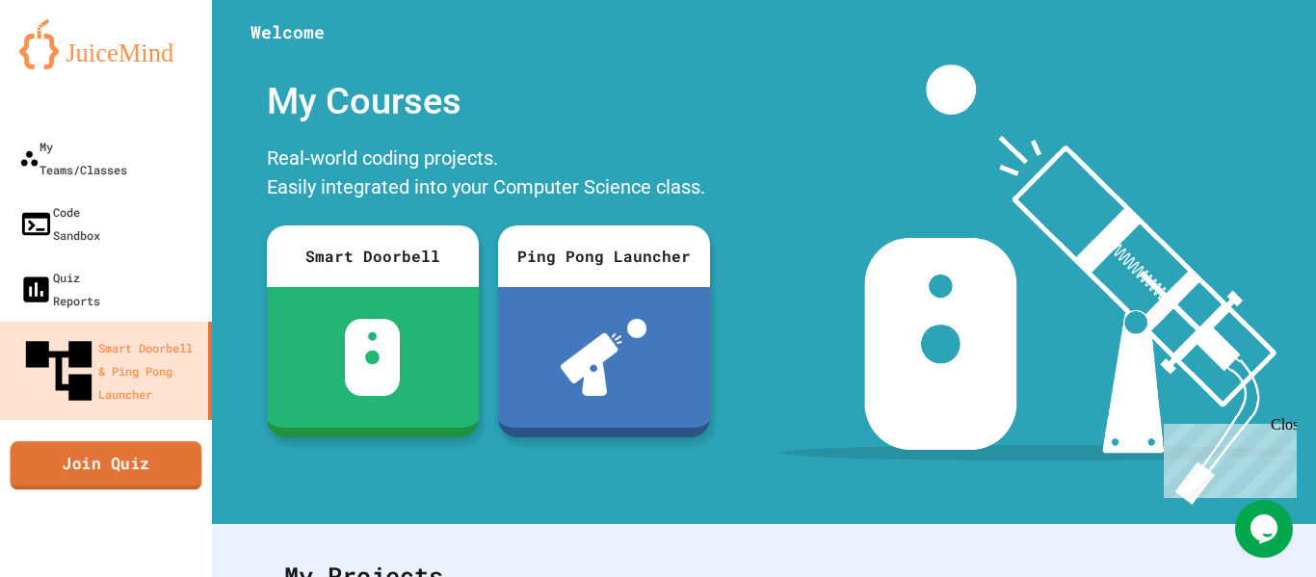
click at [56, 441] on link "Join Quiz" at bounding box center [106, 465] width 192 height 48
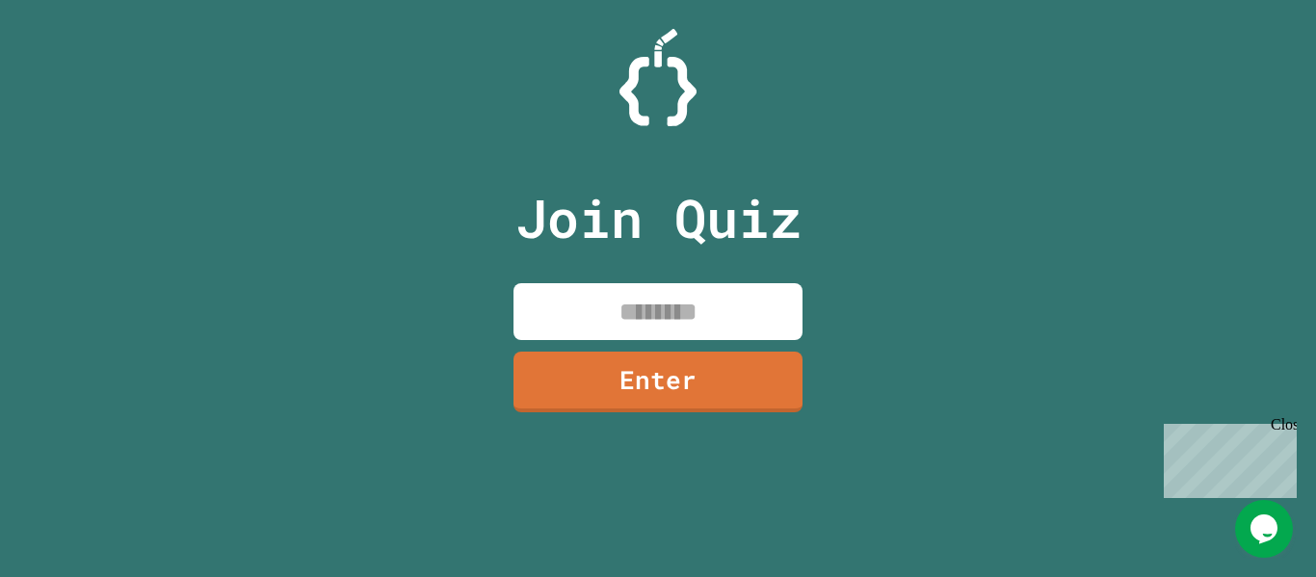
click at [668, 271] on div "Join Quiz Enter" at bounding box center [658, 288] width 325 height 481
click at [658, 293] on input at bounding box center [657, 311] width 289 height 57
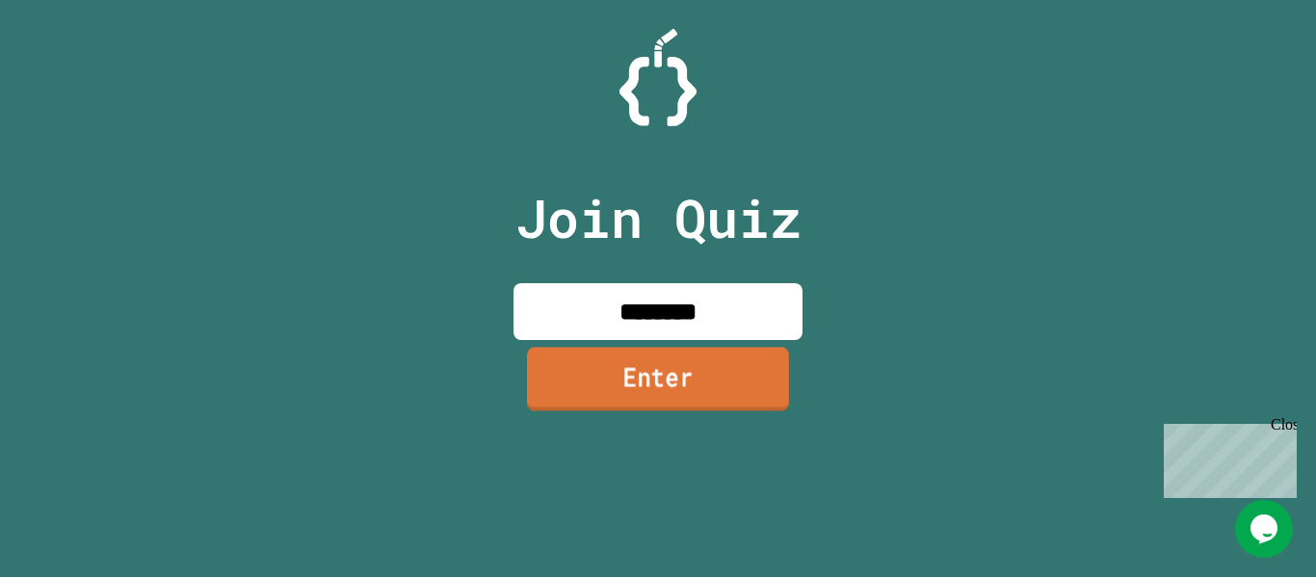
type input "********"
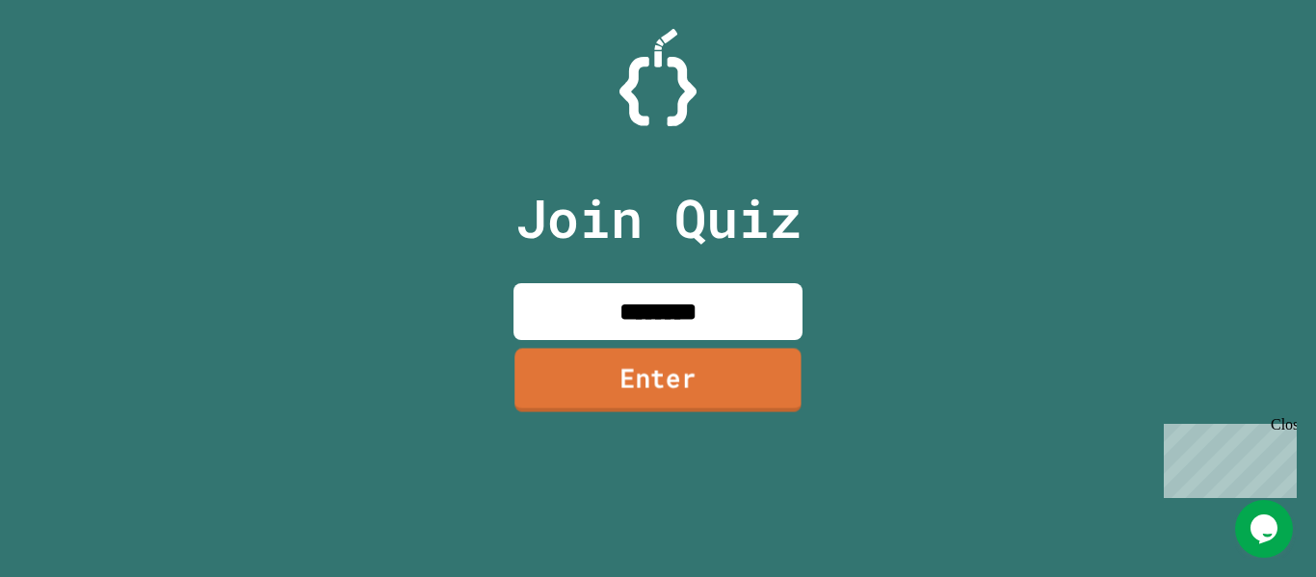
click at [710, 387] on link "Enter" at bounding box center [657, 380] width 287 height 64
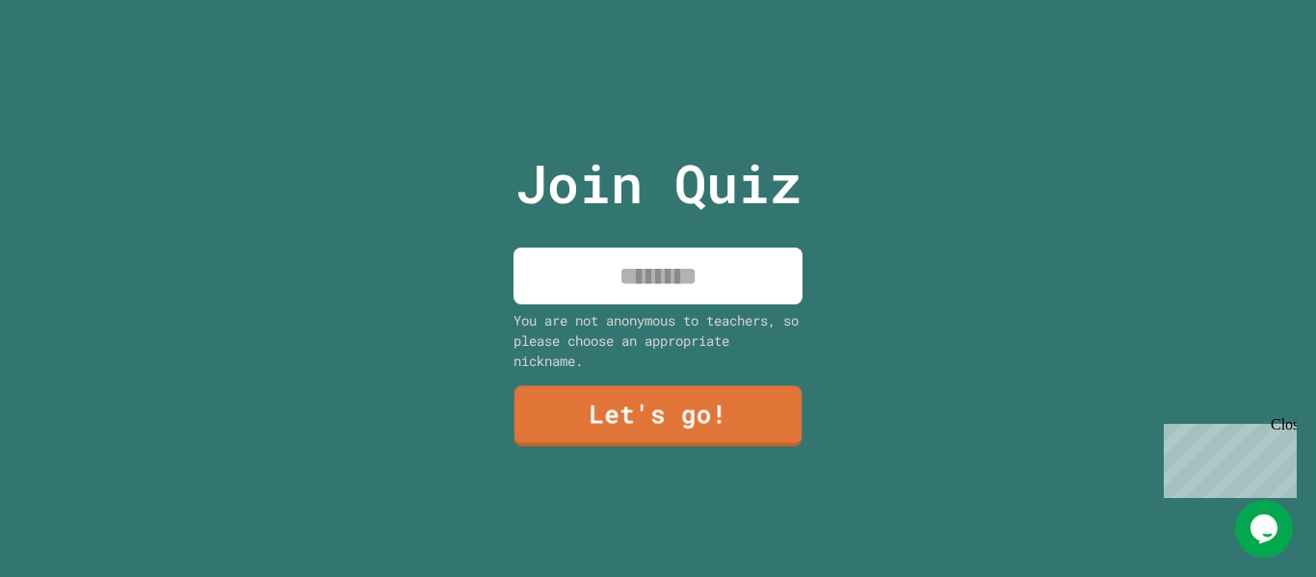
click at [601, 282] on input at bounding box center [657, 276] width 289 height 57
type input "**********"
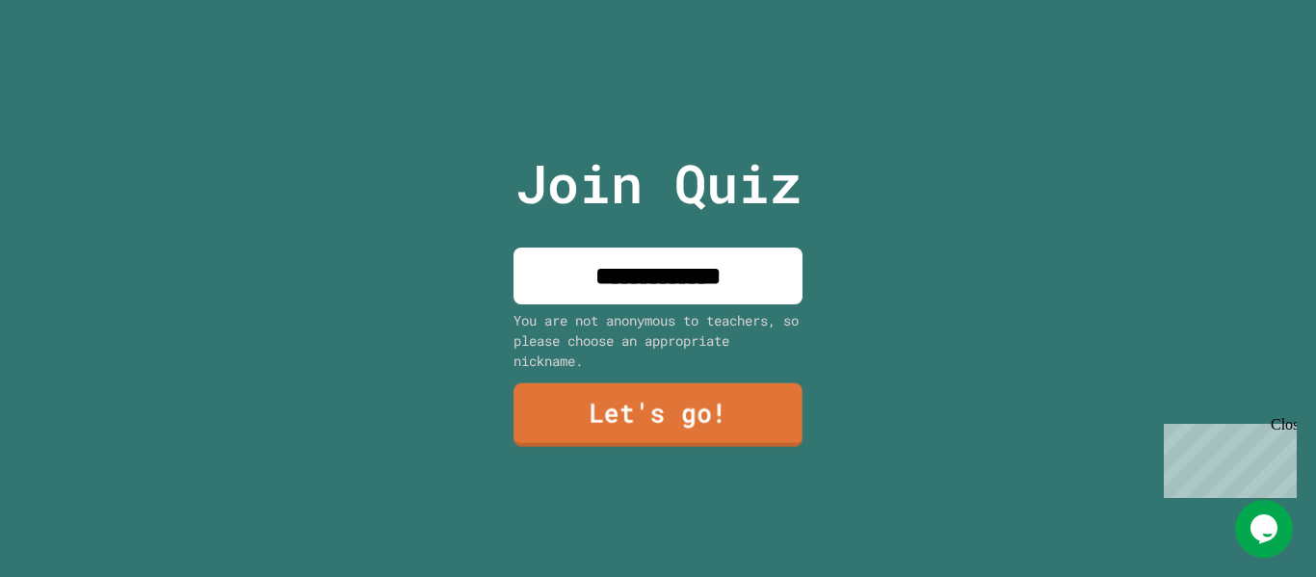
click at [648, 408] on link "Let's go!" at bounding box center [657, 415] width 289 height 64
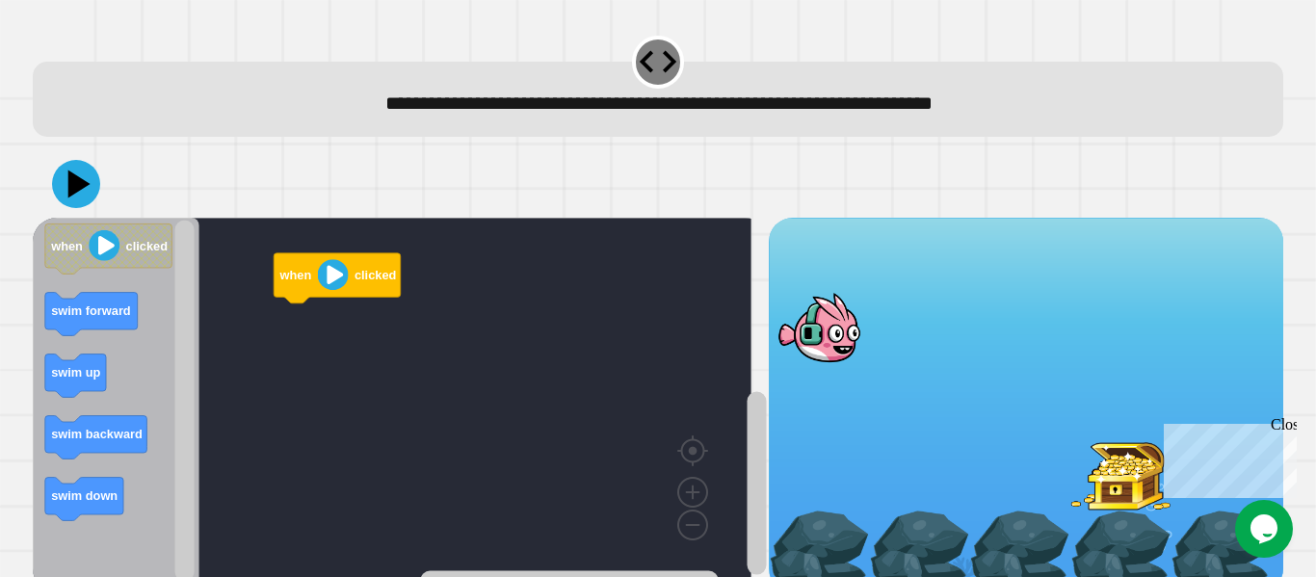
scroll to position [43, 0]
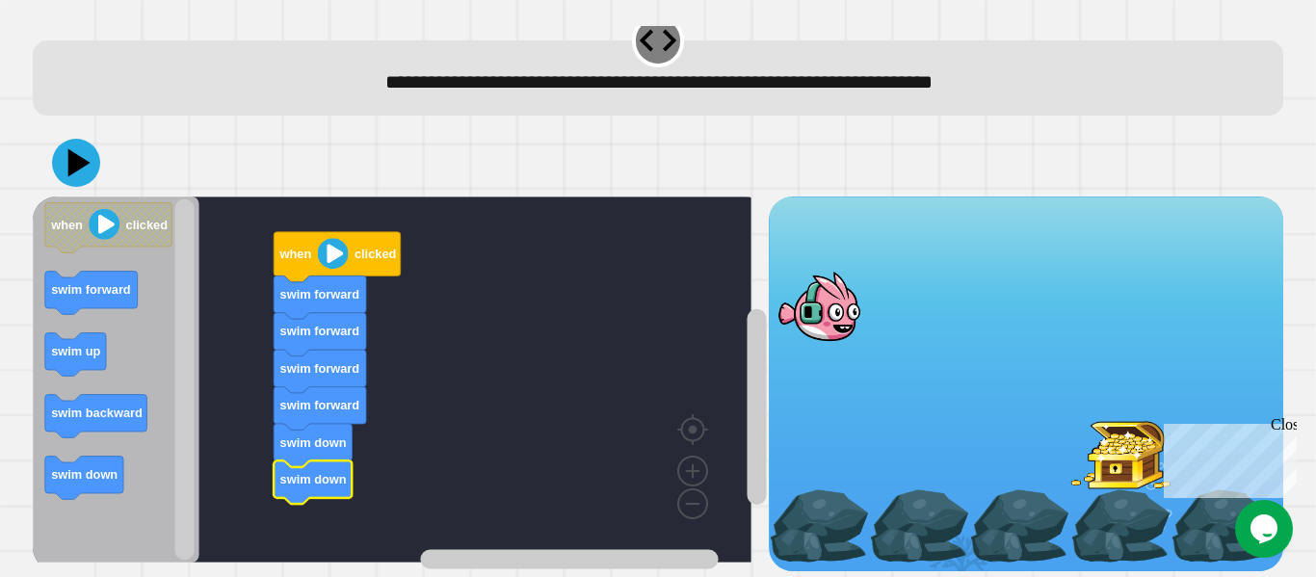
click at [66, 143] on icon at bounding box center [76, 163] width 48 height 48
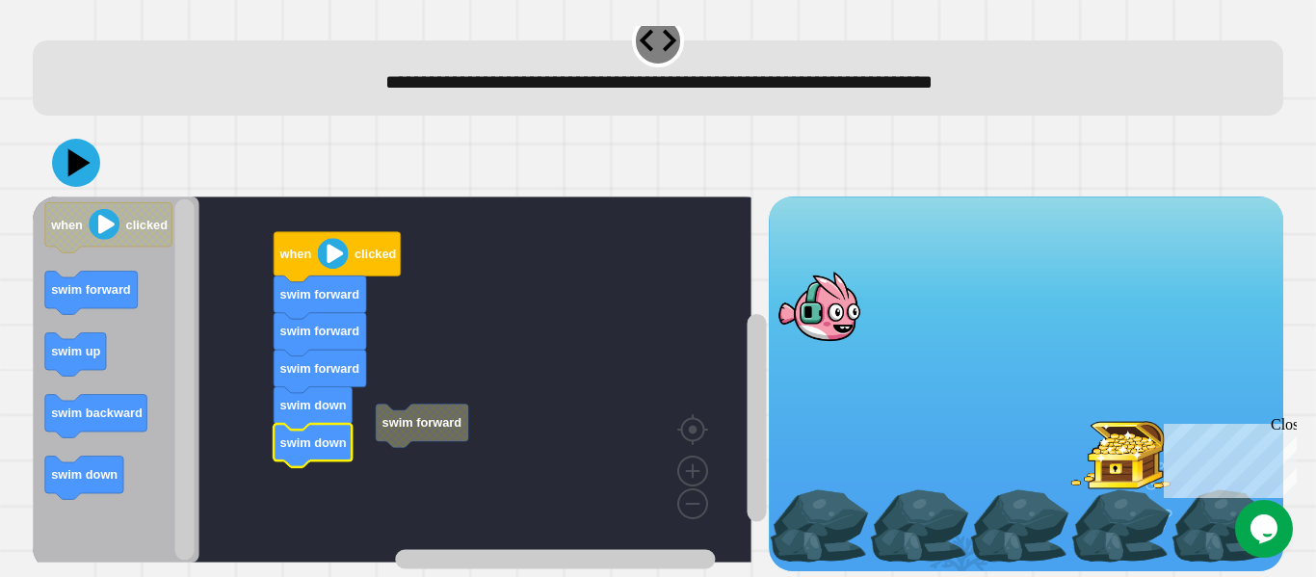
click at [70, 148] on icon at bounding box center [79, 162] width 22 height 28
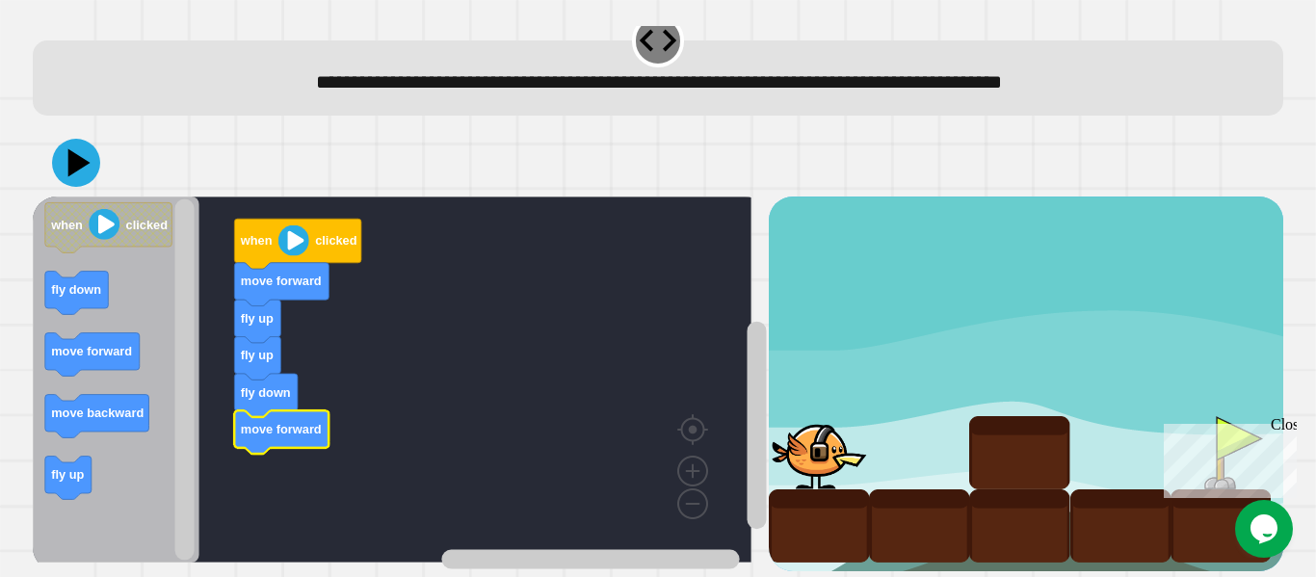
click at [92, 139] on icon at bounding box center [76, 163] width 48 height 48
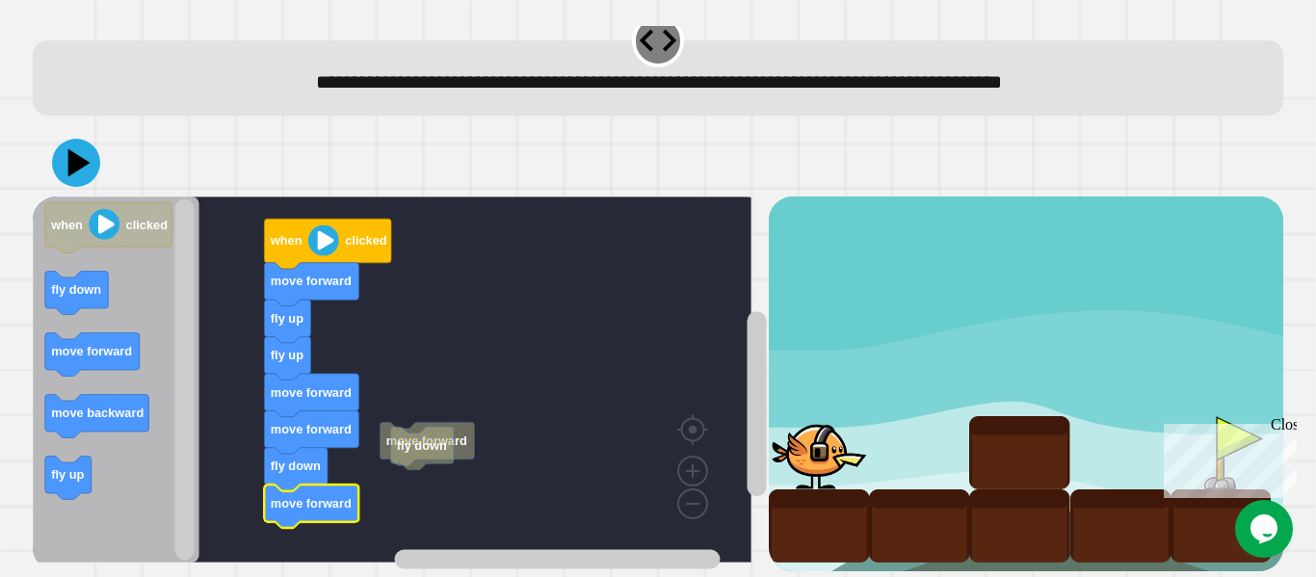
click at [111, 156] on div at bounding box center [658, 162] width 1250 height 67
click at [65, 139] on icon at bounding box center [76, 163] width 48 height 48
click at [52, 141] on button at bounding box center [76, 163] width 48 height 48
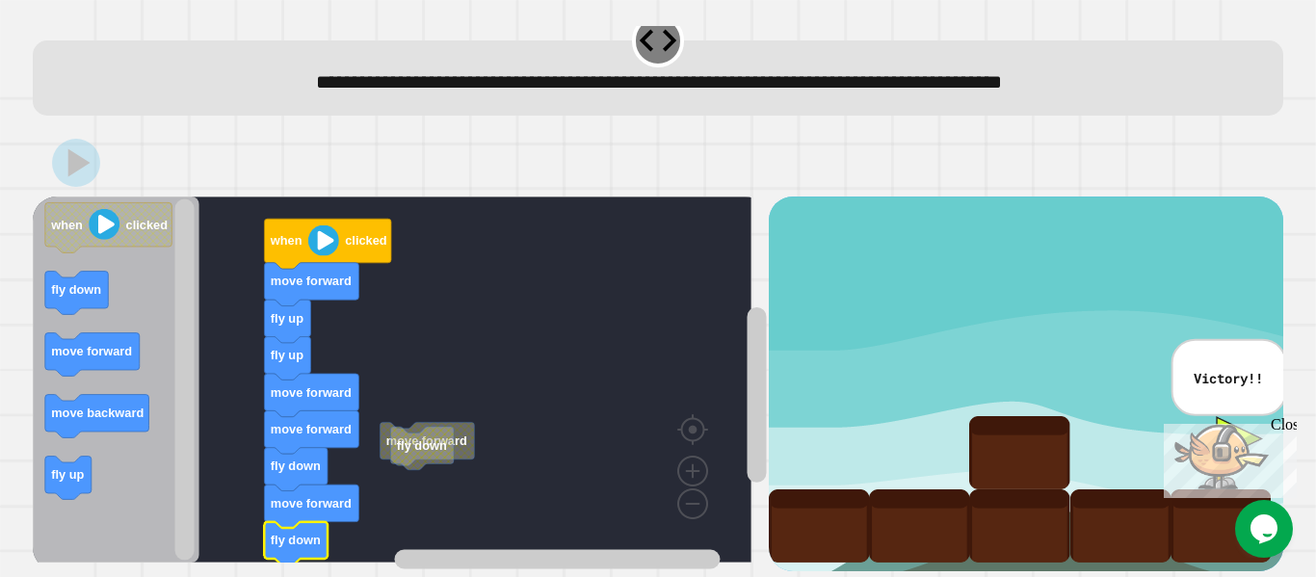
click at [863, 126] on div "**********" at bounding box center [658, 288] width 1316 height 577
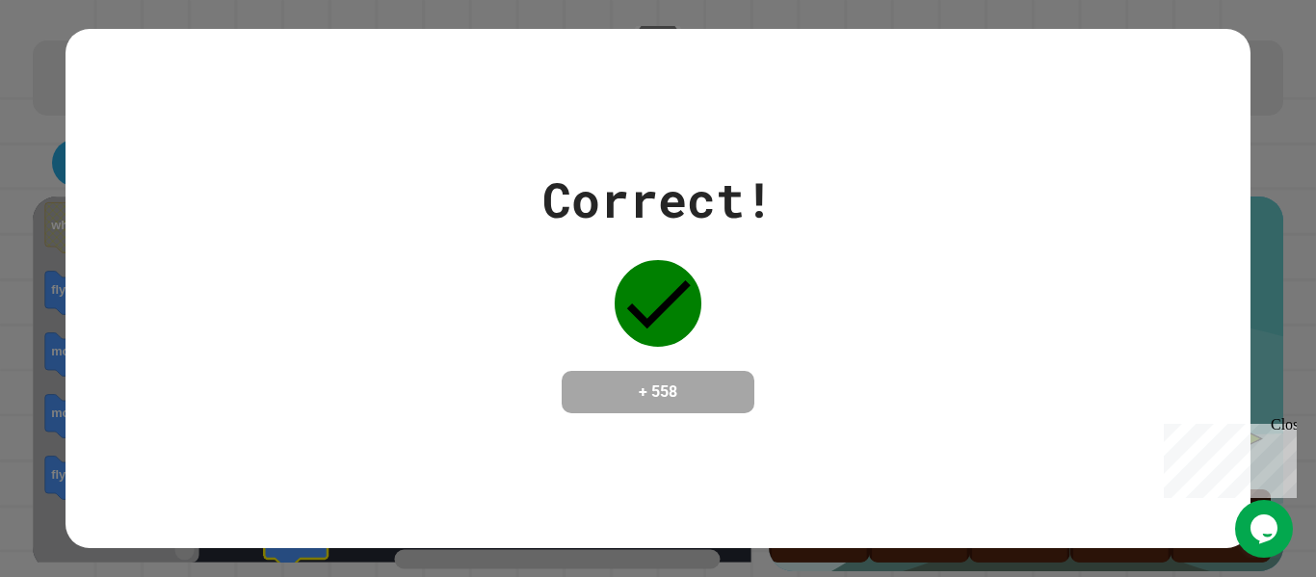
click at [863, 126] on div "Correct! + 558" at bounding box center [658, 288] width 1184 height 519
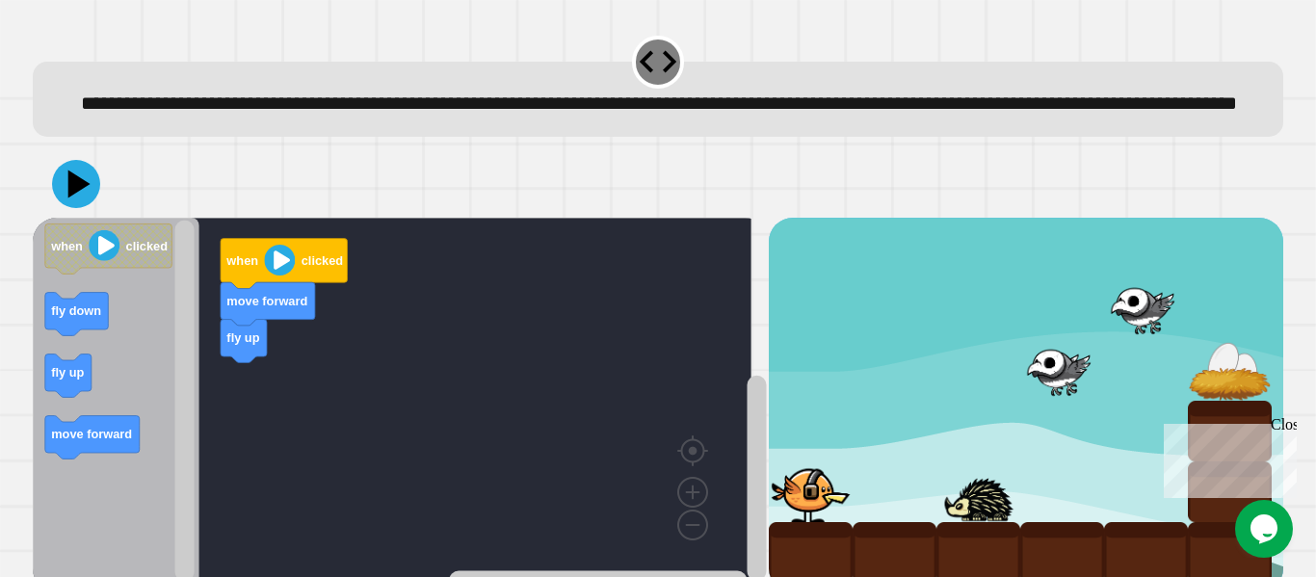
scroll to position [74, 0]
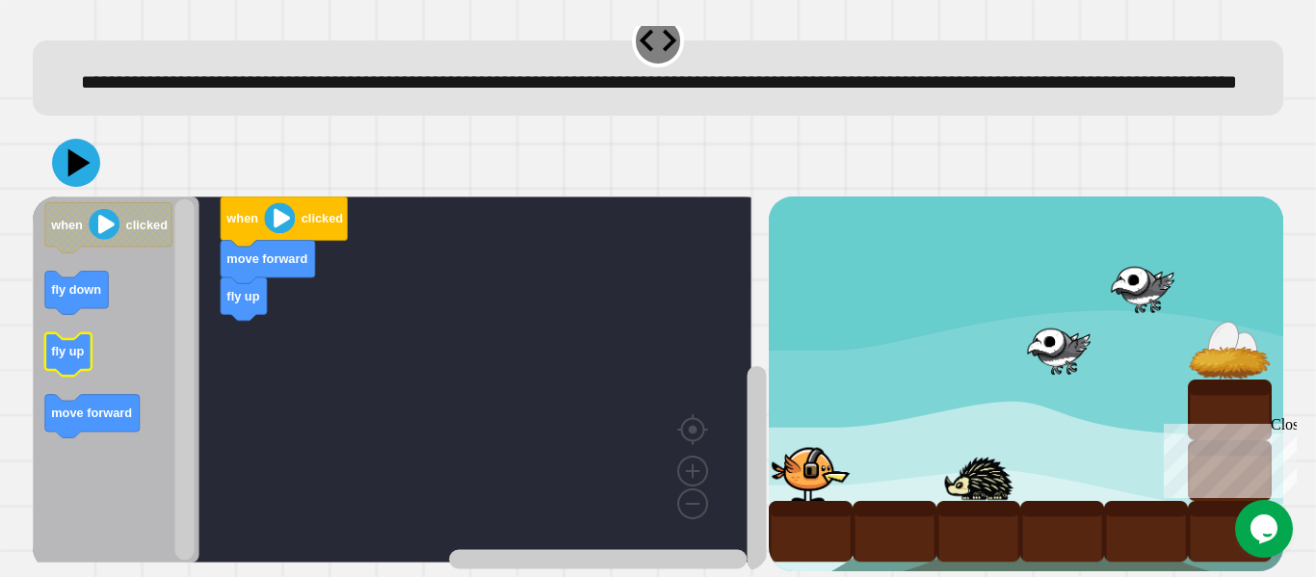
click at [83, 333] on icon "Blockly Workspace" at bounding box center [68, 354] width 46 height 43
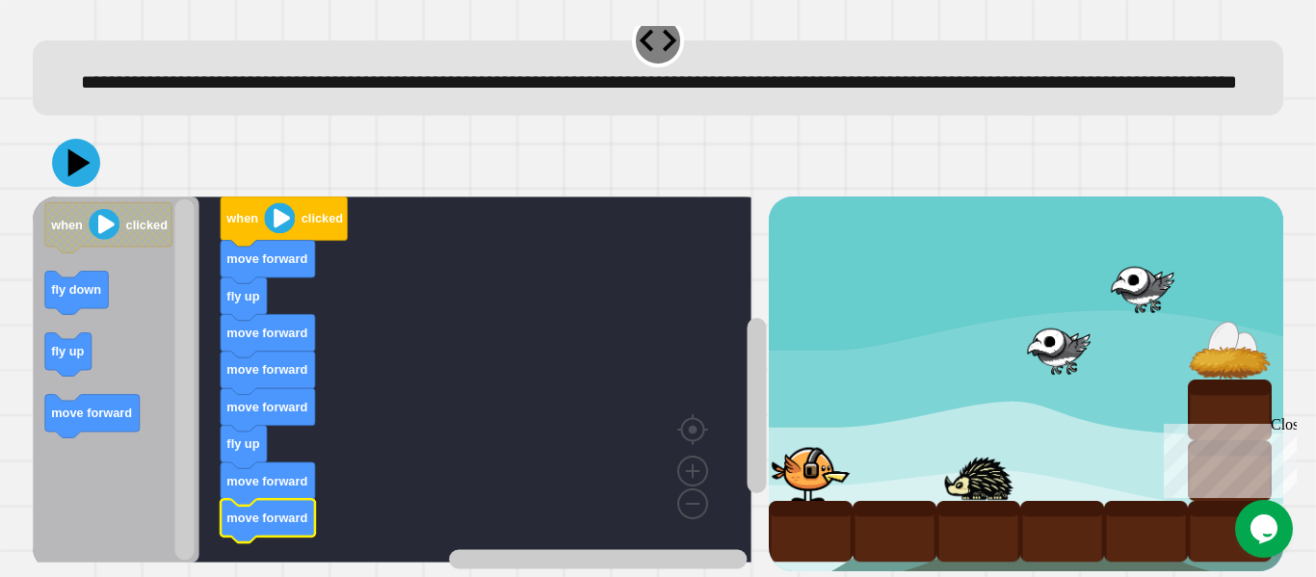
click at [61, 149] on icon at bounding box center [76, 163] width 48 height 48
click at [65, 150] on icon at bounding box center [76, 163] width 48 height 48
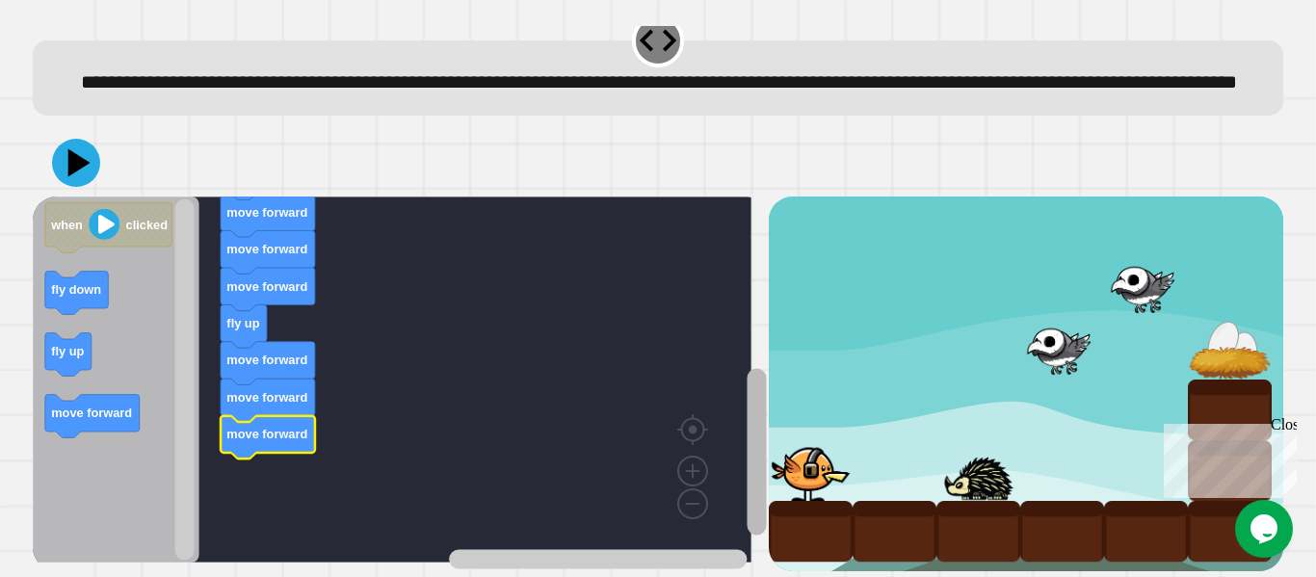
click at [747, 429] on rect "Blockly Workspace" at bounding box center [756, 451] width 19 height 167
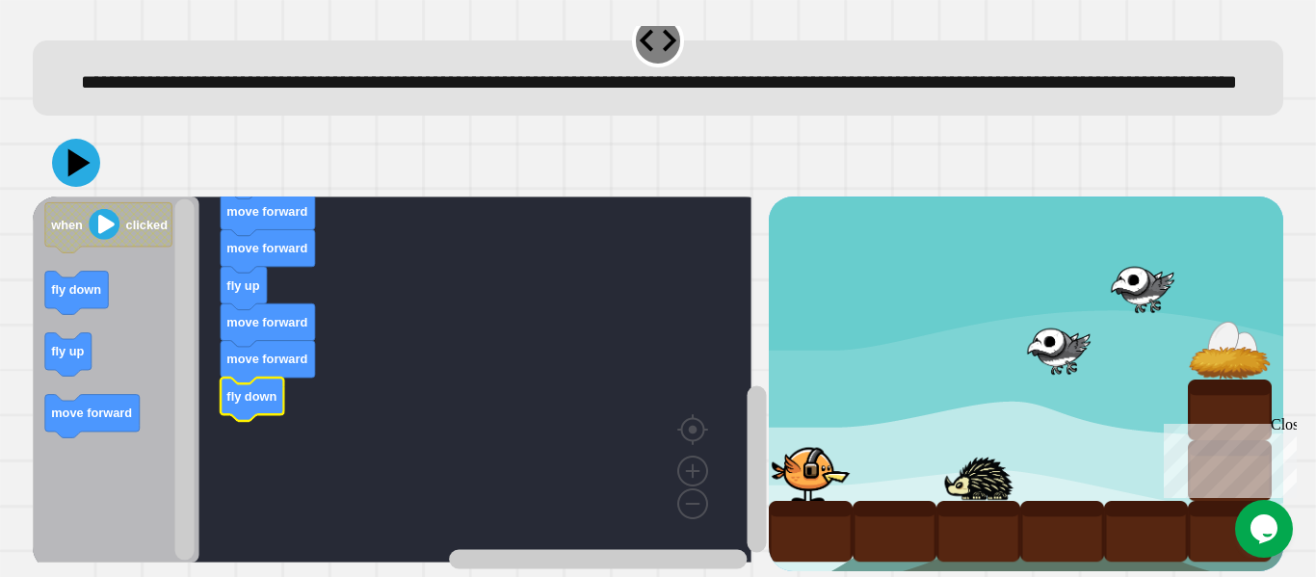
click at [71, 158] on icon at bounding box center [76, 163] width 48 height 48
click at [86, 139] on icon at bounding box center [76, 163] width 48 height 48
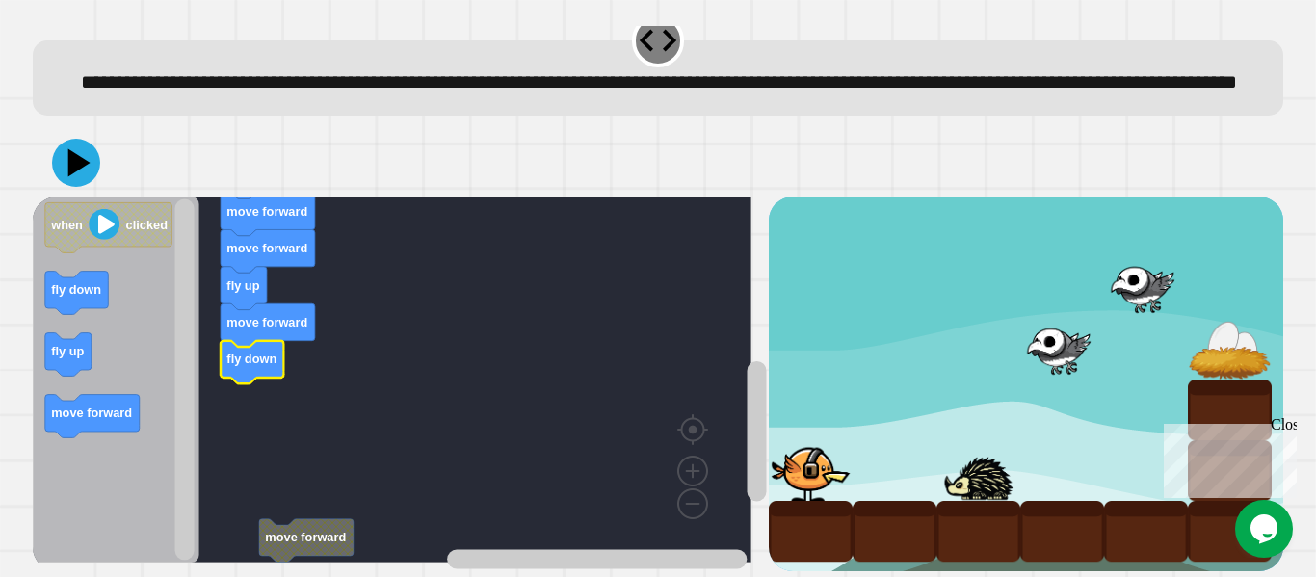
click at [82, 139] on icon at bounding box center [76, 163] width 48 height 48
click at [86, 150] on icon at bounding box center [76, 163] width 48 height 48
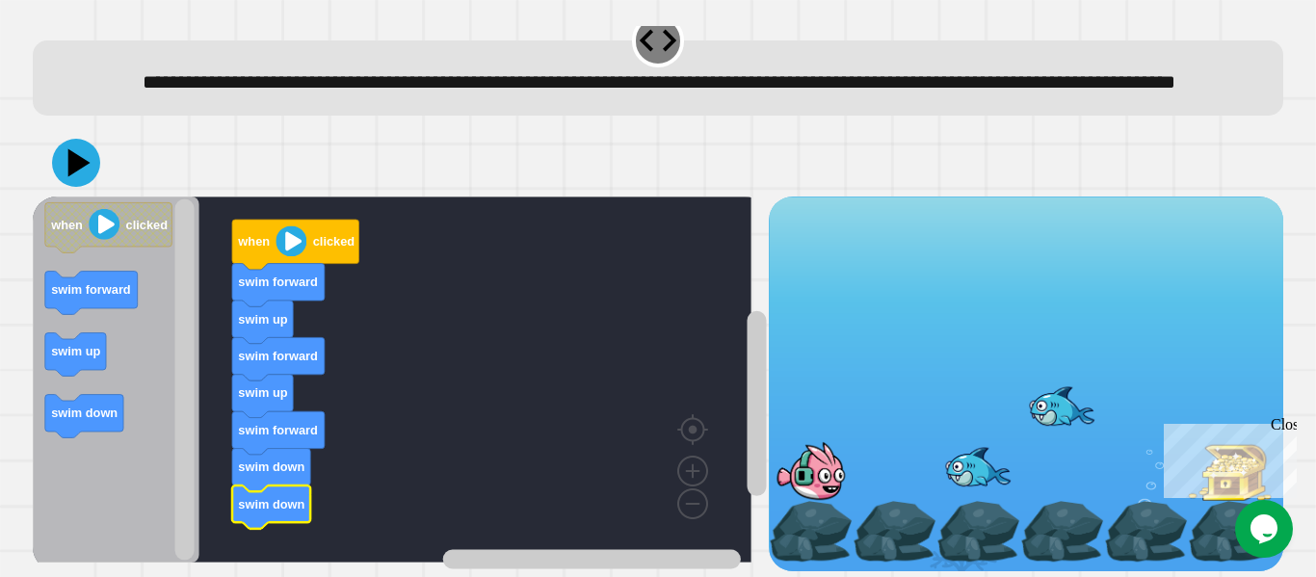
click at [79, 148] on icon at bounding box center [79, 162] width 22 height 28
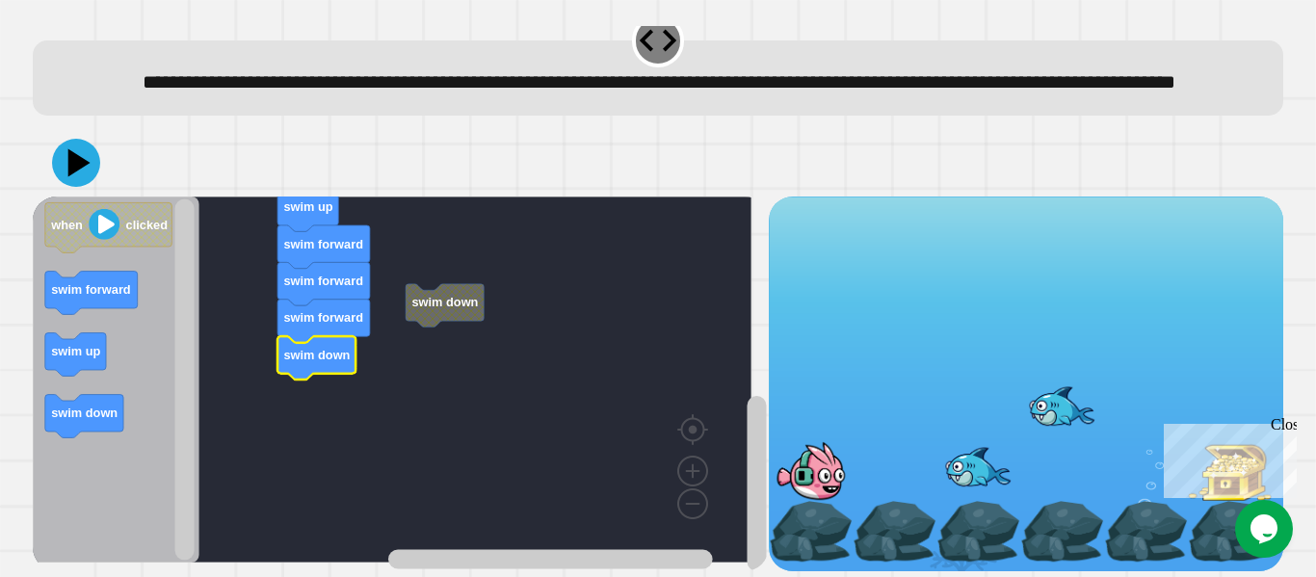
click at [68, 139] on icon at bounding box center [76, 163] width 48 height 48
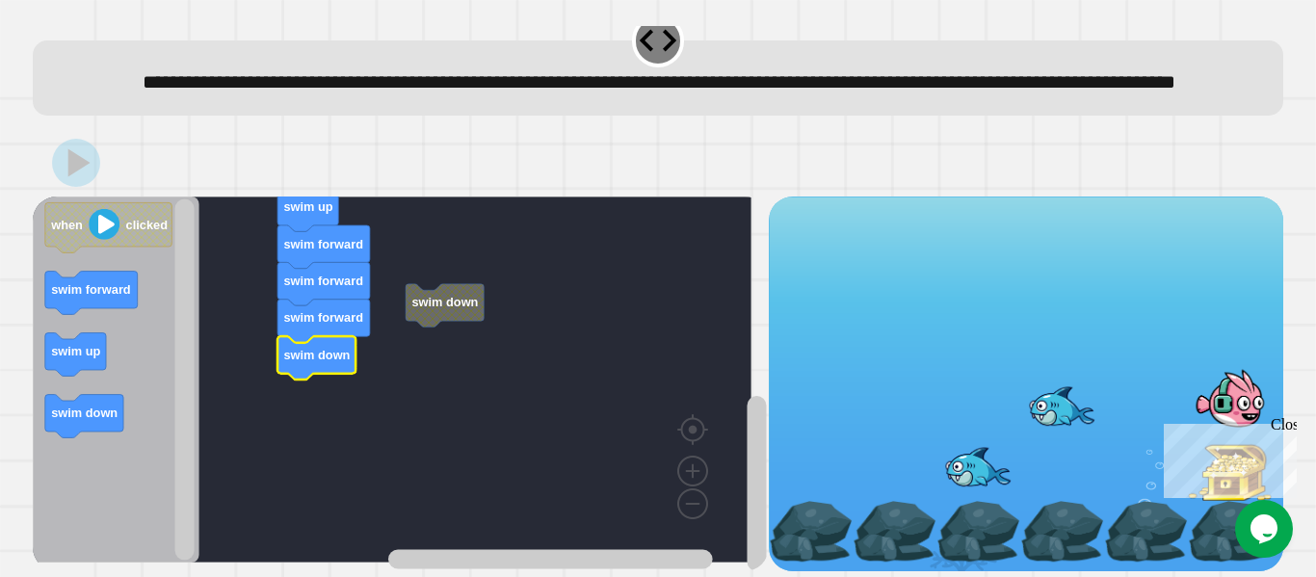
click at [1280, 426] on div "Close" at bounding box center [1283, 428] width 24 height 24
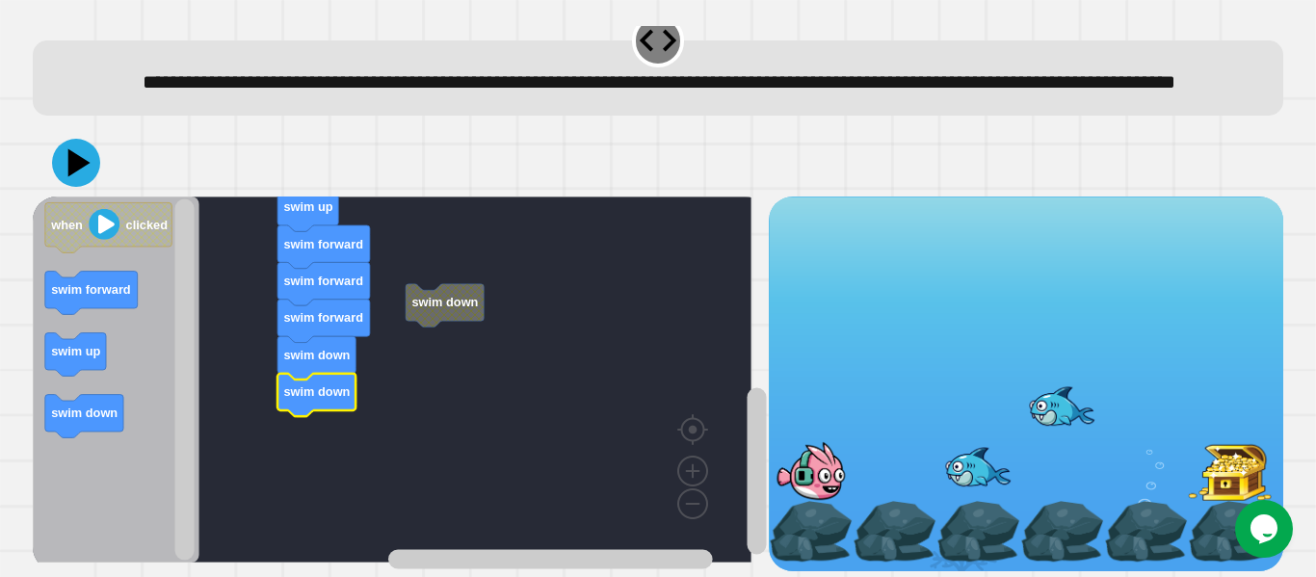
click at [77, 148] on icon at bounding box center [79, 162] width 22 height 28
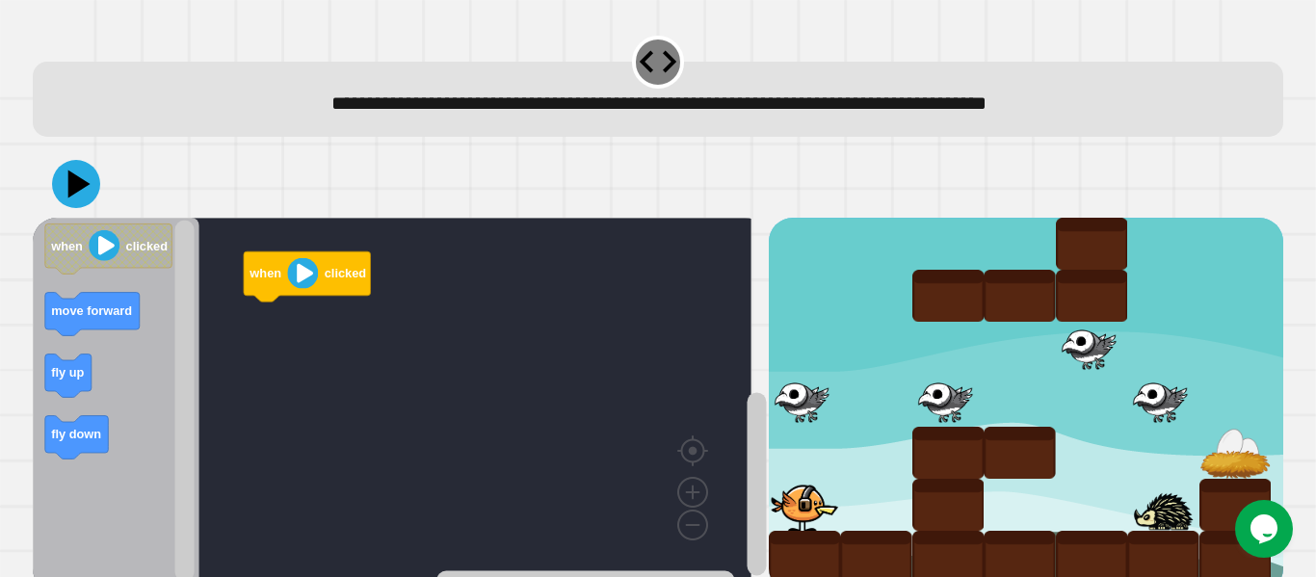
scroll to position [43, 0]
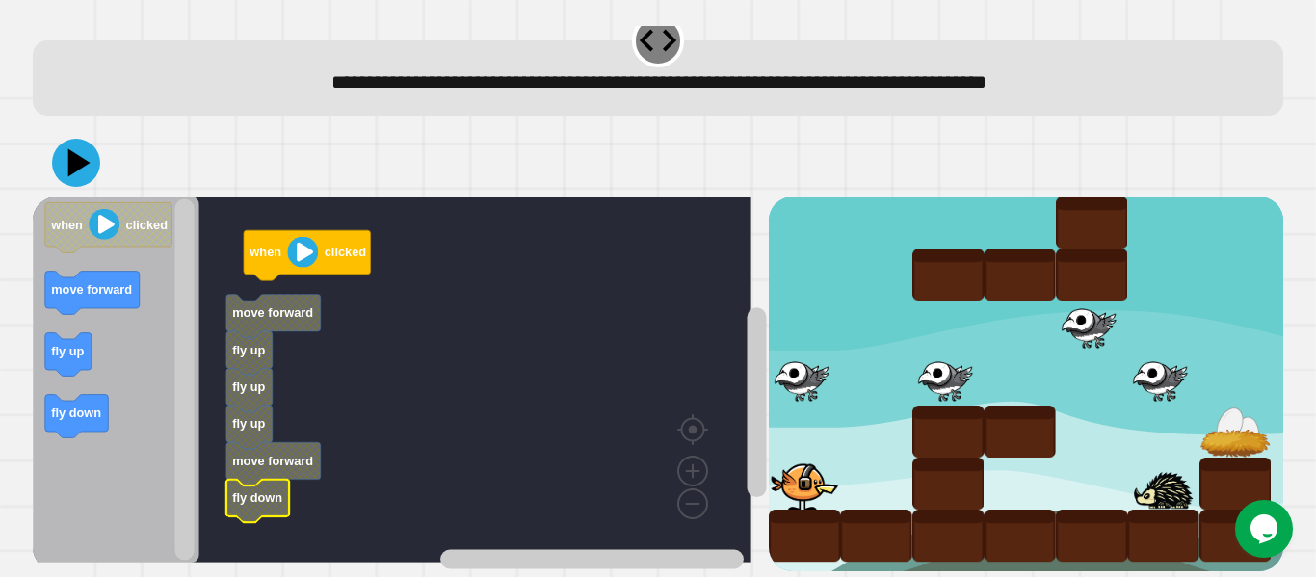
click at [75, 148] on icon at bounding box center [79, 162] width 22 height 28
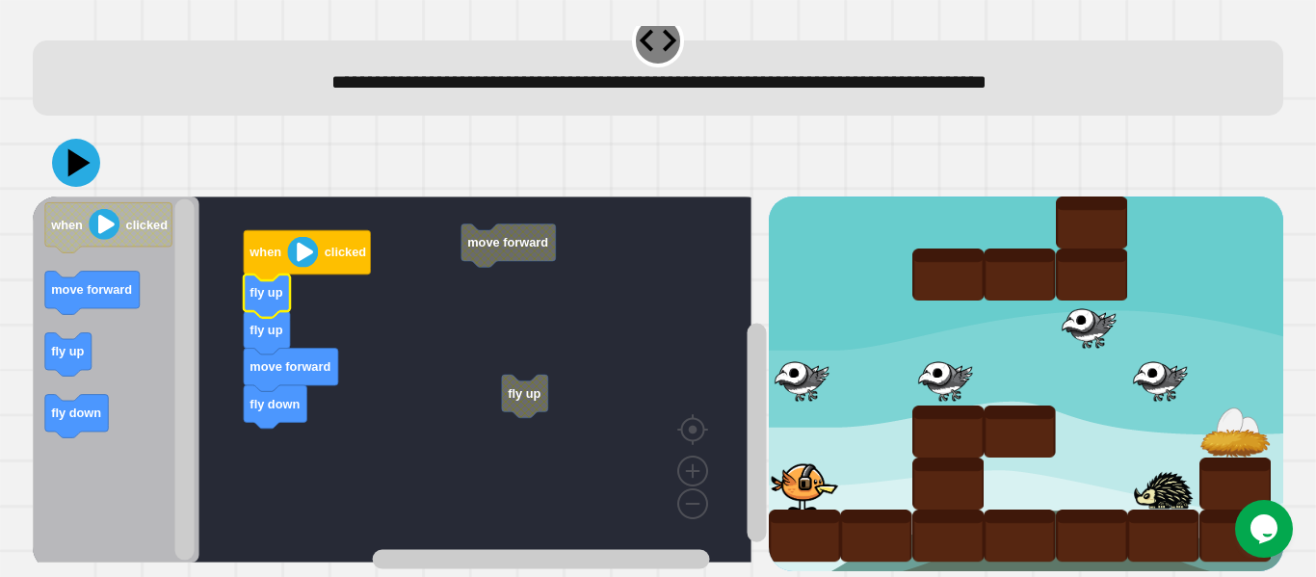
click at [89, 129] on div at bounding box center [658, 162] width 1250 height 67
click at [72, 197] on icon "Blockly Workspace" at bounding box center [116, 380] width 167 height 366
click at [74, 148] on icon at bounding box center [79, 162] width 22 height 28
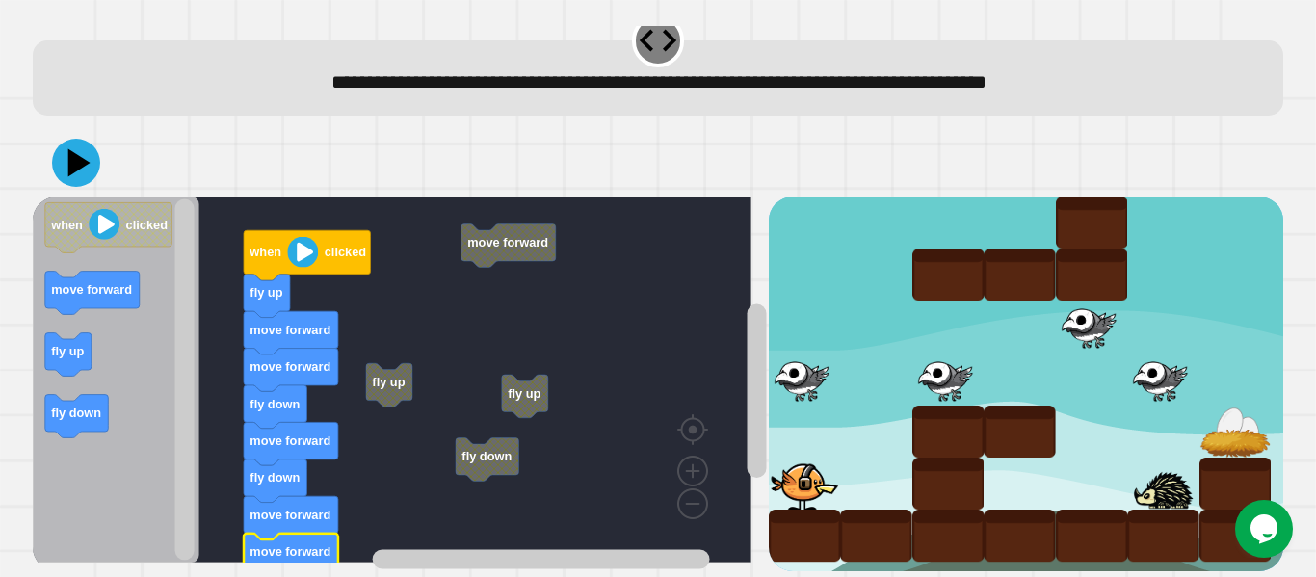
click at [78, 152] on icon at bounding box center [76, 163] width 48 height 48
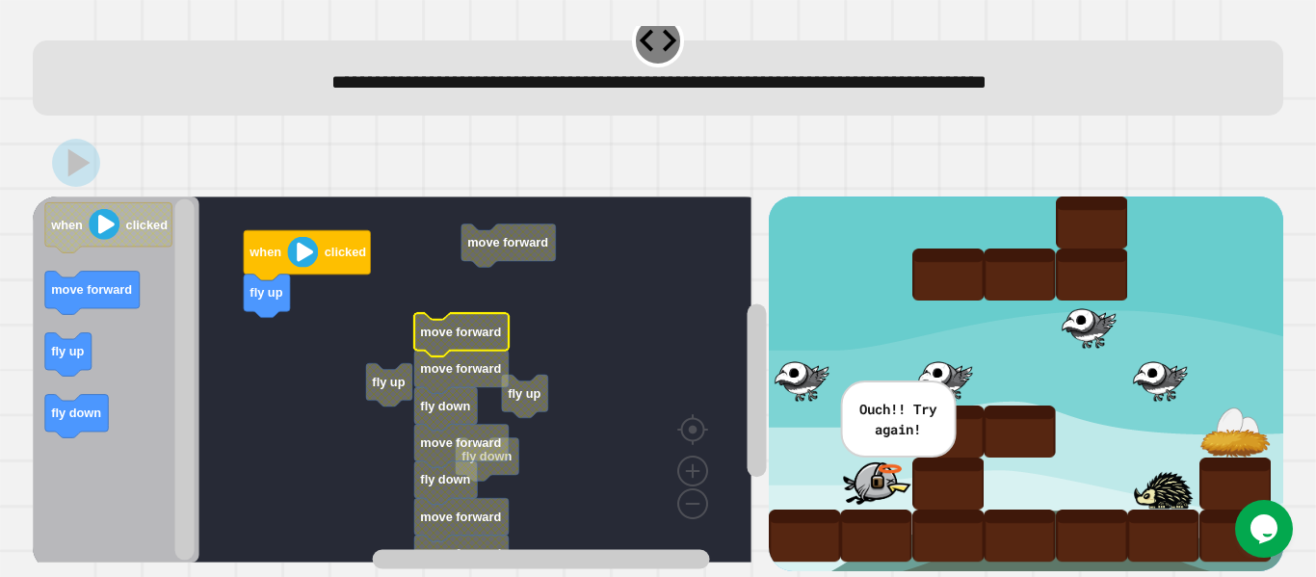
click at [434, 366] on icon "Blockly Workspace" at bounding box center [461, 372] width 94 height 43
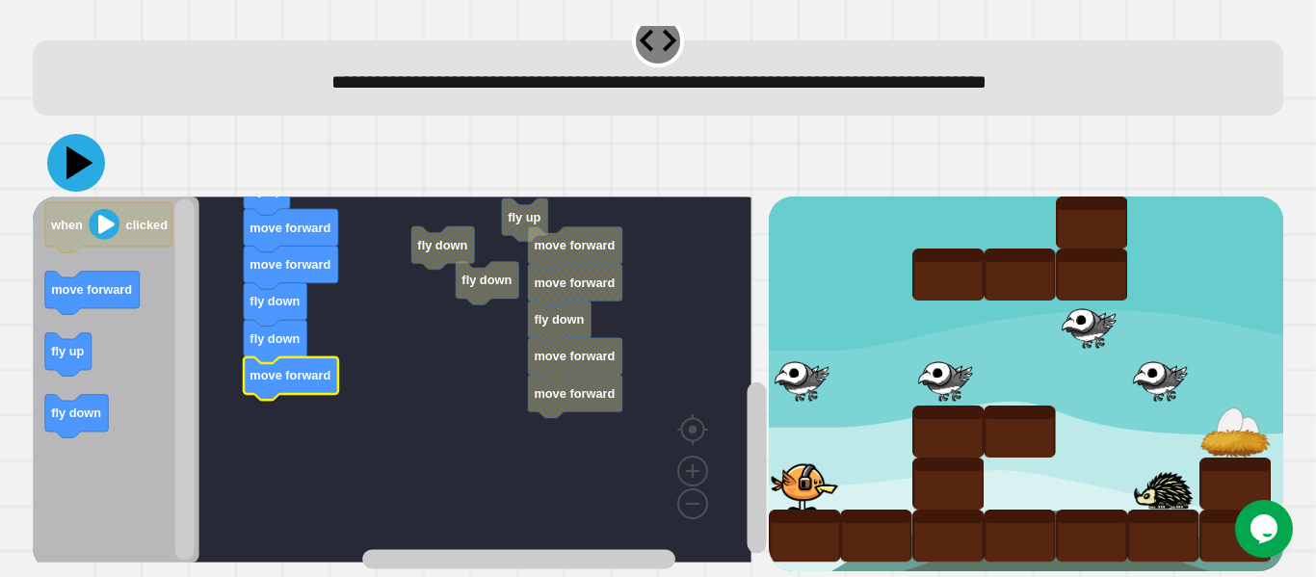
click at [87, 134] on icon at bounding box center [76, 163] width 58 height 58
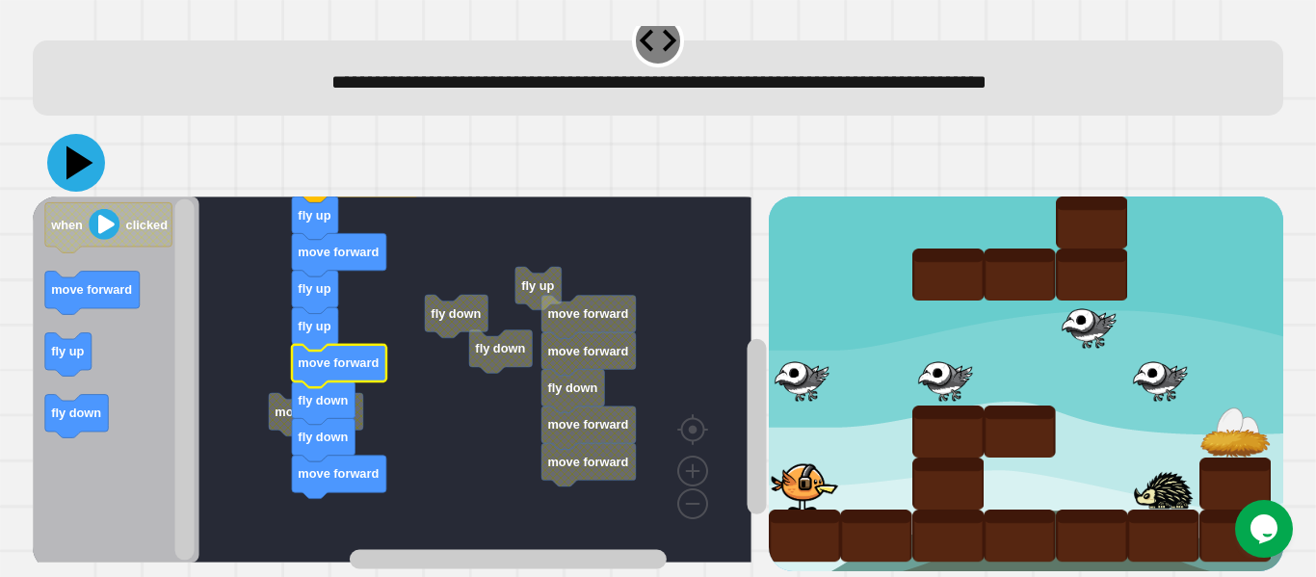
click at [72, 134] on button at bounding box center [76, 163] width 58 height 58
click at [328, 355] on icon "Blockly Workspace" at bounding box center [339, 366] width 94 height 43
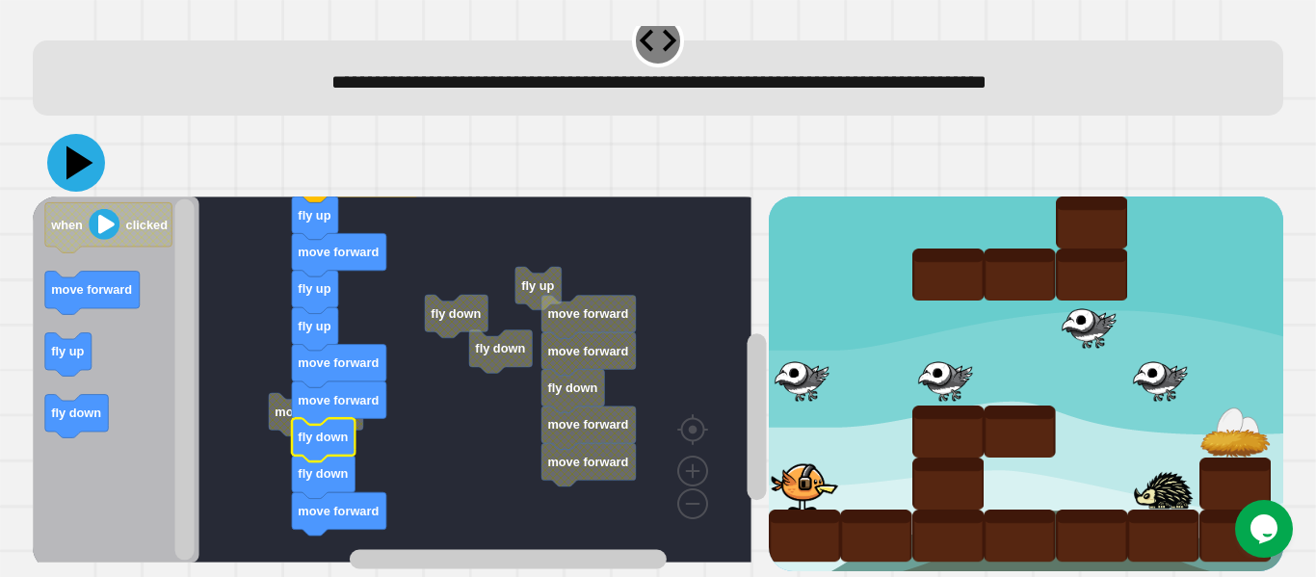
click at [83, 157] on icon at bounding box center [76, 163] width 58 height 58
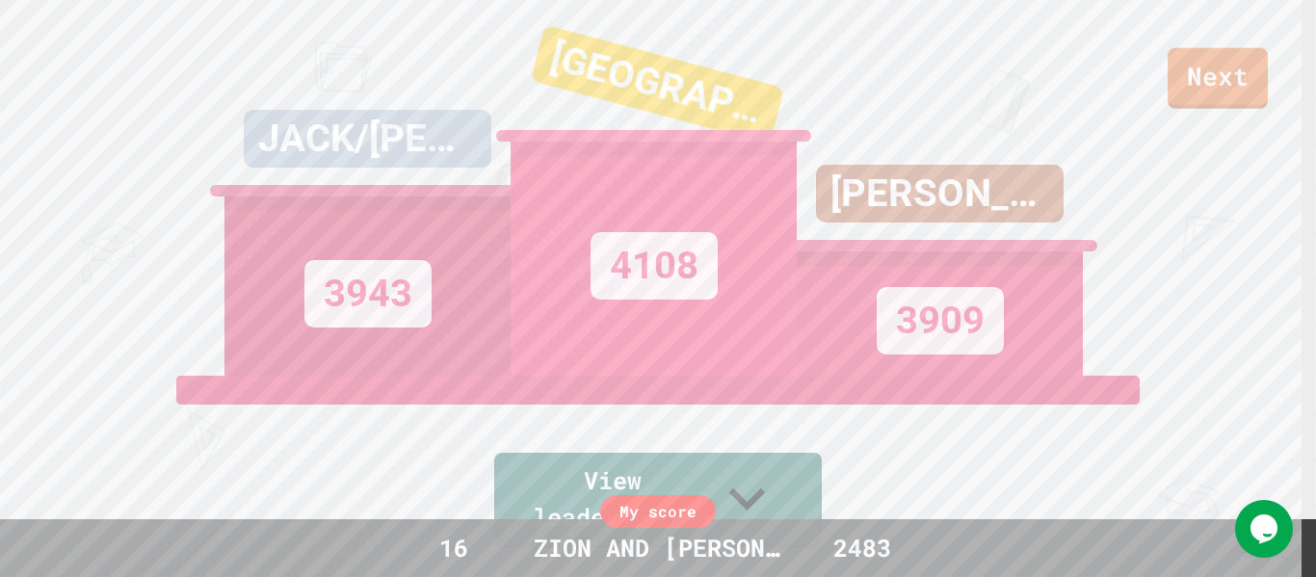
click at [1218, 41] on div "Next" at bounding box center [658, 54] width 1316 height 109
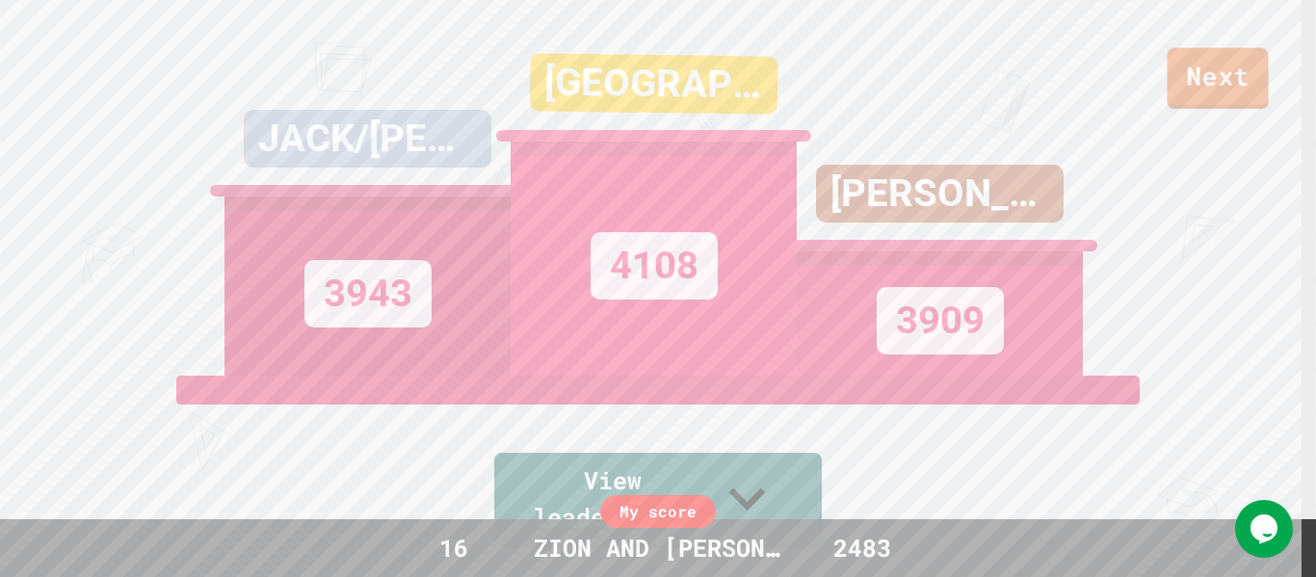
click at [1221, 77] on link "Next" at bounding box center [1217, 79] width 101 height 62
